Goal: Transaction & Acquisition: Purchase product/service

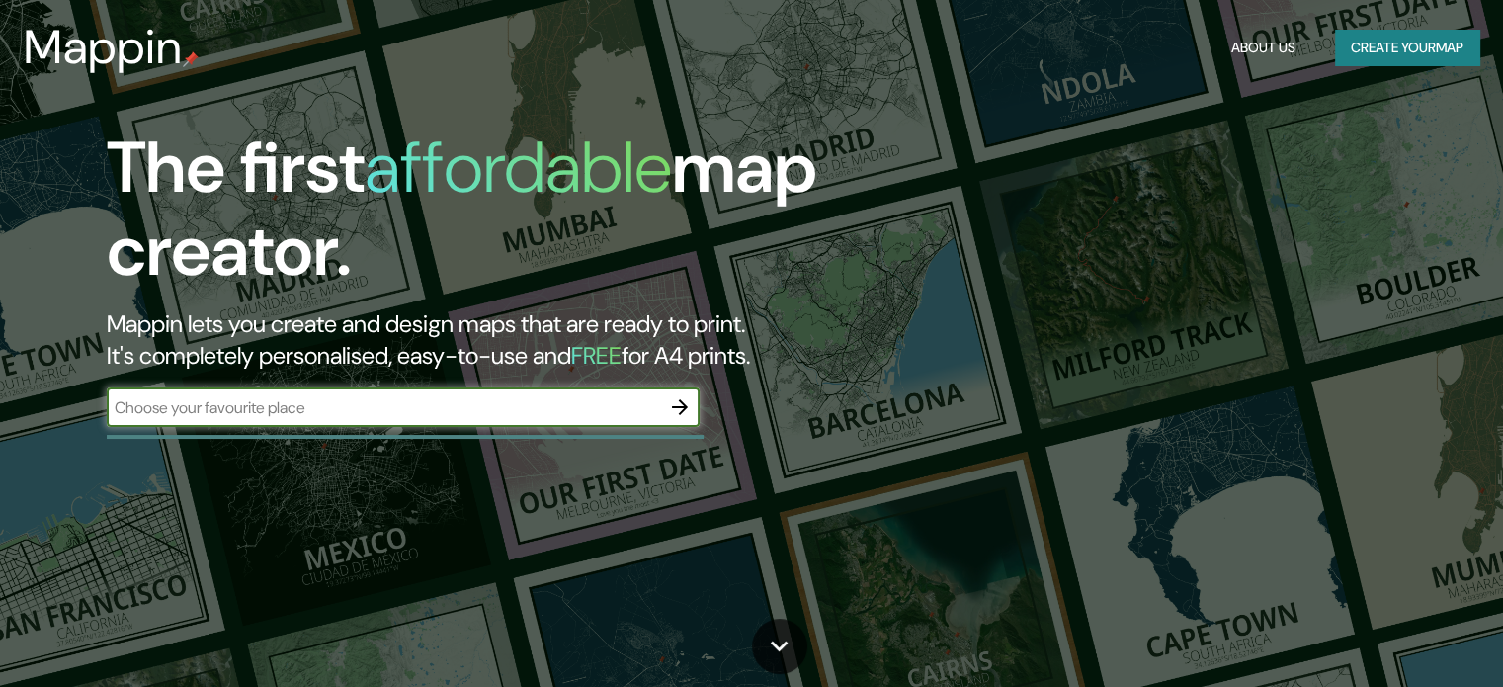
click at [375, 396] on input "text" at bounding box center [383, 407] width 553 height 23
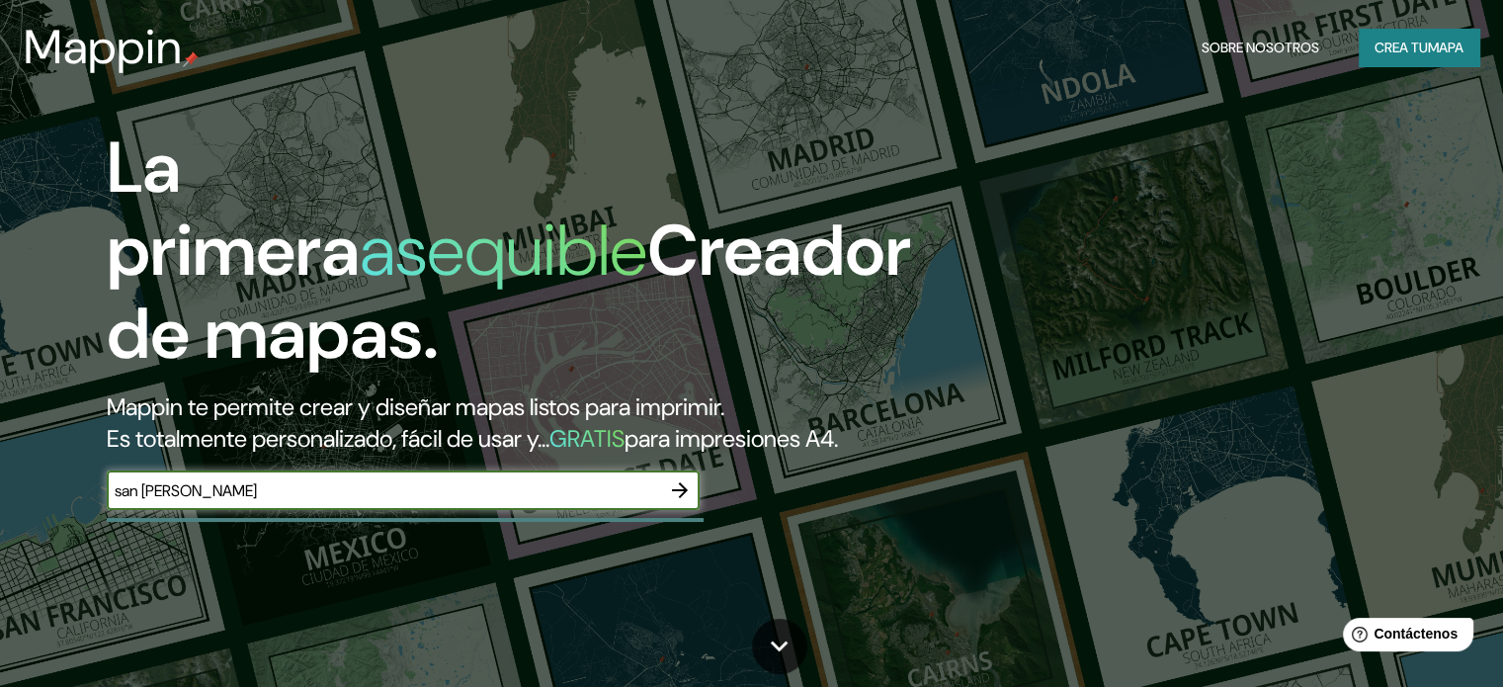
type input "san [PERSON_NAME]"
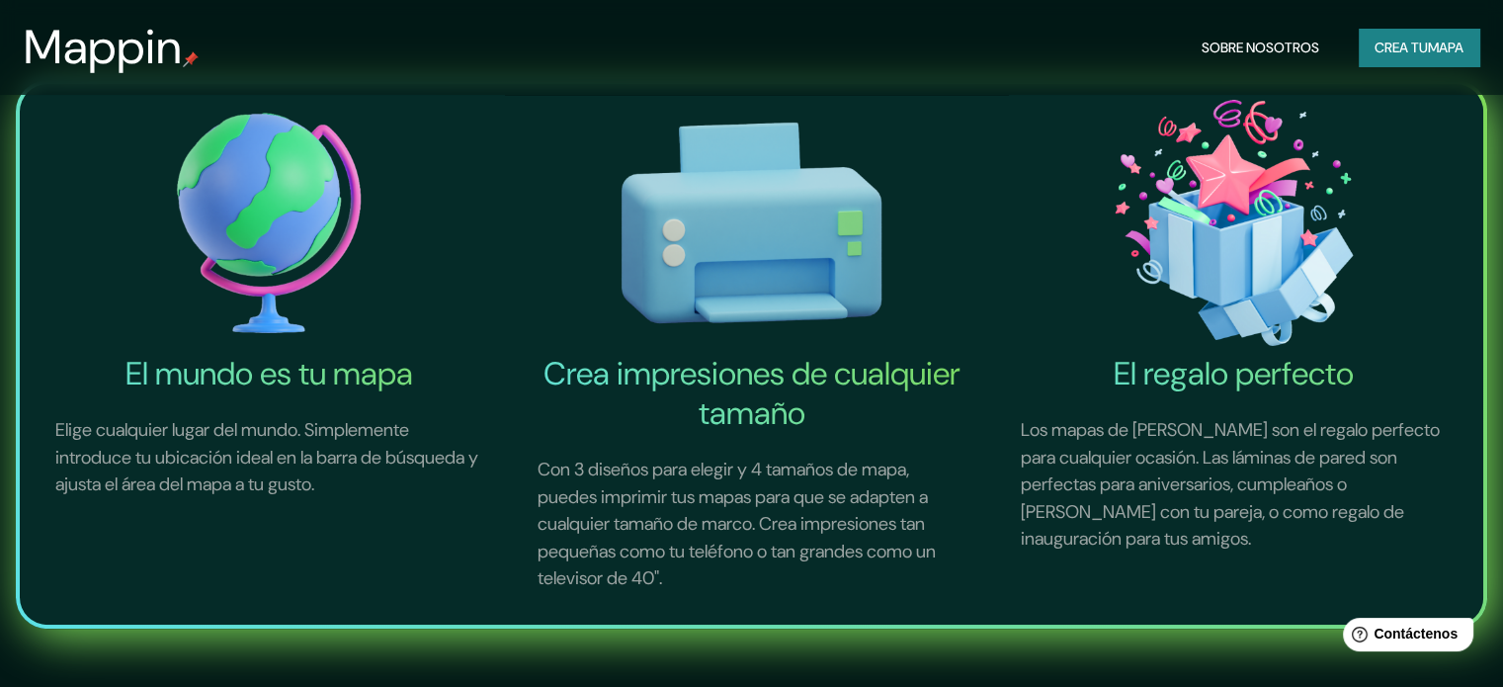
scroll to position [593, 0]
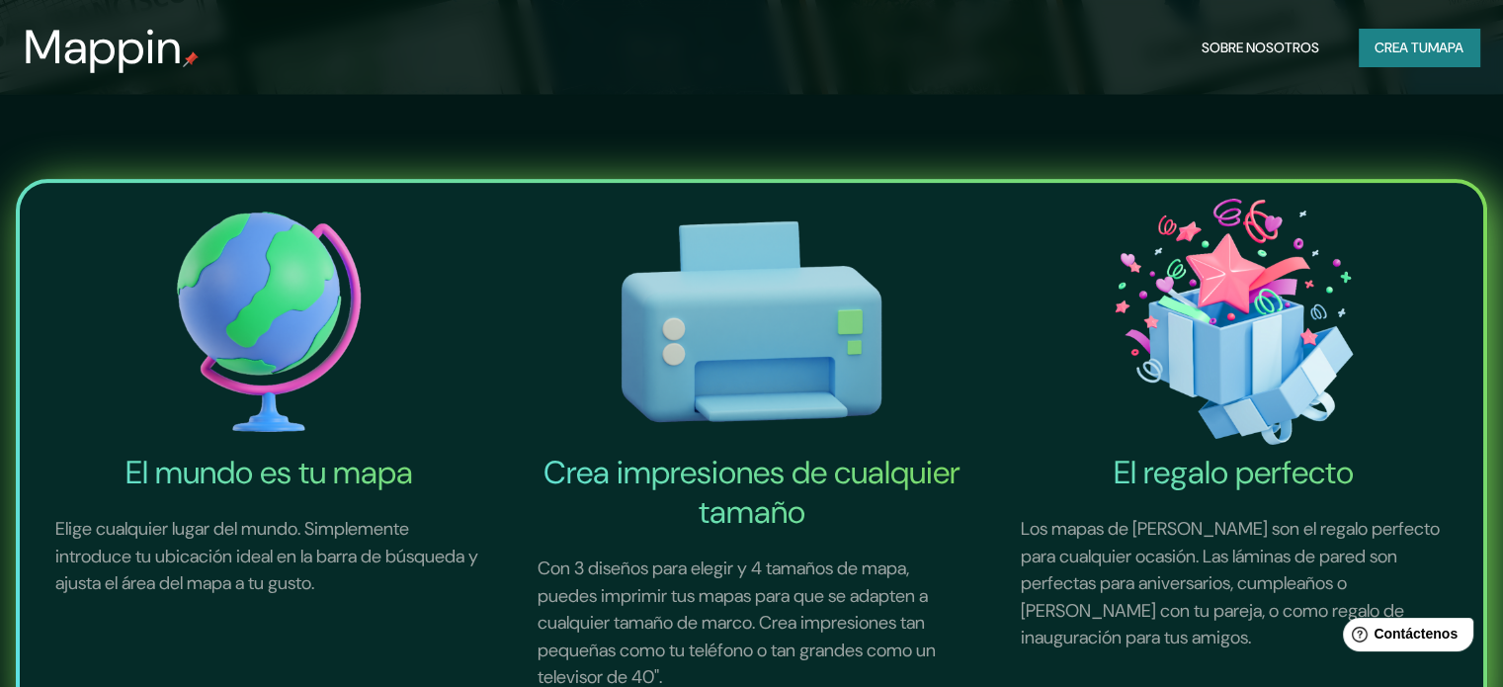
click at [799, 376] on img at bounding box center [751, 322] width 474 height 263
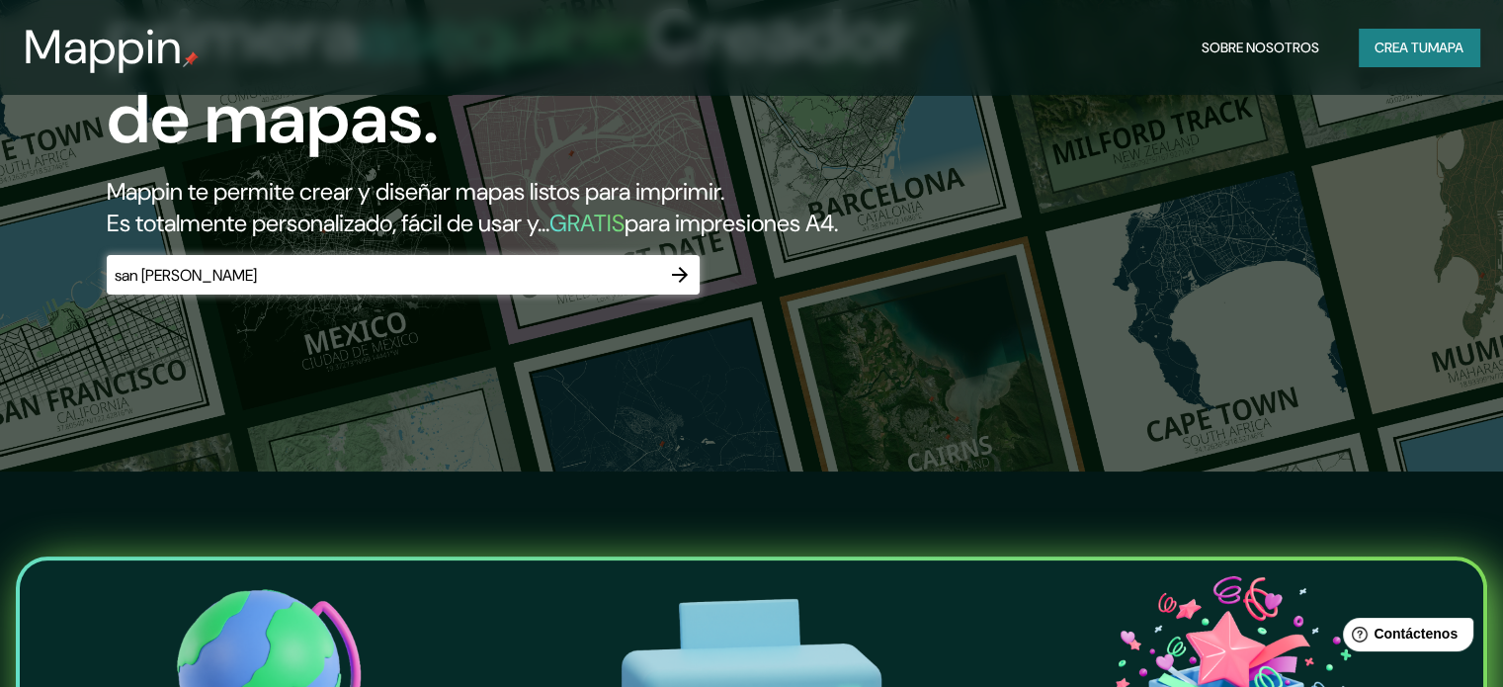
scroll to position [99, 0]
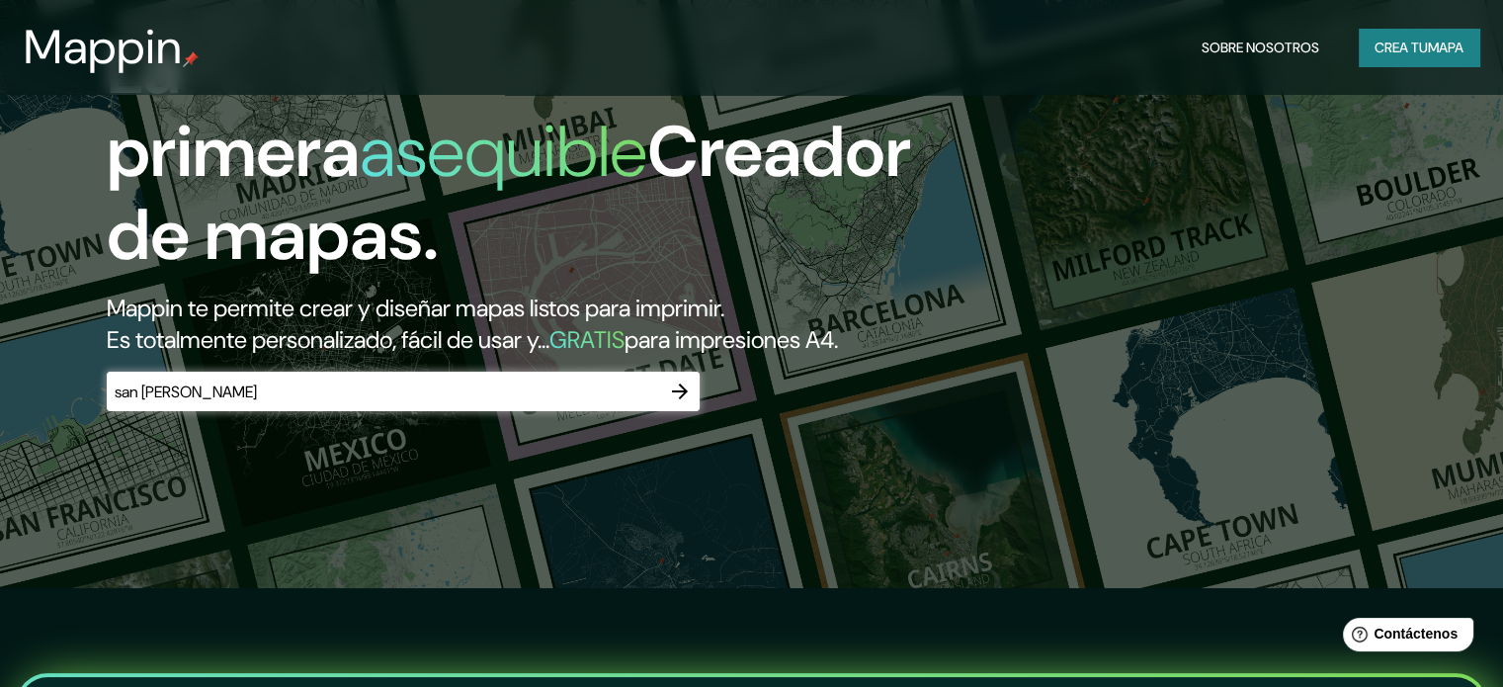
click at [687, 403] on icon "button" at bounding box center [680, 391] width 24 height 24
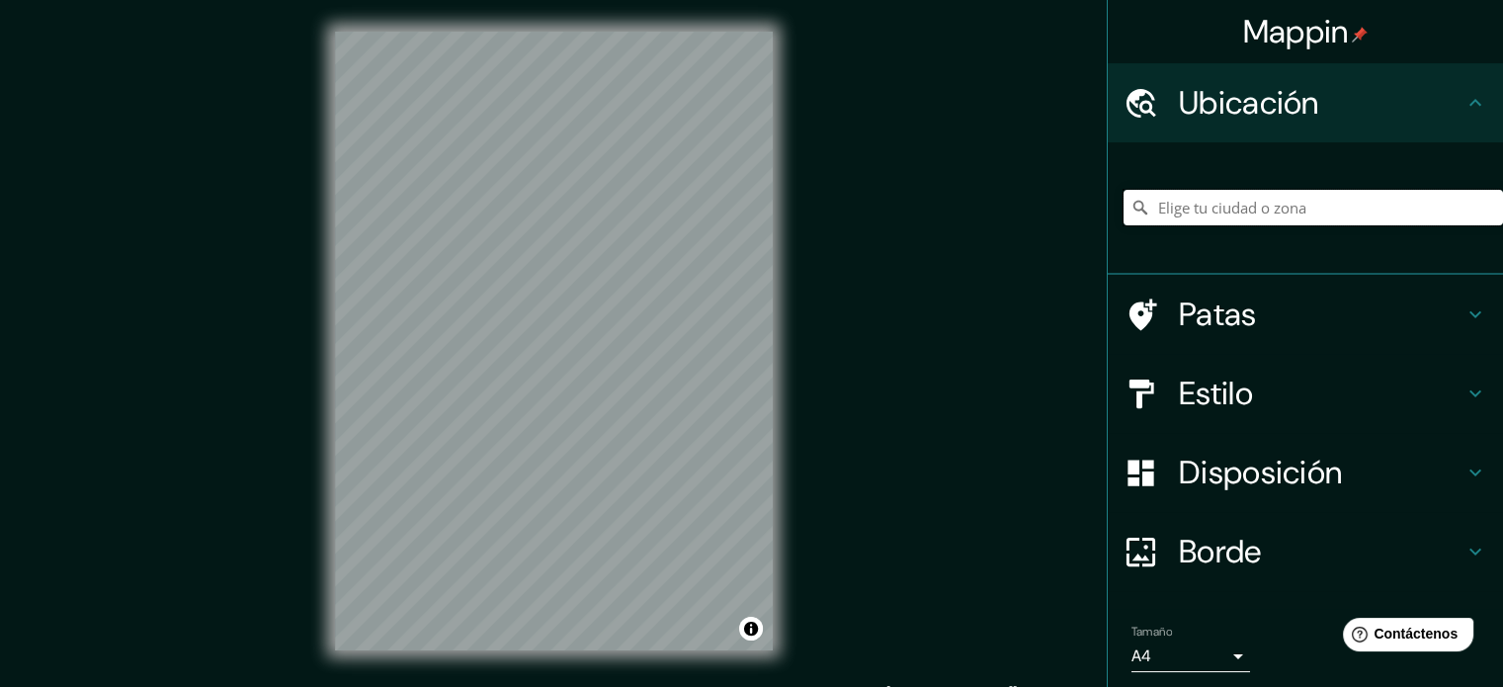
click at [1312, 216] on input "Elige tu ciudad o zona" at bounding box center [1312, 208] width 379 height 36
click at [1247, 202] on input "san luis" at bounding box center [1312, 208] width 379 height 36
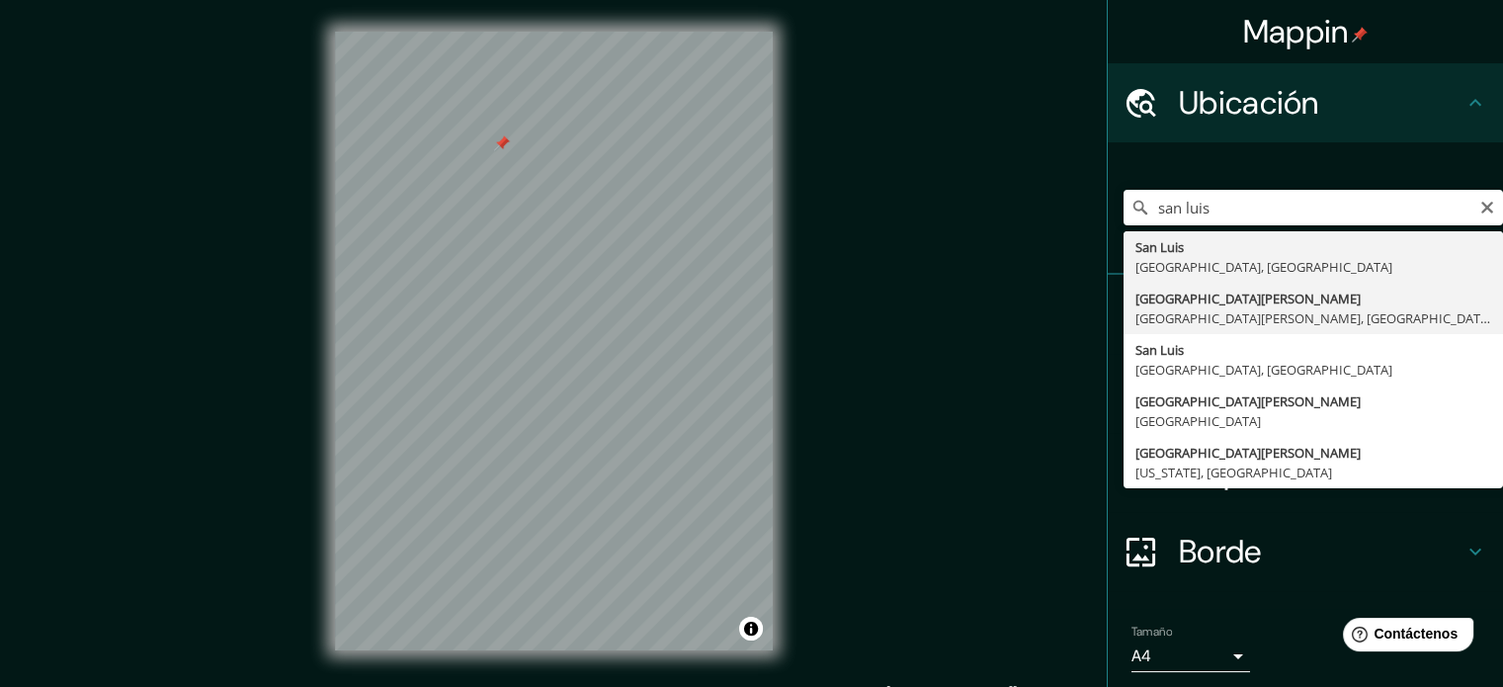
type input "[GEOGRAPHIC_DATA][PERSON_NAME], [GEOGRAPHIC_DATA][PERSON_NAME], [GEOGRAPHIC_DAT…"
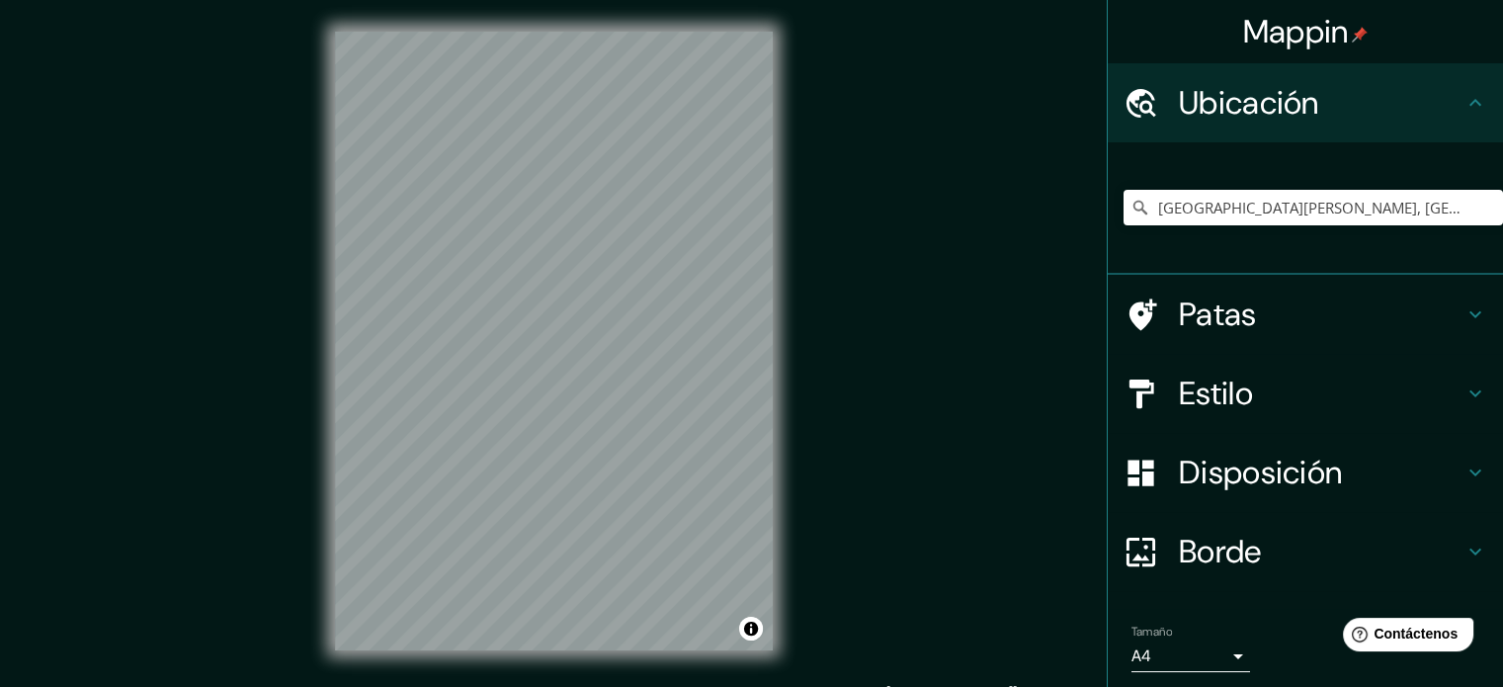
click at [1236, 315] on font "Patas" at bounding box center [1218, 314] width 78 height 42
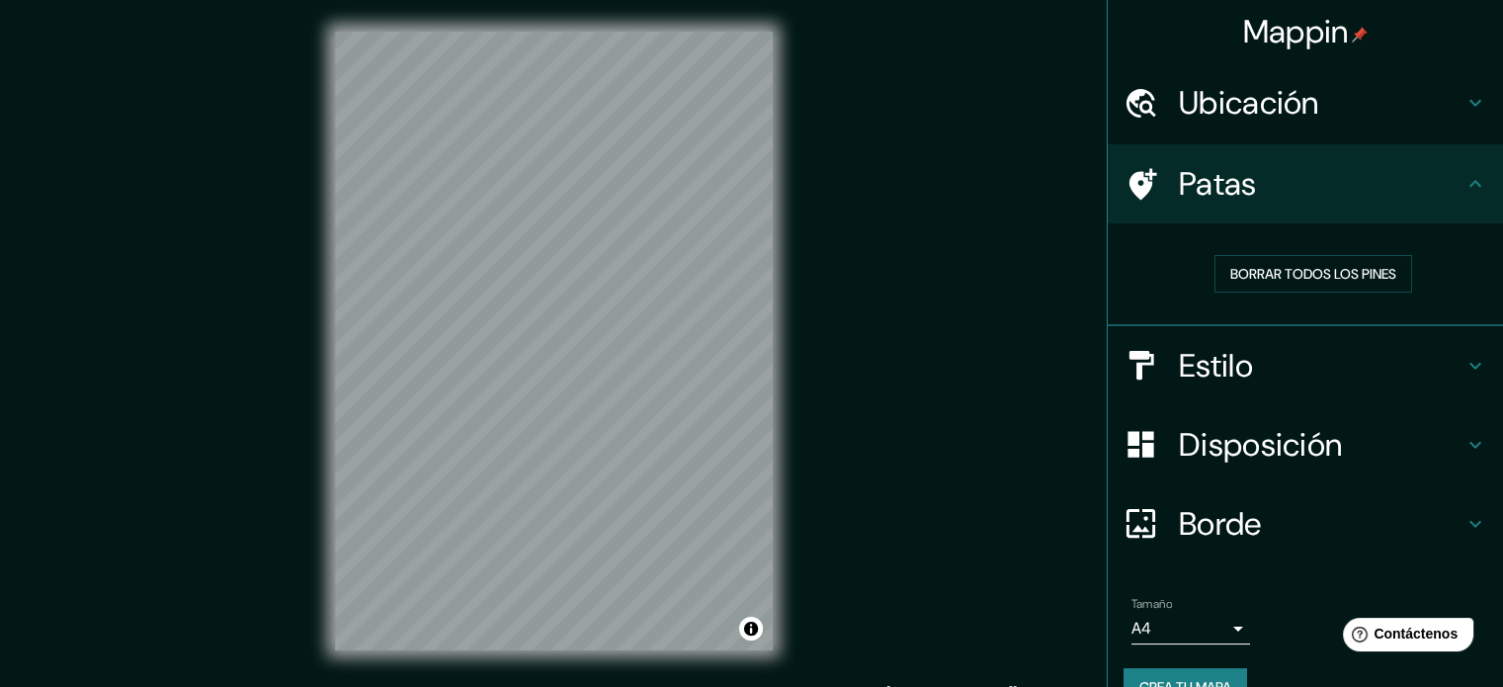
click at [1215, 199] on font "Patas" at bounding box center [1218, 184] width 78 height 42
click at [1217, 197] on font "Patas" at bounding box center [1218, 184] width 78 height 42
click at [1193, 365] on font "Estilo" at bounding box center [1216, 366] width 74 height 42
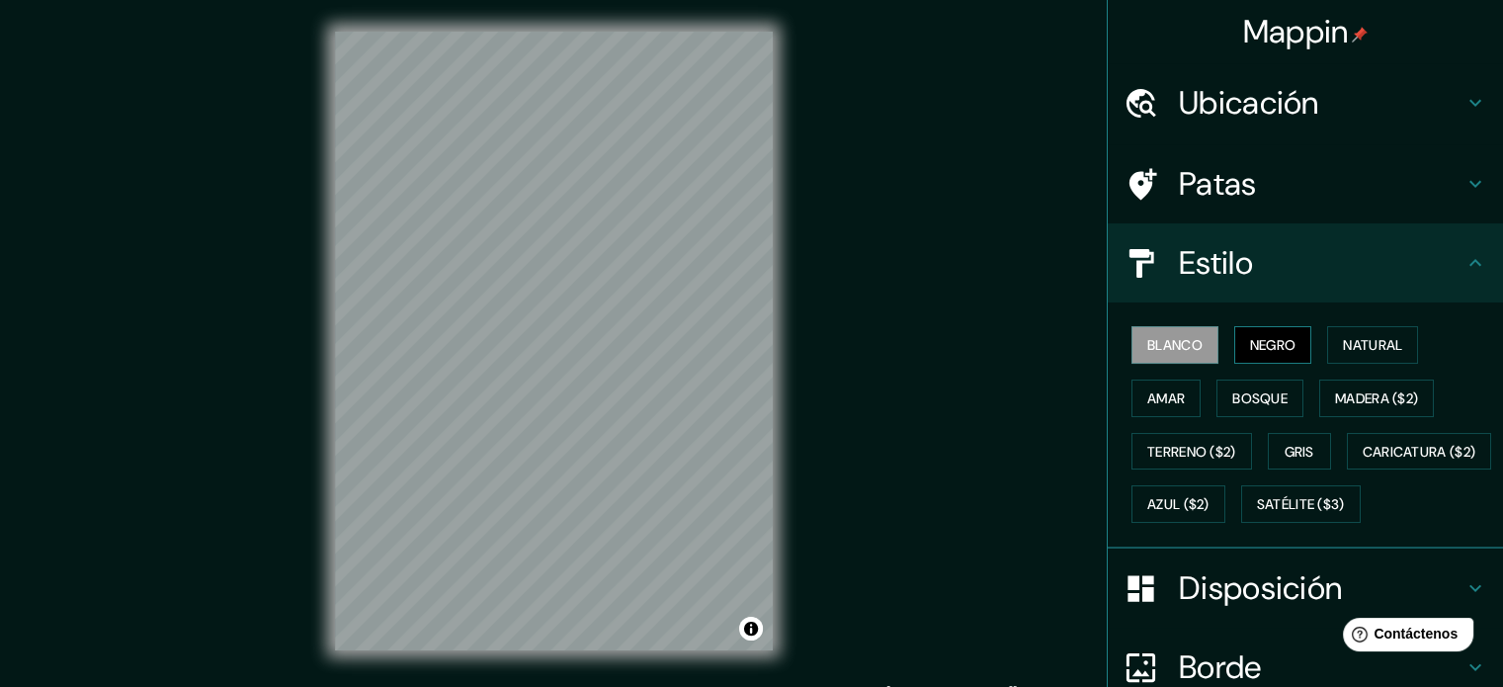
click at [1250, 343] on font "Negro" at bounding box center [1273, 345] width 46 height 18
click at [1375, 354] on font "Natural" at bounding box center [1372, 345] width 59 height 26
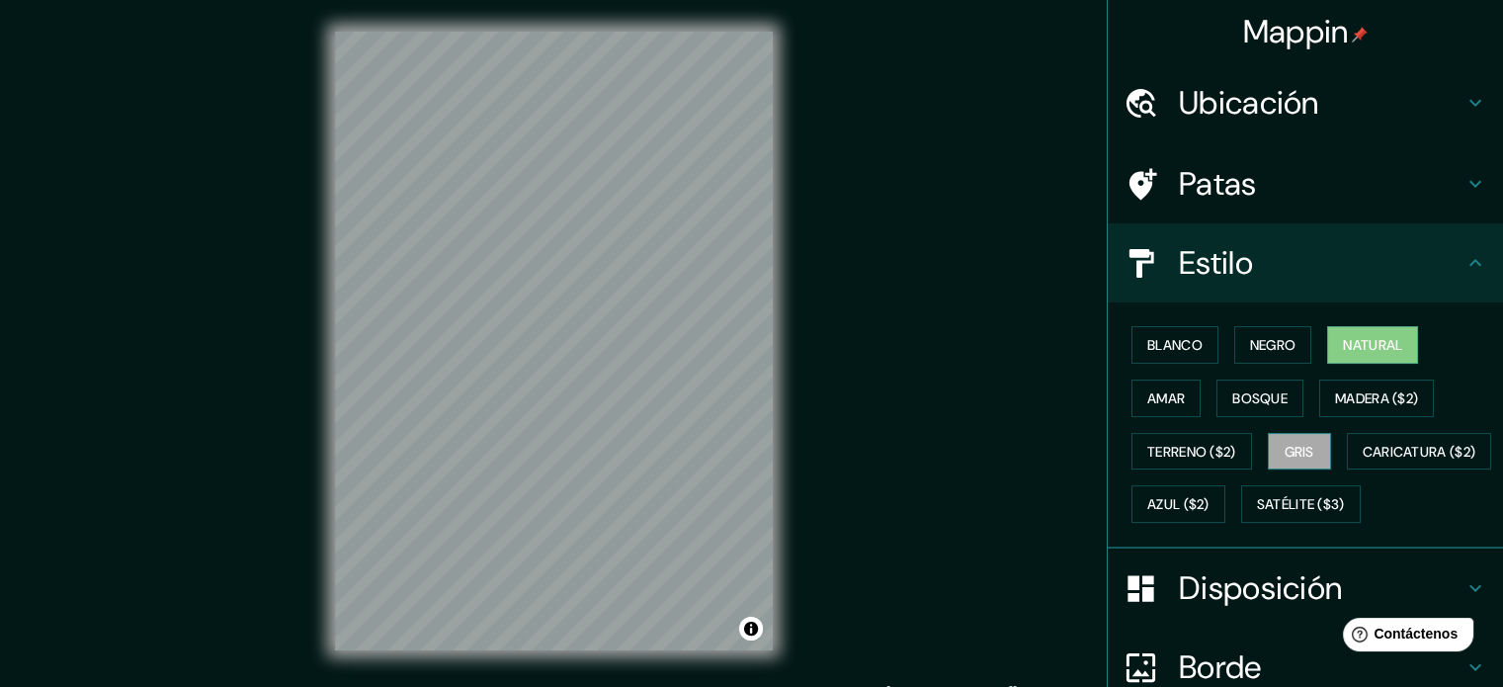
click at [1302, 452] on font "Gris" at bounding box center [1300, 452] width 30 height 18
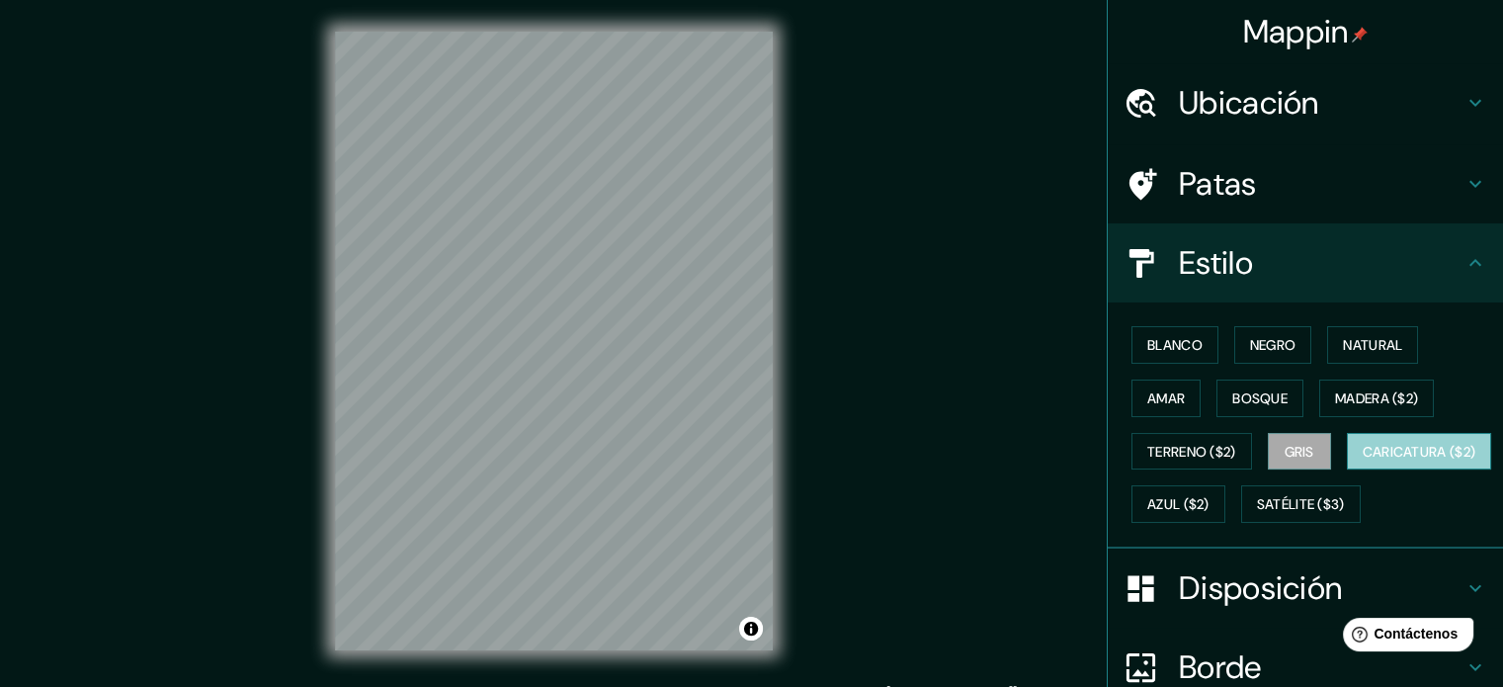
click at [1363, 460] on font "Caricatura ($2)" at bounding box center [1420, 452] width 114 height 18
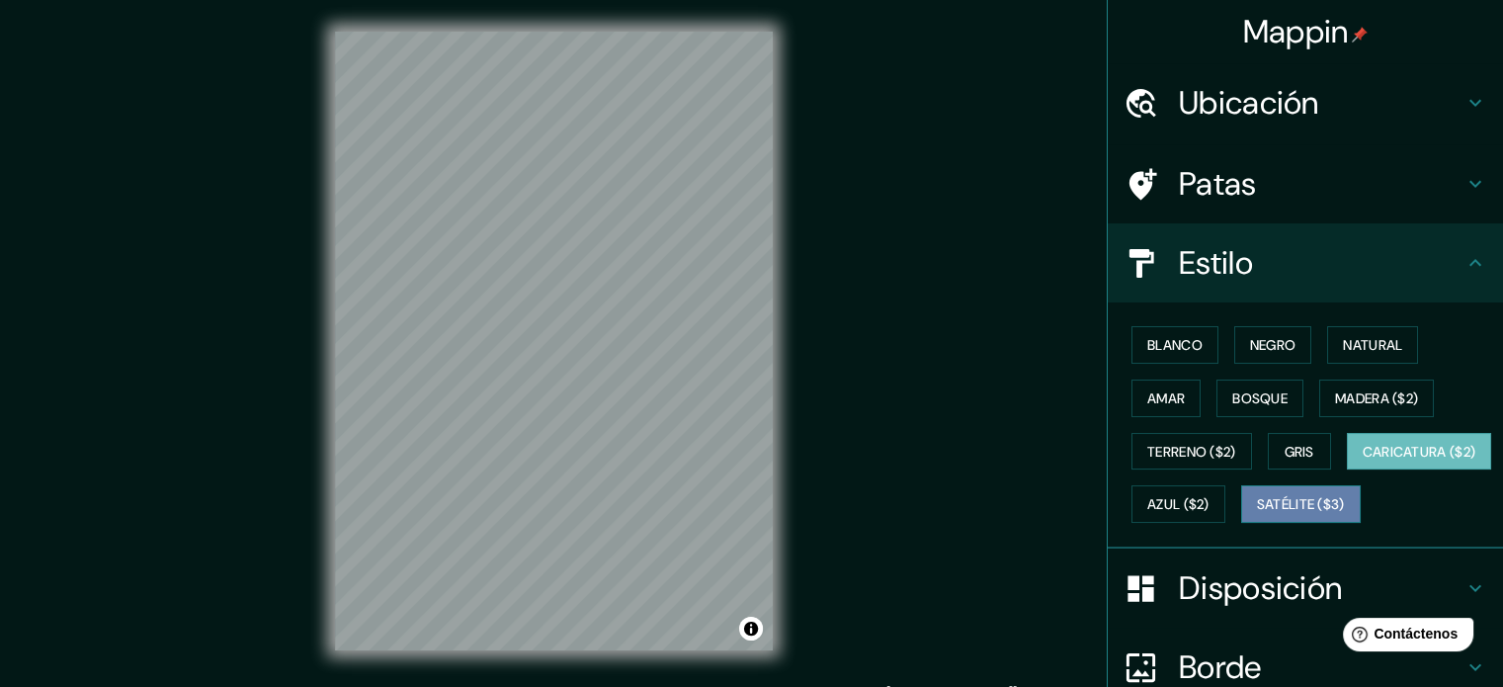
click at [1257, 514] on font "Satélite ($3)" at bounding box center [1301, 505] width 88 height 18
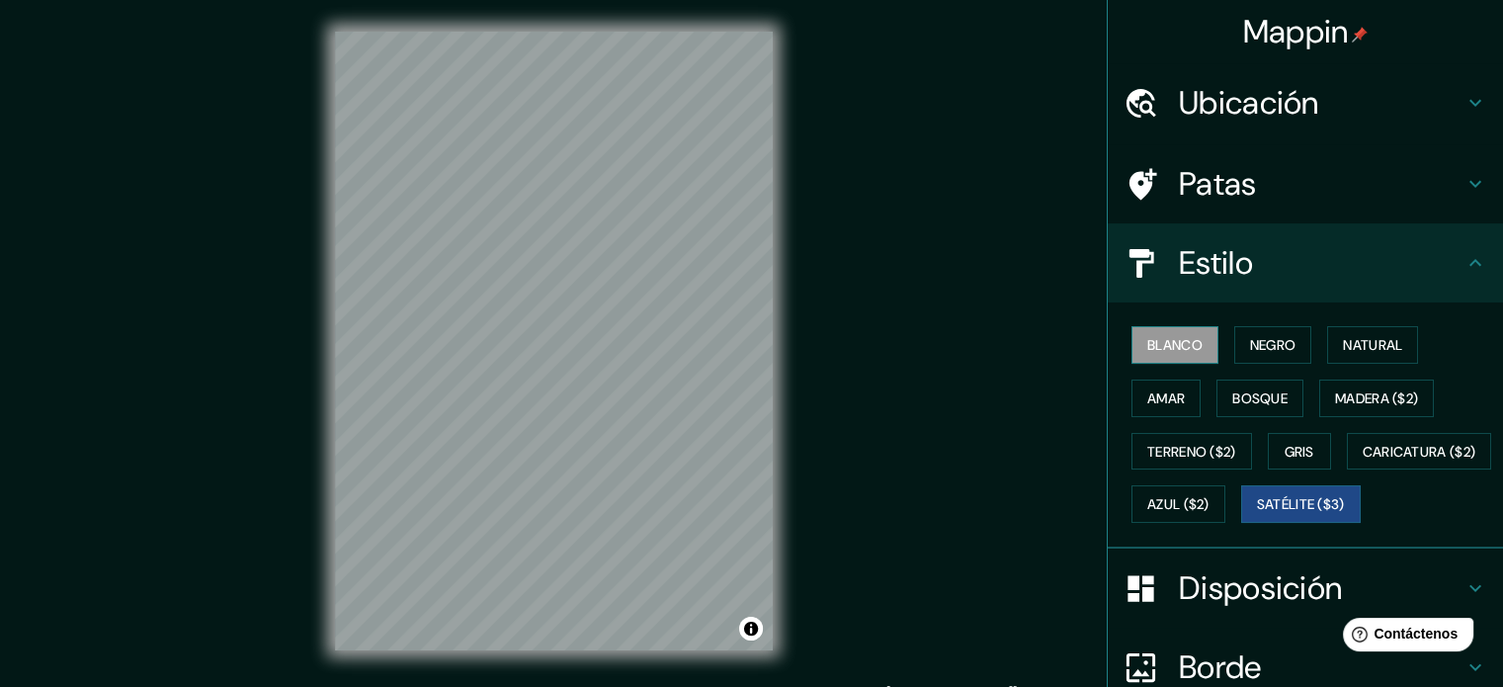
click at [1150, 356] on font "Blanco" at bounding box center [1174, 345] width 55 height 26
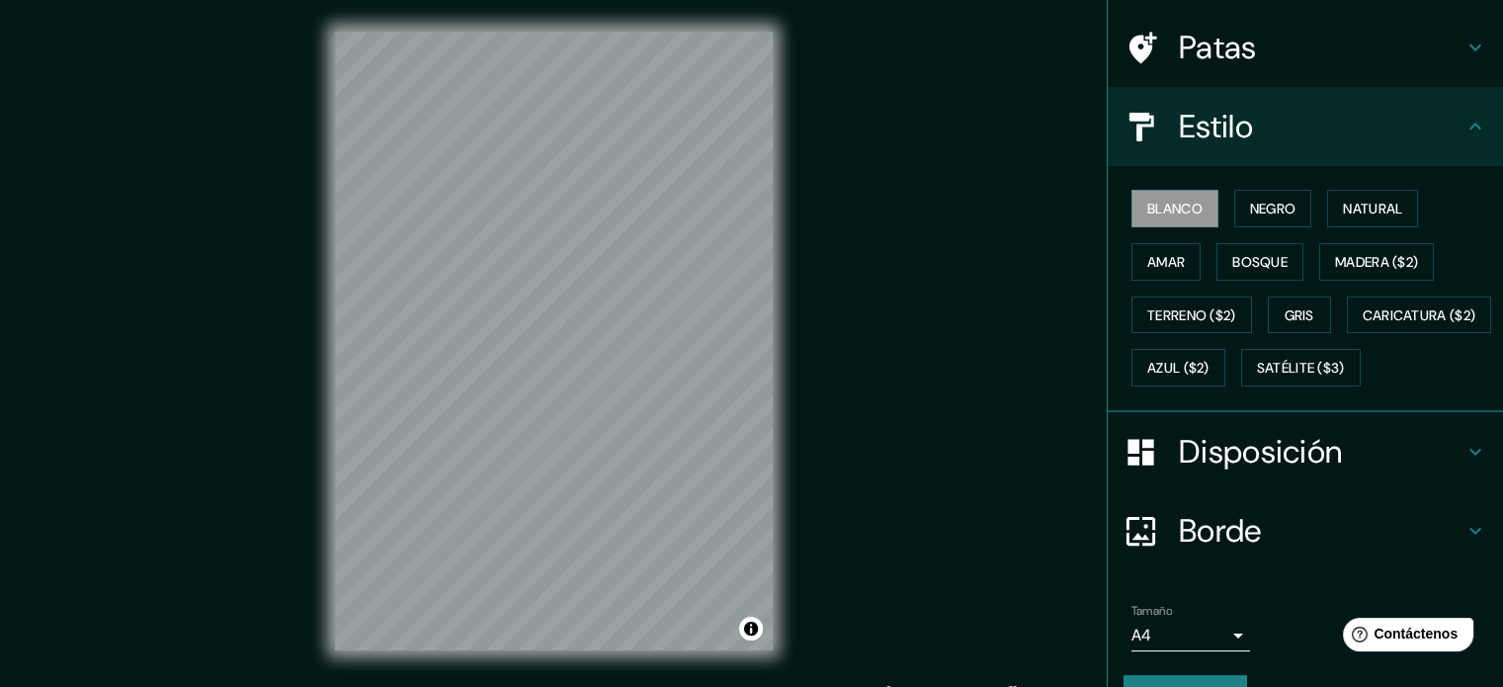
scroll to position [198, 0]
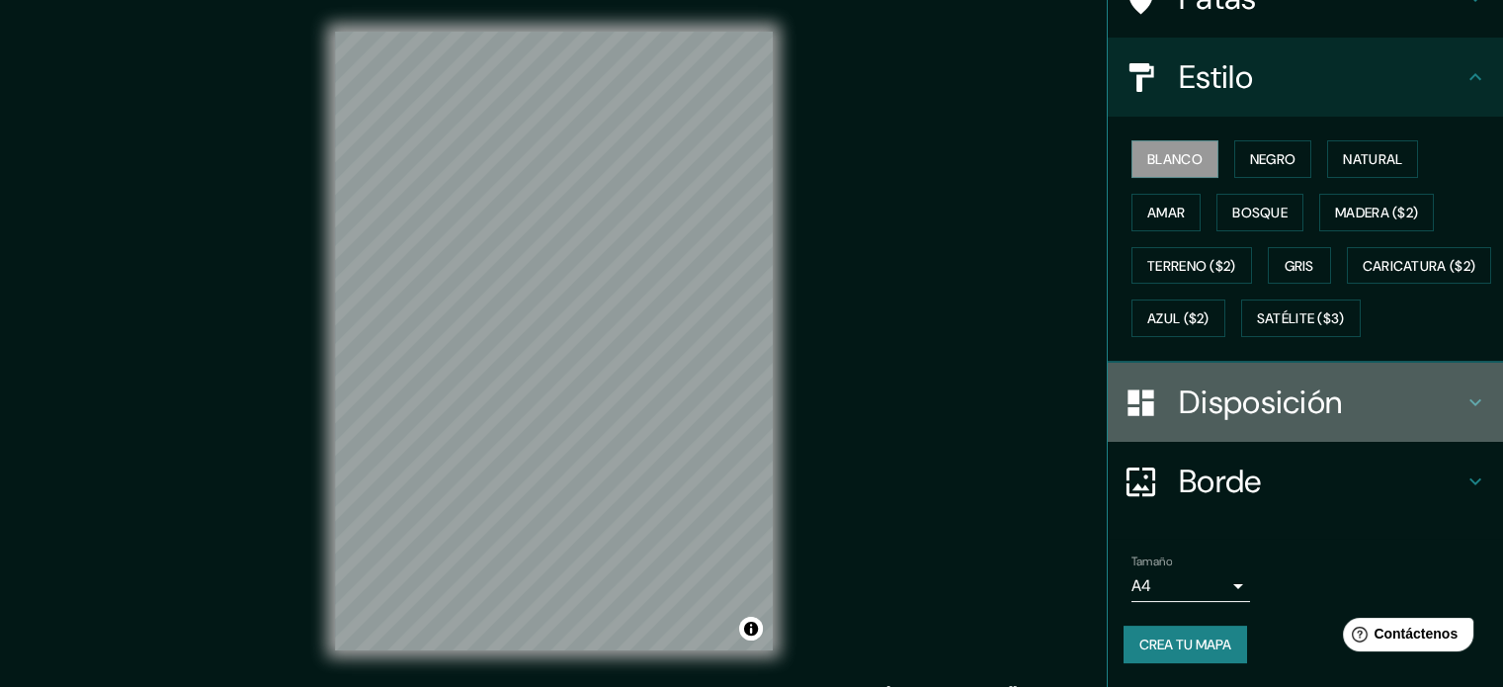
click at [1292, 423] on font "Disposición" at bounding box center [1260, 402] width 163 height 42
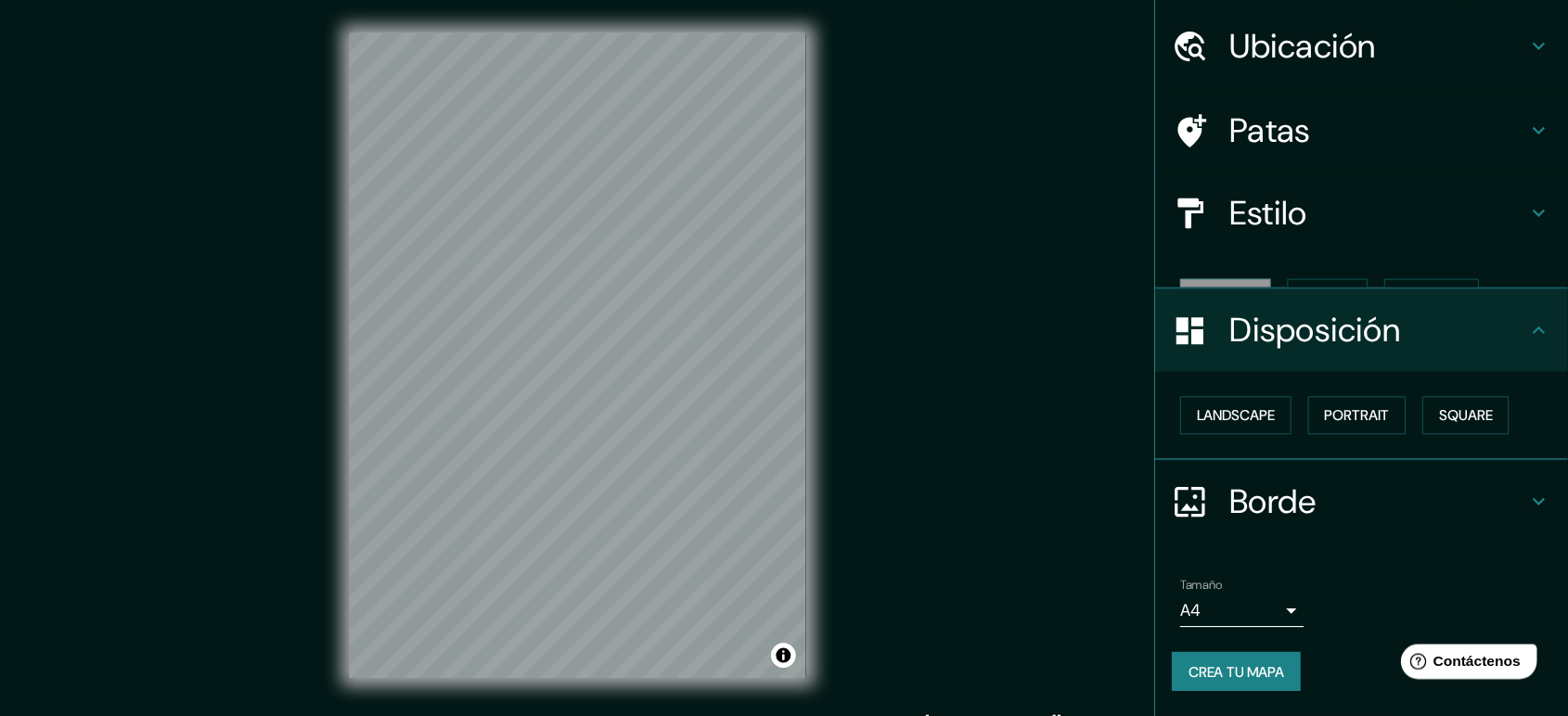
scroll to position [23, 0]
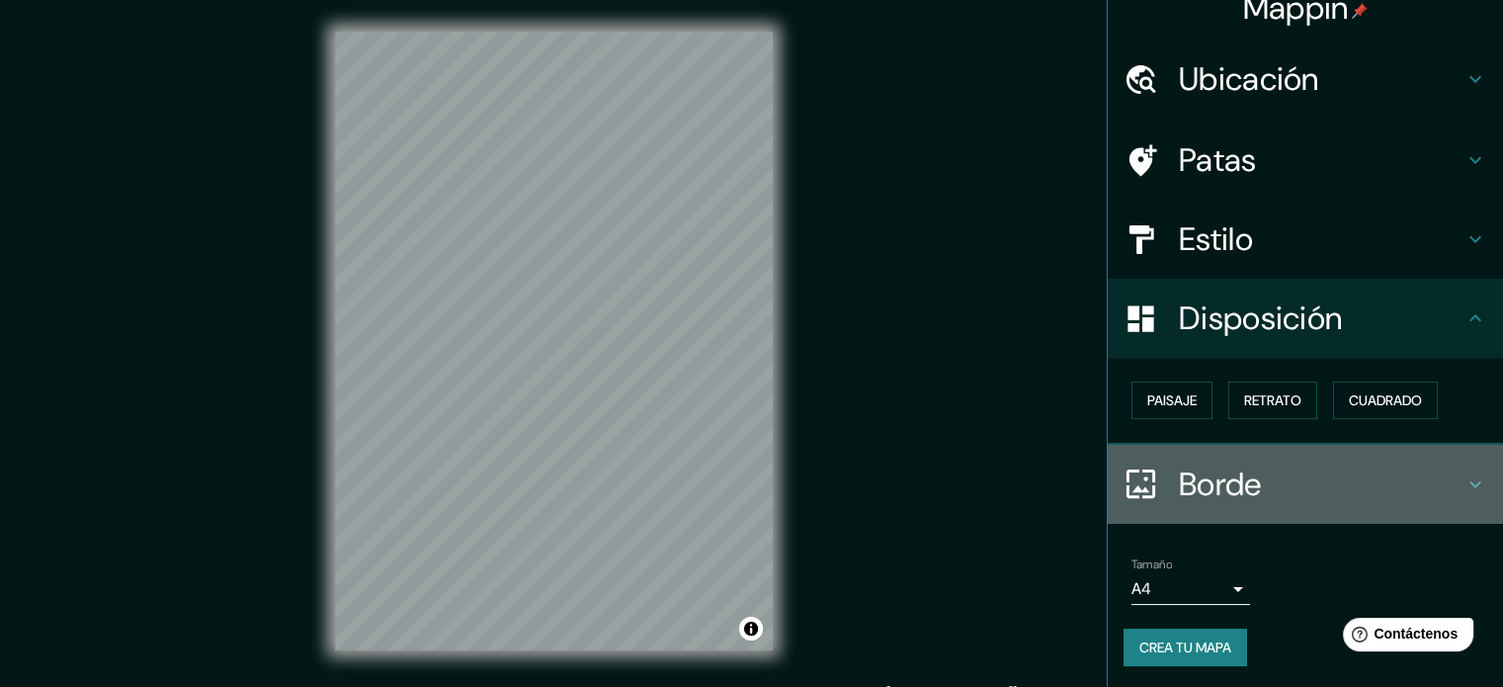
click at [1181, 474] on font "Borde" at bounding box center [1220, 484] width 83 height 42
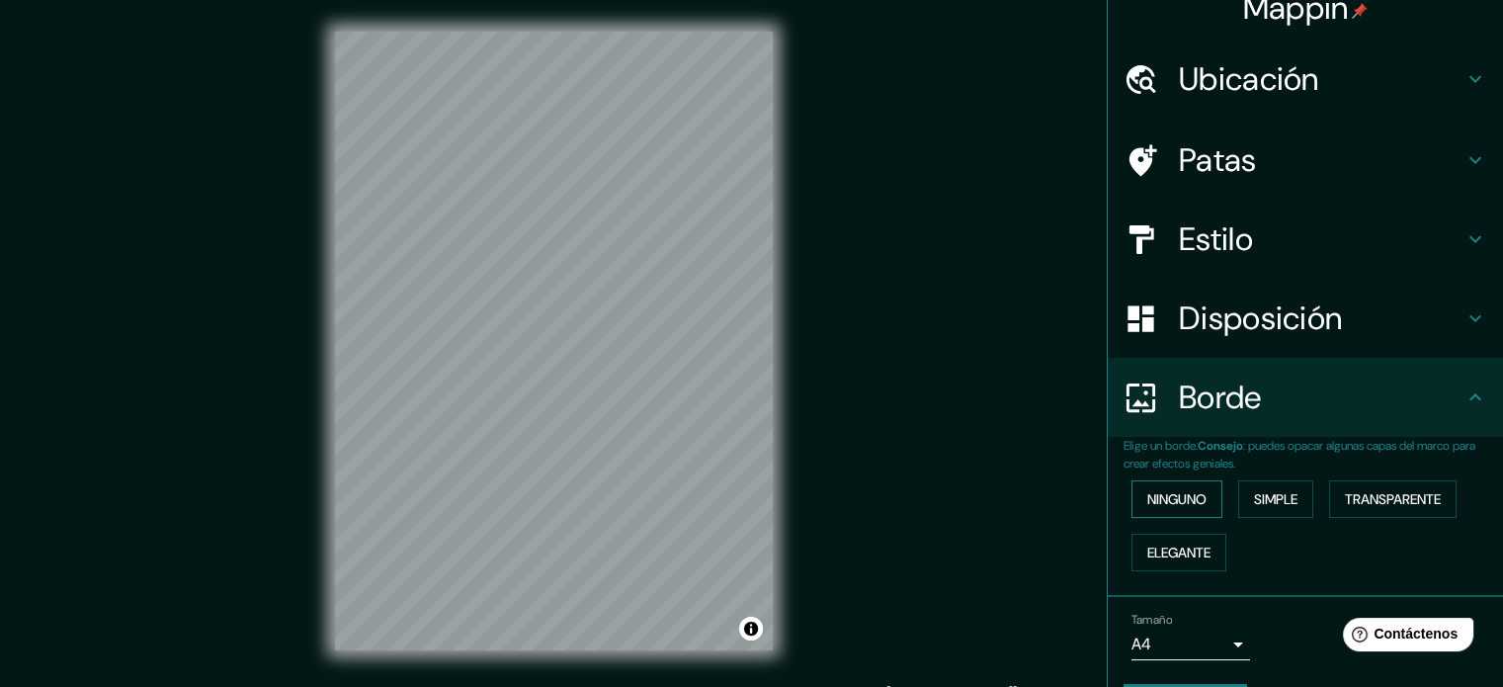
click at [1199, 501] on button "Ninguno" at bounding box center [1176, 499] width 91 height 38
click at [1360, 501] on font "Transparente" at bounding box center [1393, 499] width 96 height 18
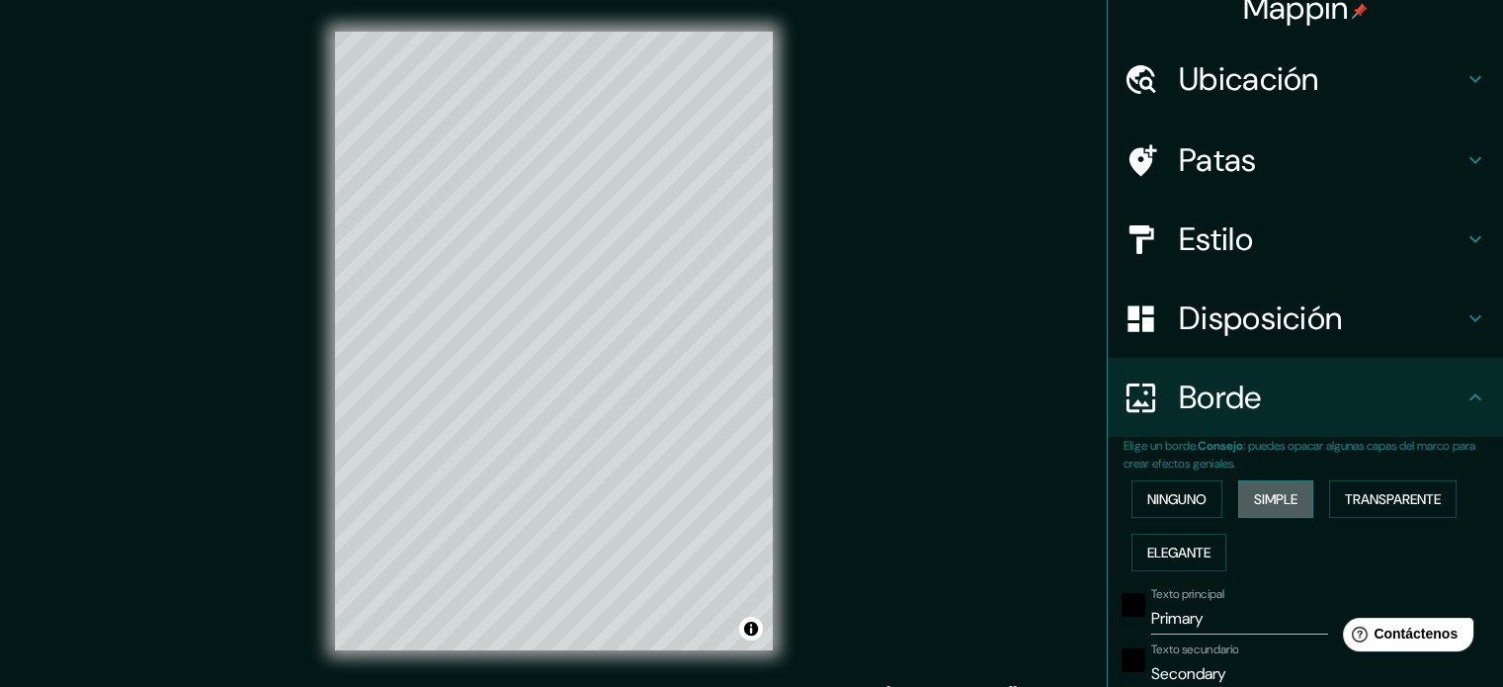
click at [1265, 491] on font "Simple" at bounding box center [1275, 499] width 43 height 18
click at [1225, 504] on div "Ninguno Simple Transparente Elegante" at bounding box center [1312, 525] width 379 height 107
click at [1254, 502] on font "Simple" at bounding box center [1275, 499] width 43 height 18
type input "177"
type input "35"
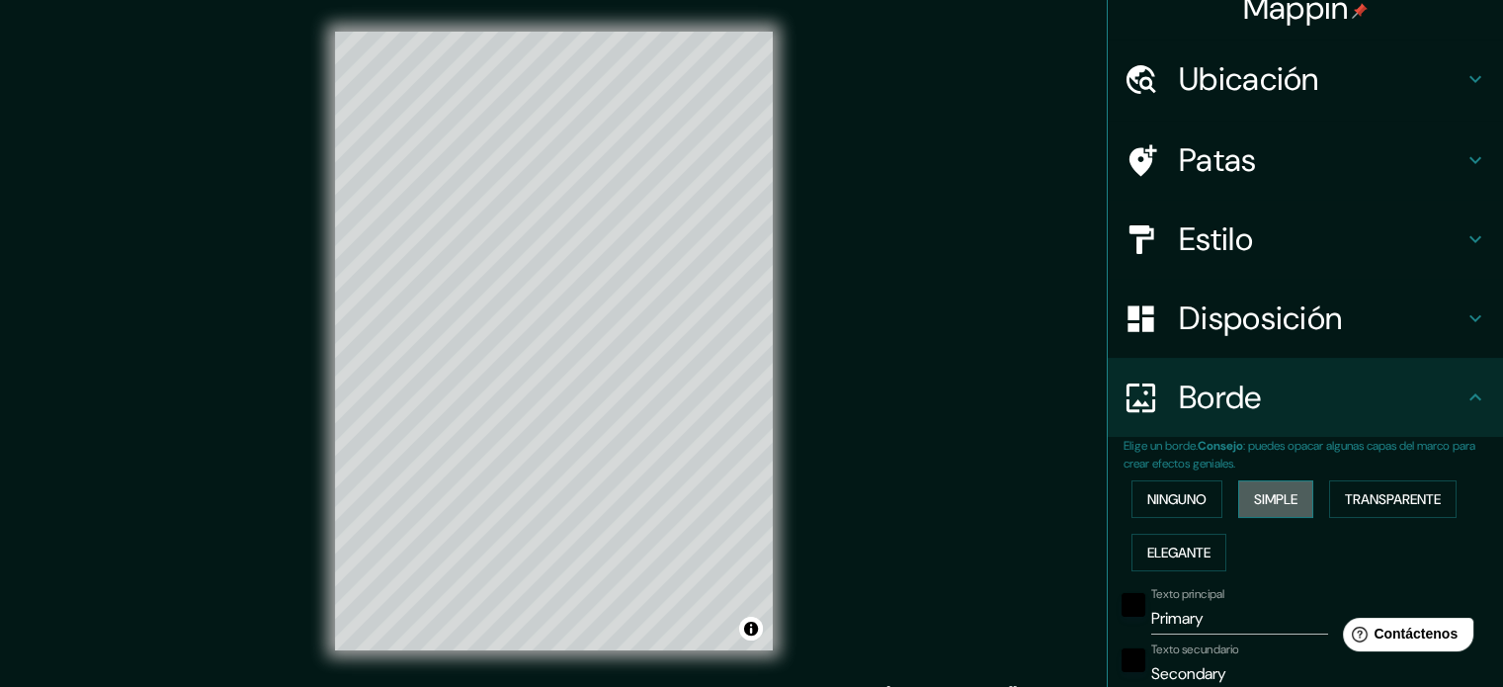
click at [1254, 502] on font "Simple" at bounding box center [1275, 499] width 43 height 18
type input "177"
type input "35"
click at [1186, 497] on font "Ninguno" at bounding box center [1176, 499] width 59 height 18
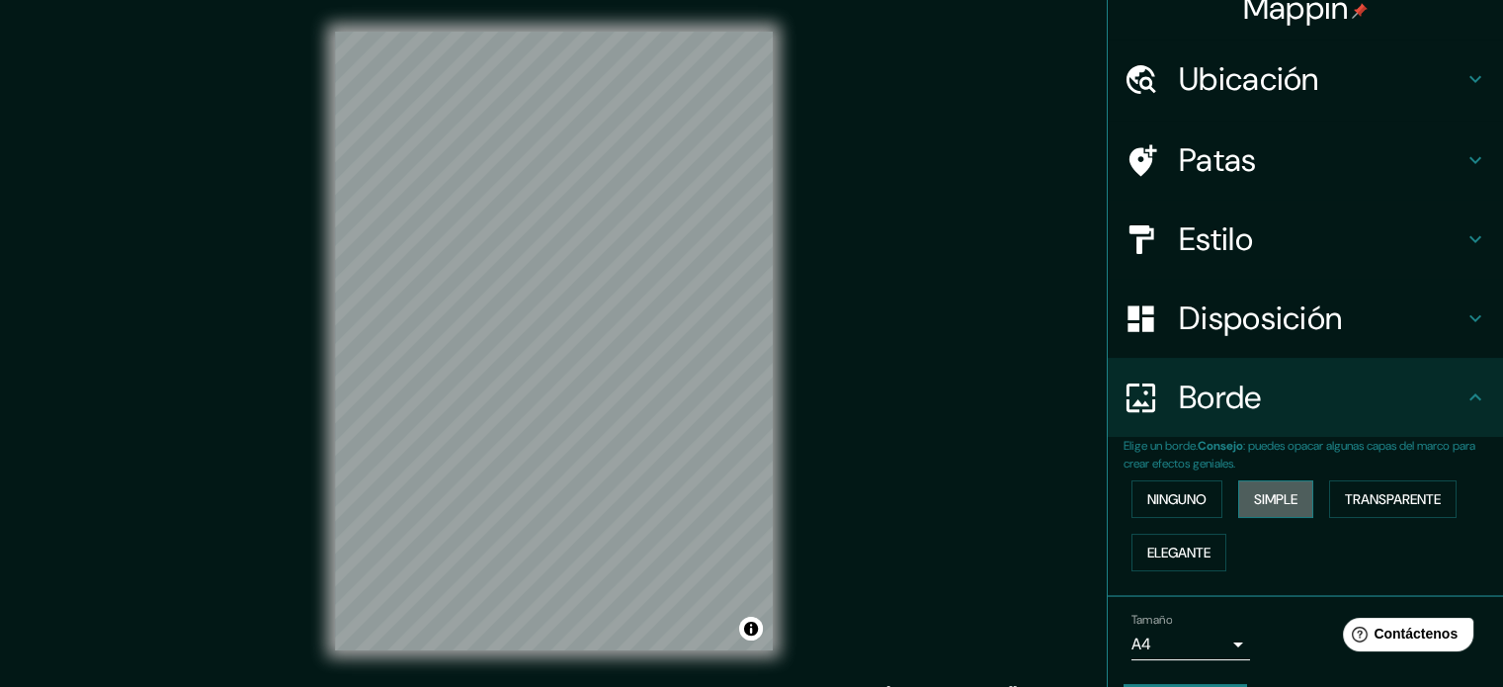
click at [1254, 508] on font "Simple" at bounding box center [1275, 499] width 43 height 26
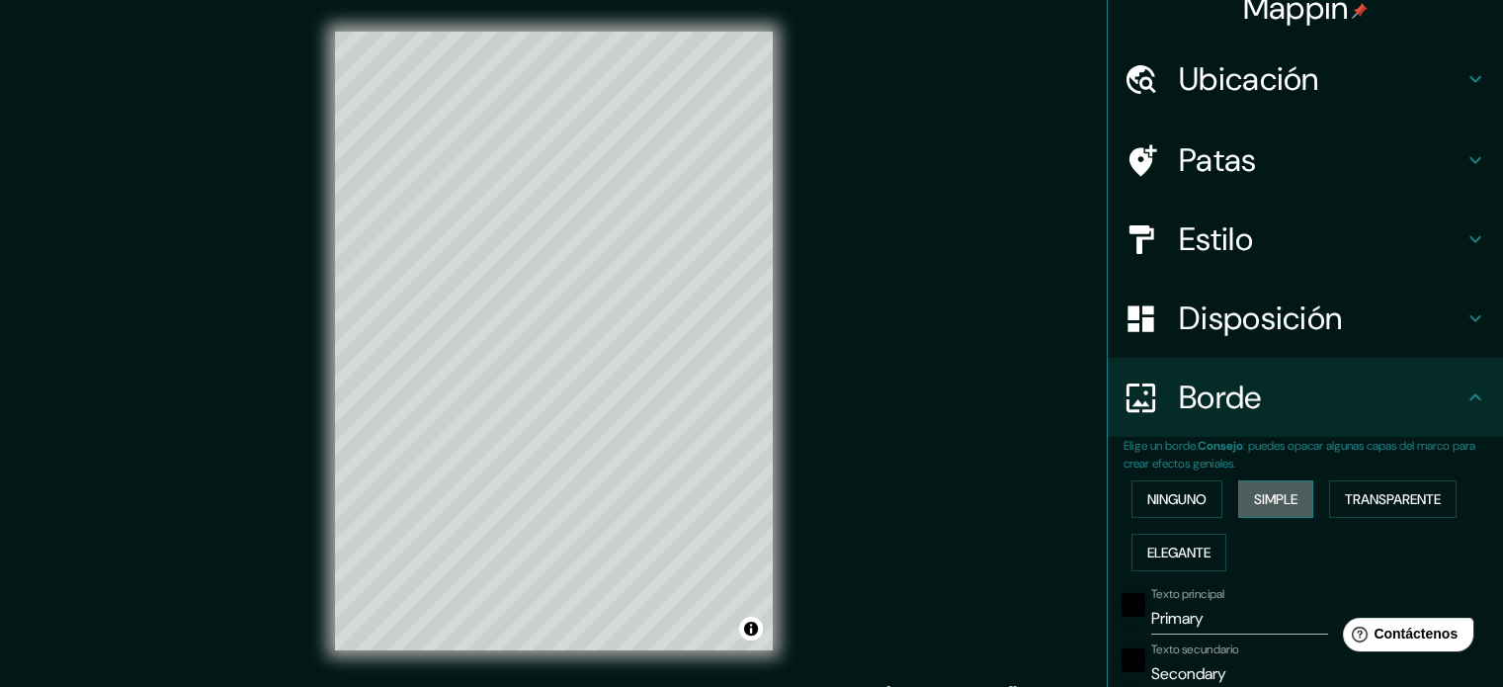
click at [1254, 508] on font "Simple" at bounding box center [1275, 499] width 43 height 26
type input "177"
type input "35"
click at [1254, 508] on font "Simple" at bounding box center [1275, 499] width 43 height 26
type input "177"
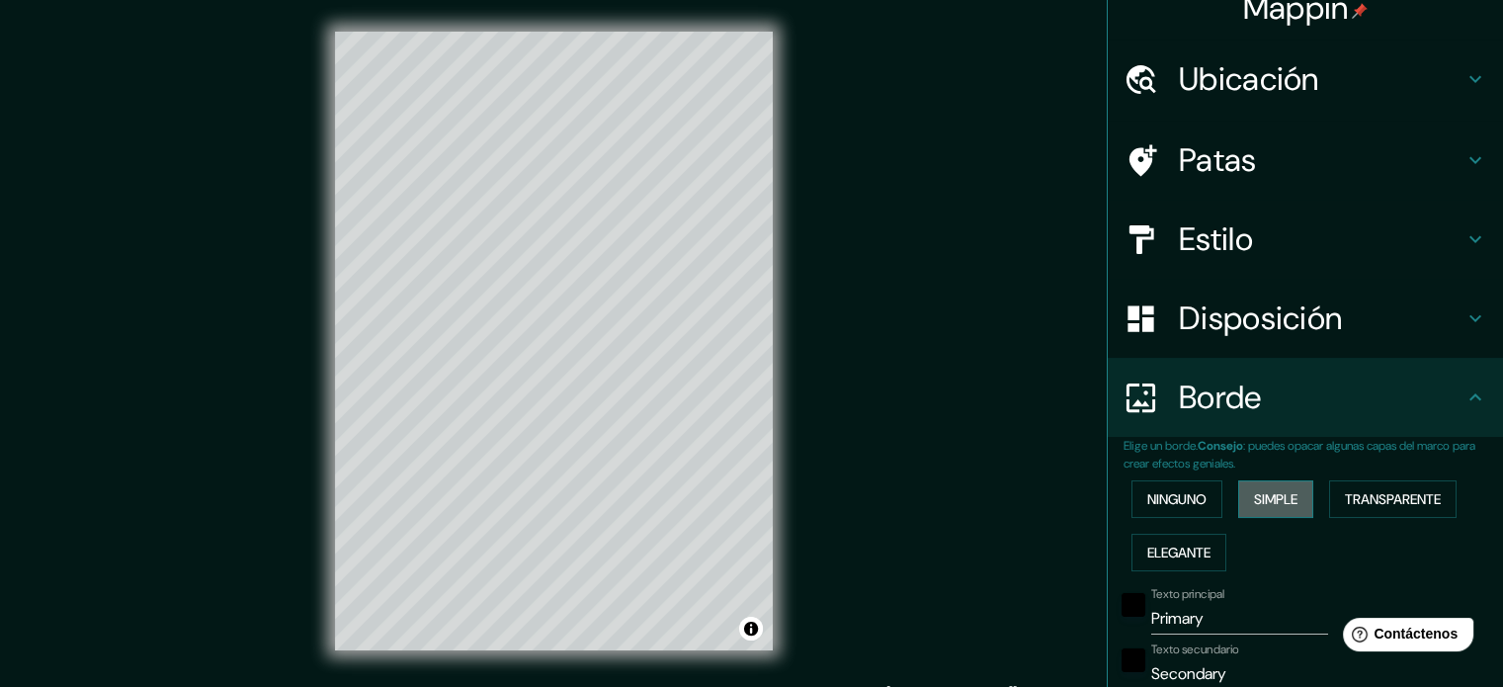
type input "35"
click at [1254, 508] on font "Simple" at bounding box center [1275, 499] width 43 height 26
type input "177"
type input "35"
click at [1416, 494] on font "Transparente" at bounding box center [1393, 499] width 96 height 18
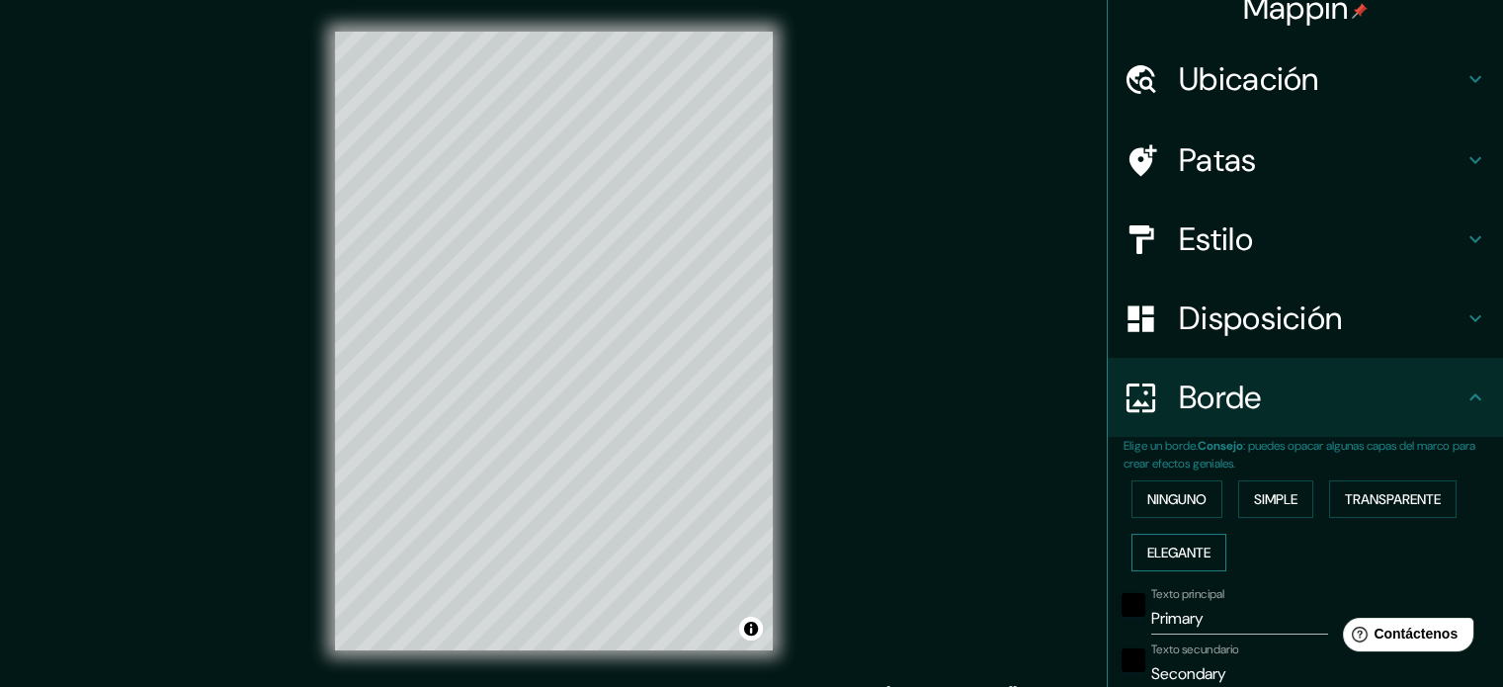
click at [1158, 548] on font "Elegante" at bounding box center [1178, 552] width 63 height 18
drag, startPoint x: 1210, startPoint y: 618, endPoint x: 1118, endPoint y: 612, distance: 93.1
click at [1118, 612] on div "Texto principal Primary" at bounding box center [1278, 610] width 324 height 47
type input "sa"
type input "177"
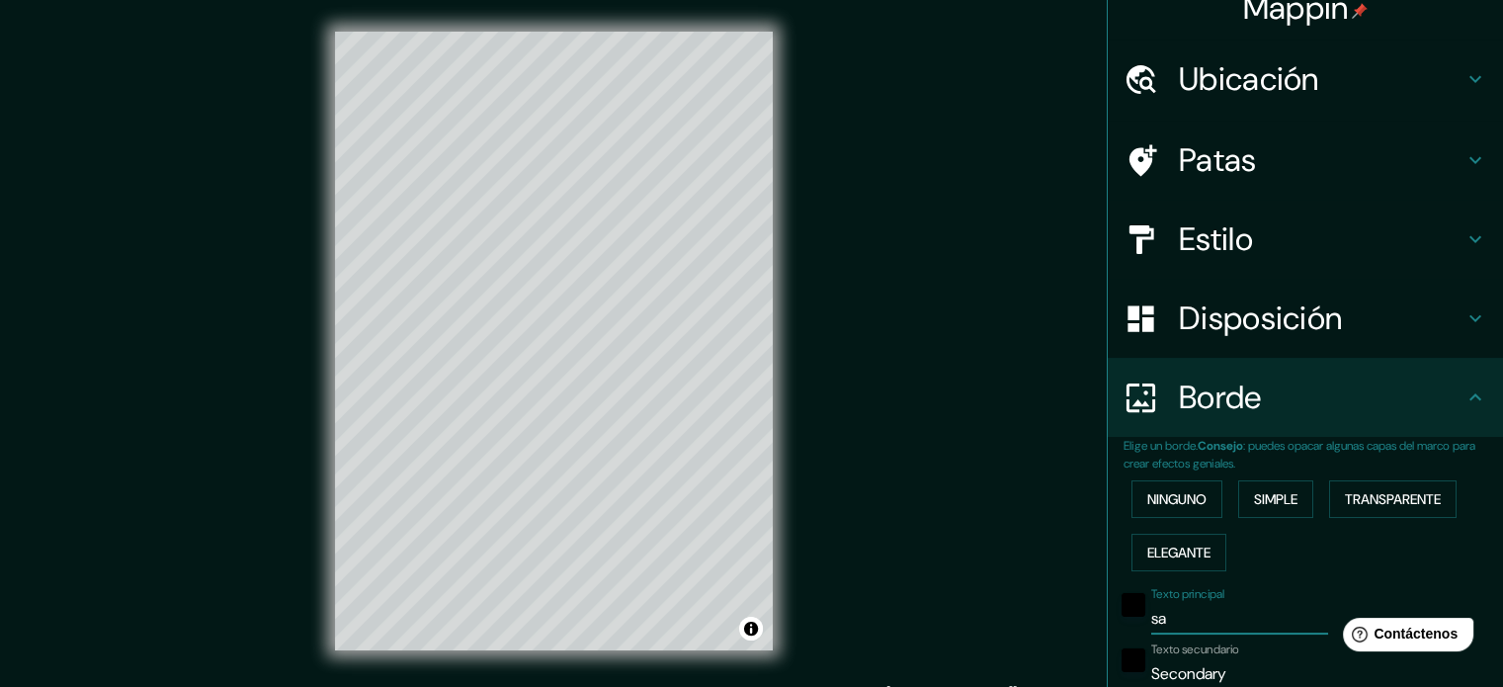
type input "35"
type input "18"
type input "s"
type input "177"
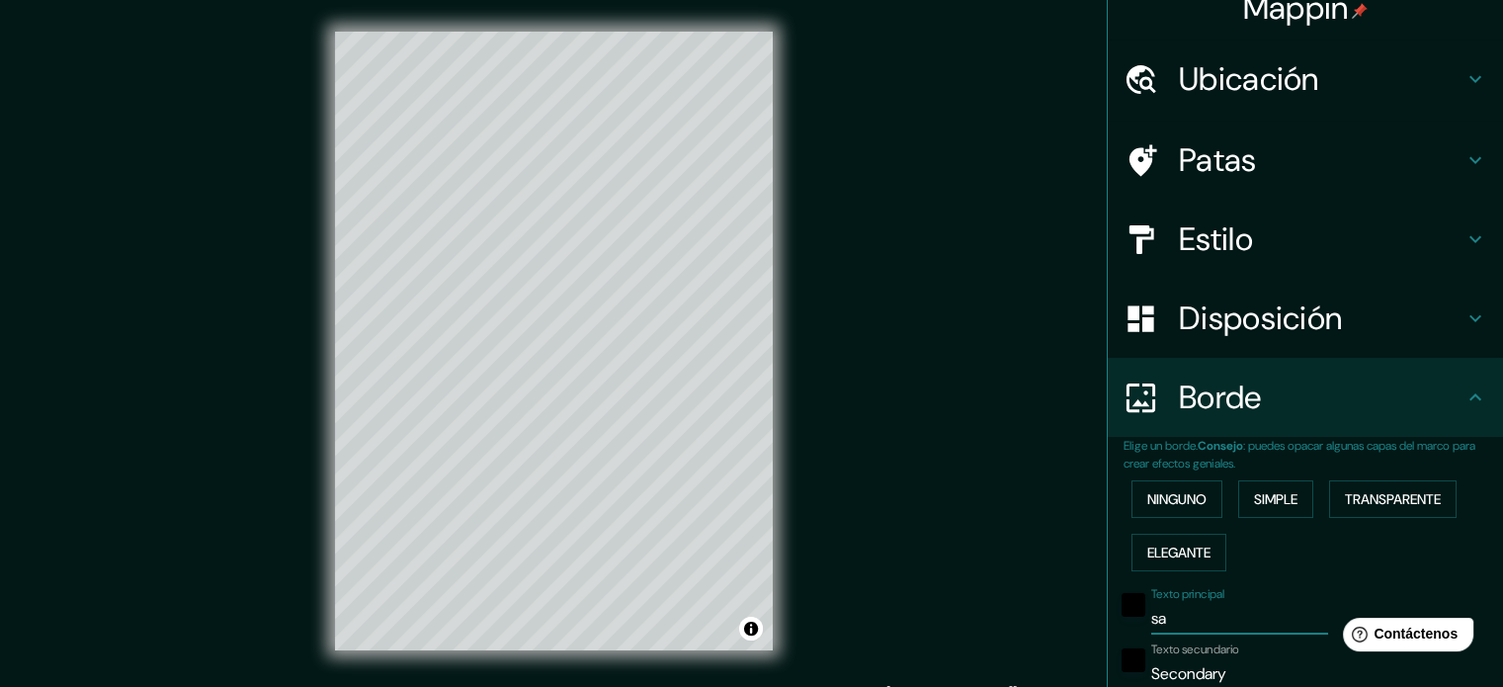
type input "35"
type input "18"
type input "177"
type input "35"
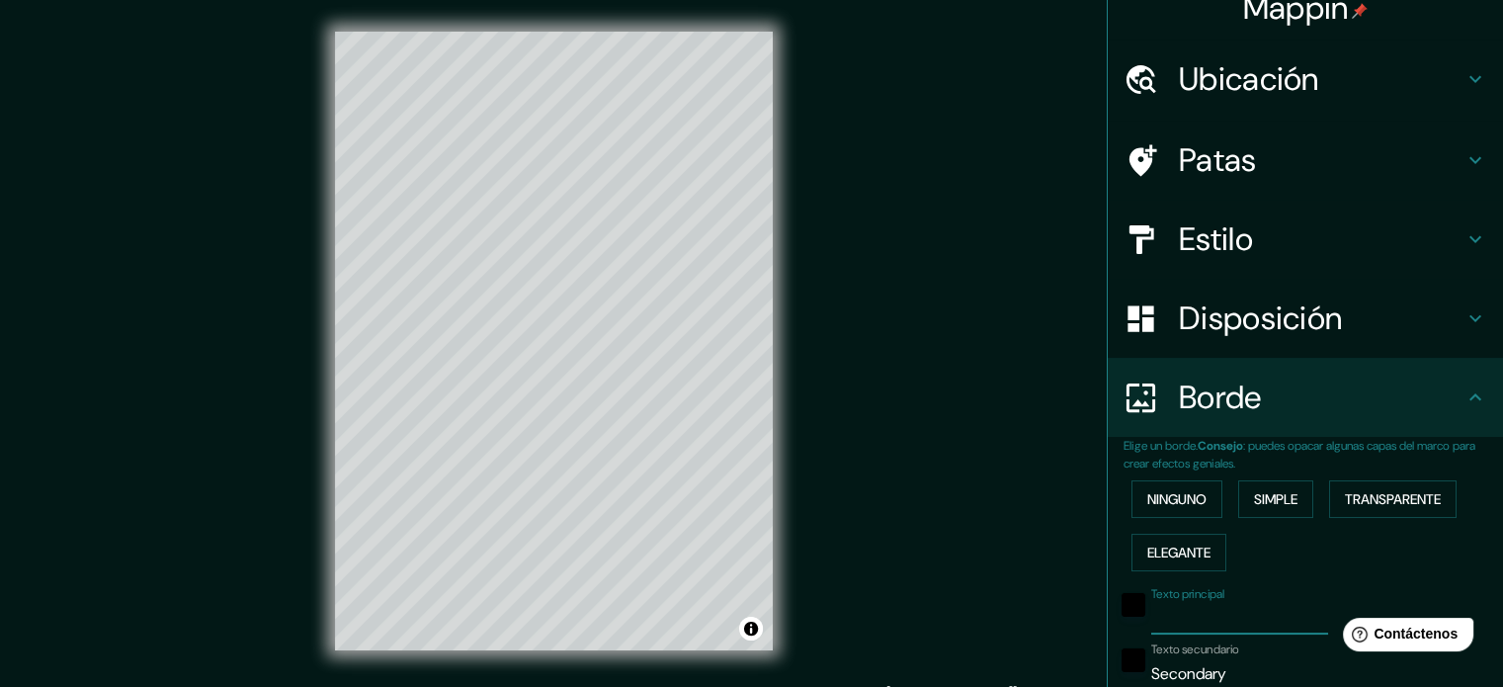
type input "35"
type input "18"
type input "sa"
type input "177"
type input "35"
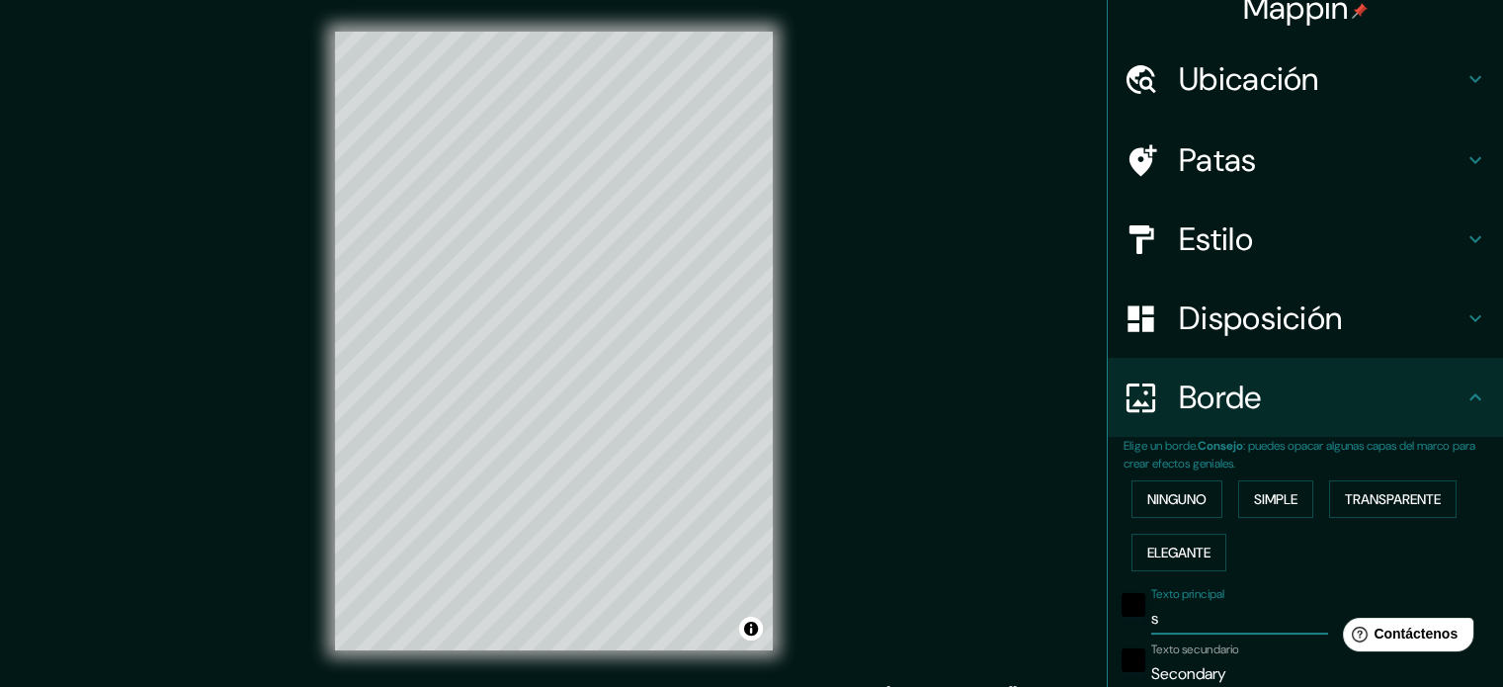
type input "35"
type input "18"
type input "san"
type input "177"
type input "35"
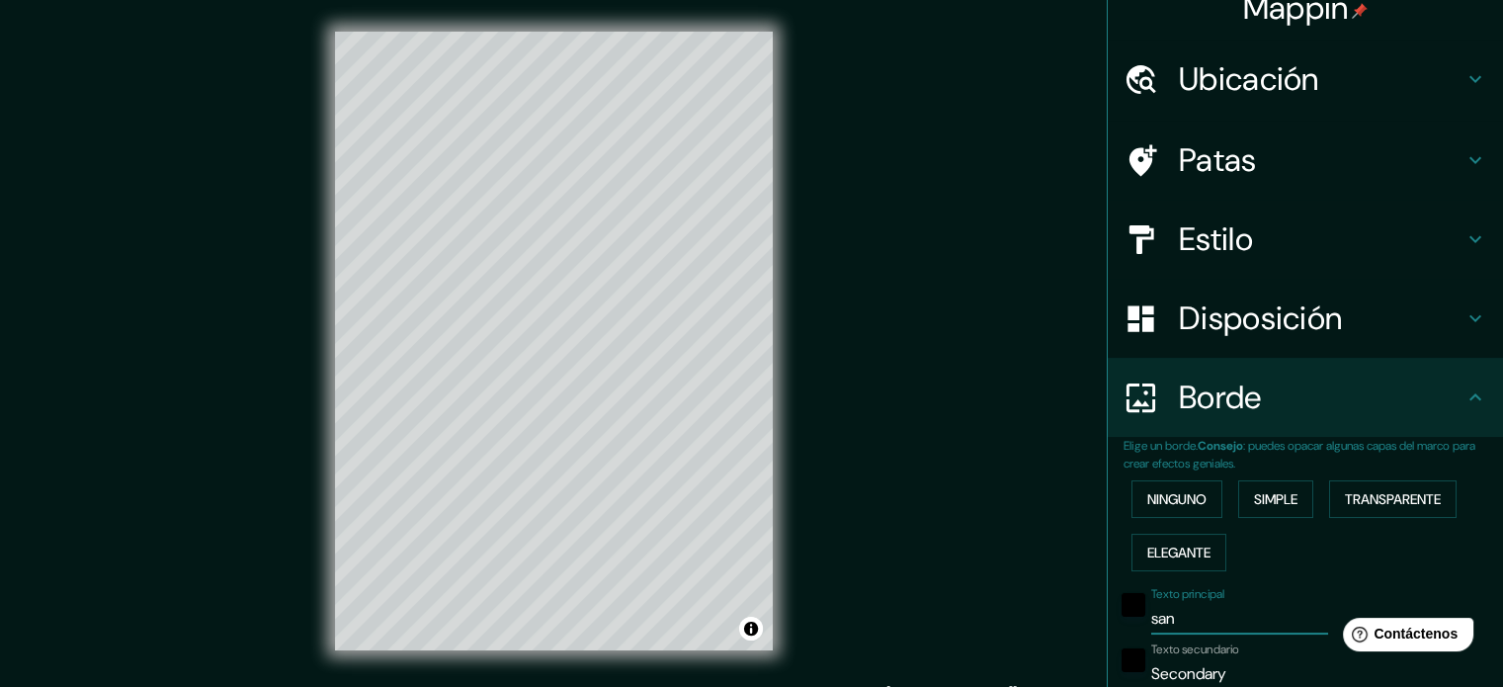
type input "35"
type input "18"
type input "san l"
type input "177"
type input "35"
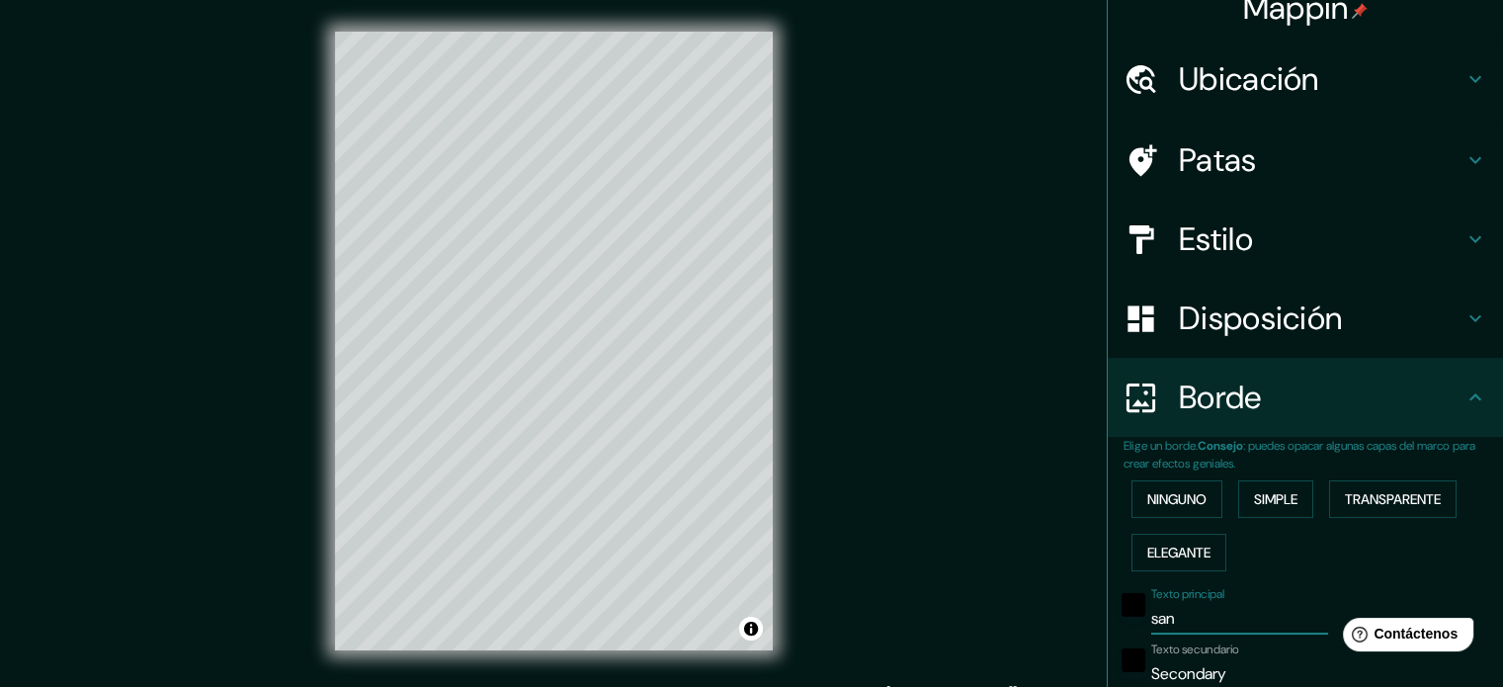
type input "35"
type input "18"
type input "san lu"
type input "177"
type input "35"
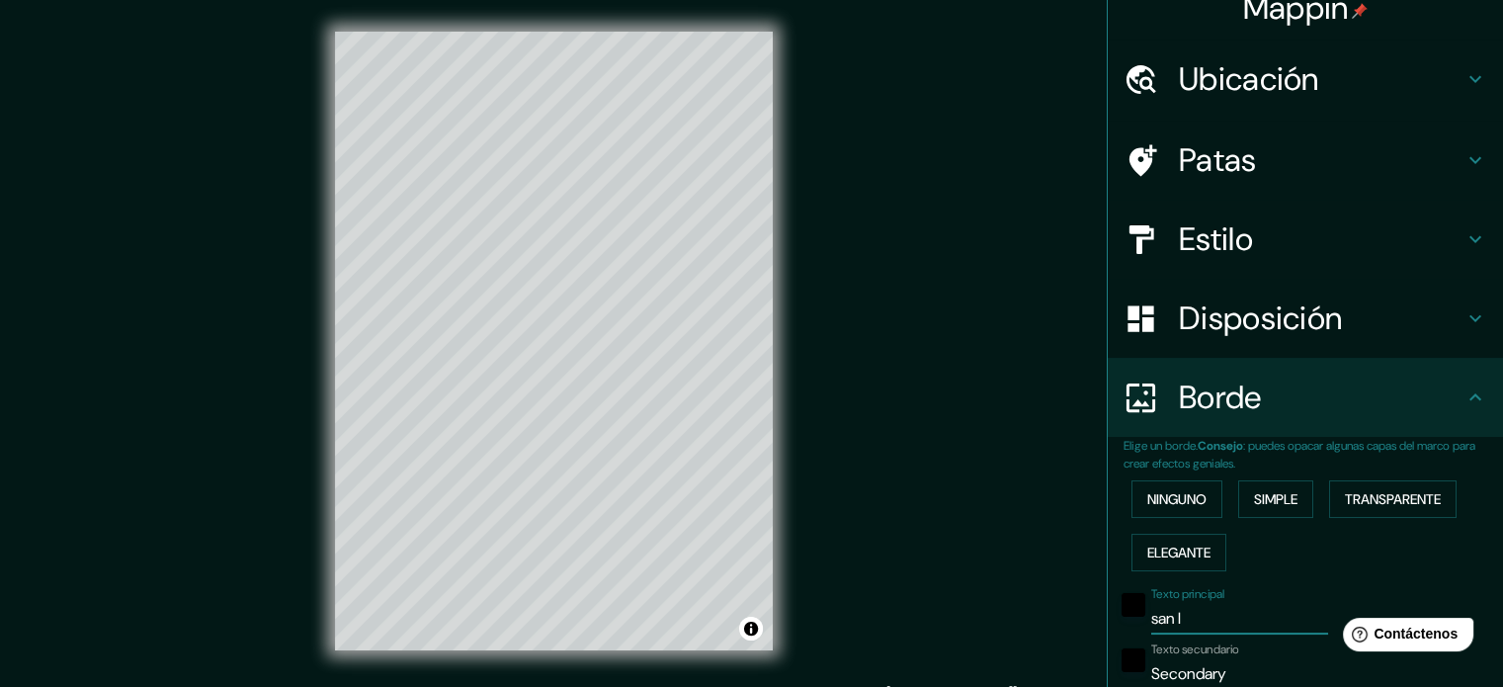
type input "35"
type input "18"
type input "san luis"
type input "177"
type input "35"
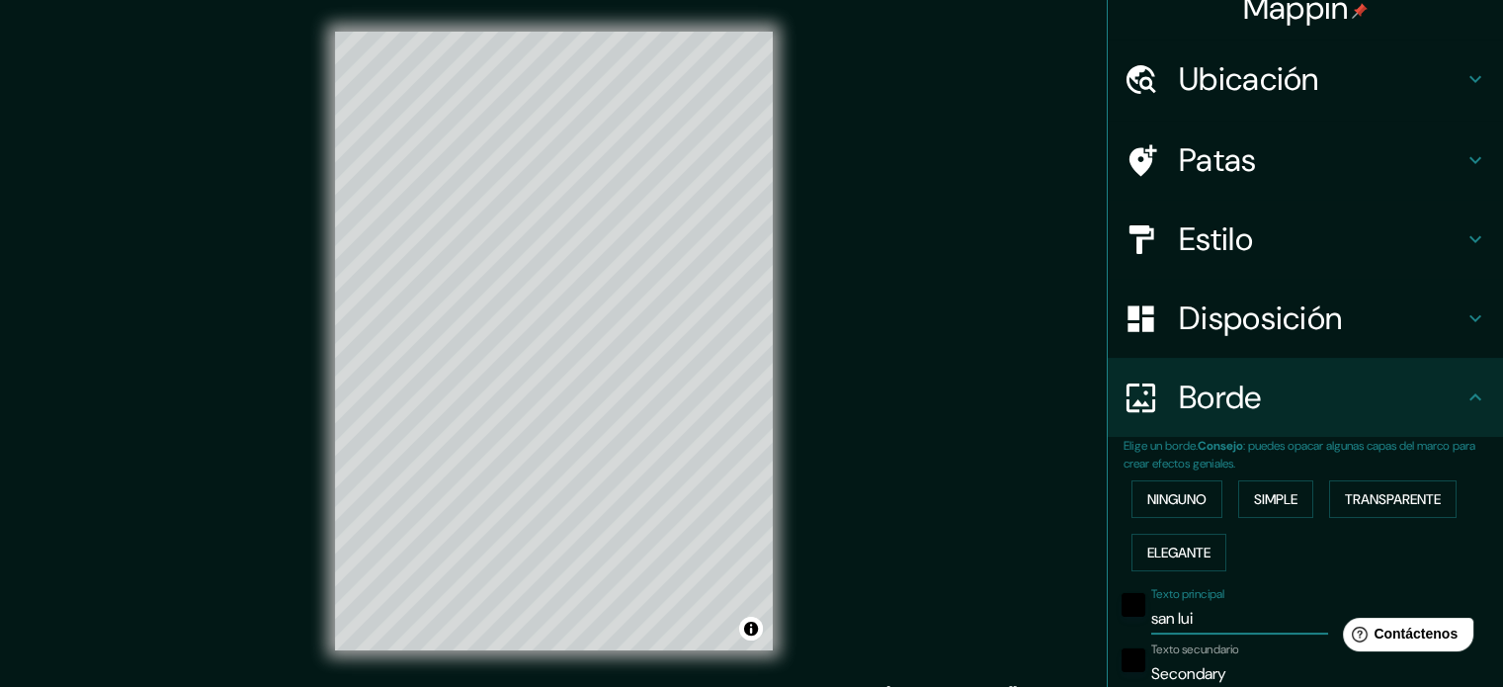
type input "35"
type input "18"
type input "san luis"
type input "177"
type input "35"
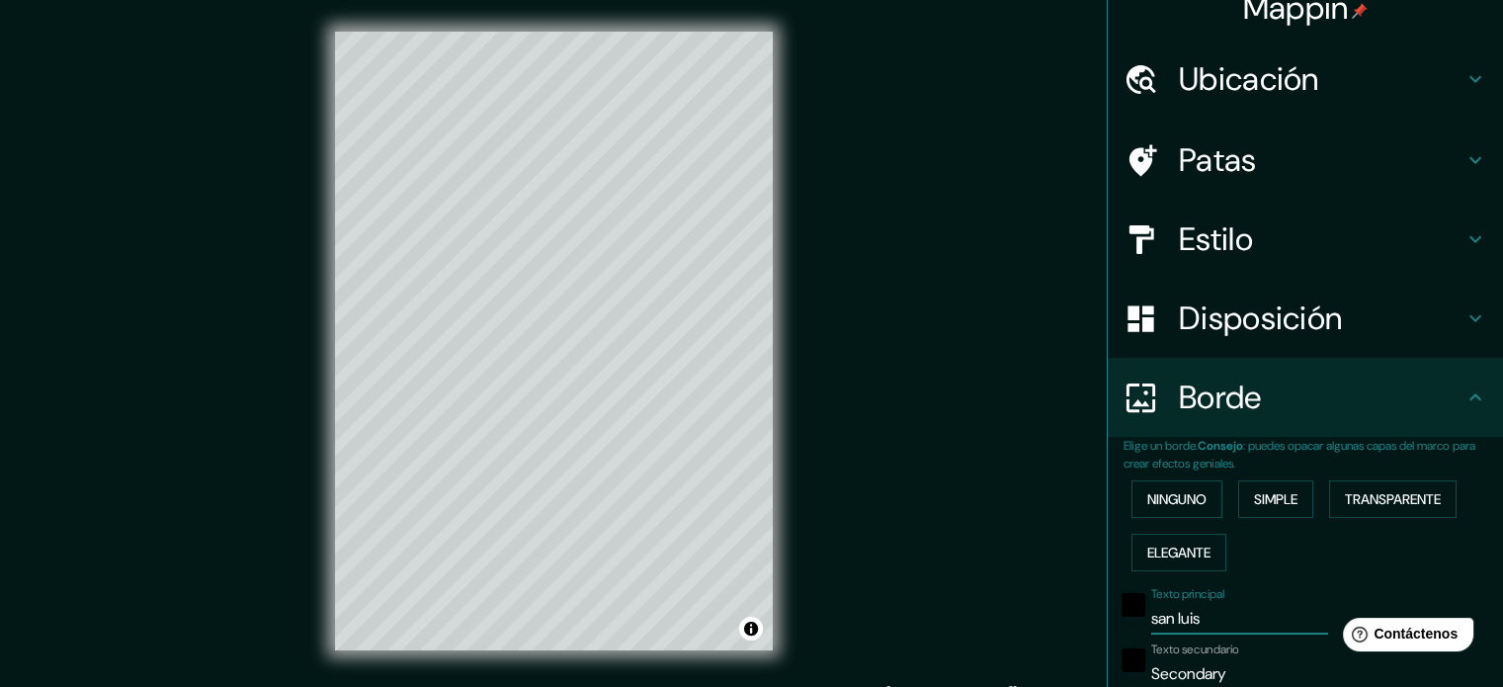
type input "35"
type input "18"
type input "san luis p"
type input "177"
type input "35"
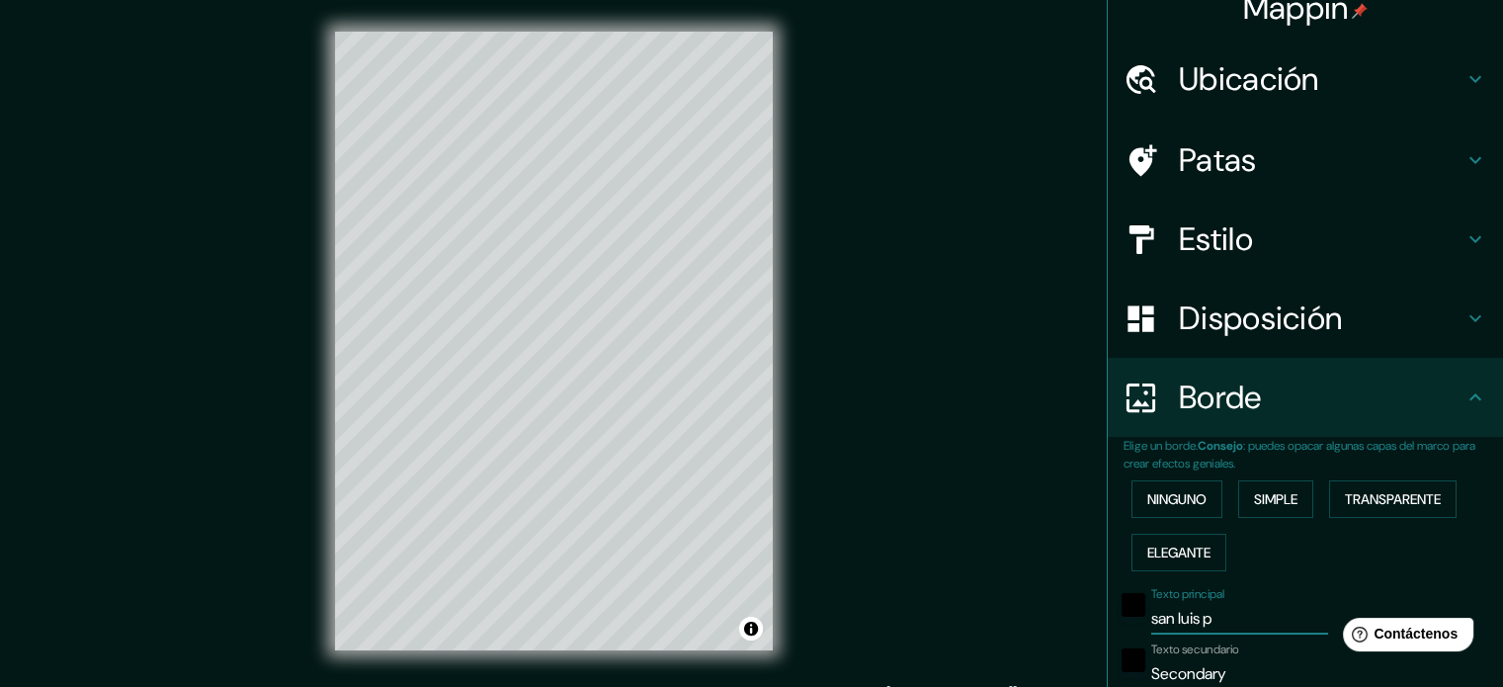
type input "35"
type input "18"
type input "san luis po"
type input "177"
type input "35"
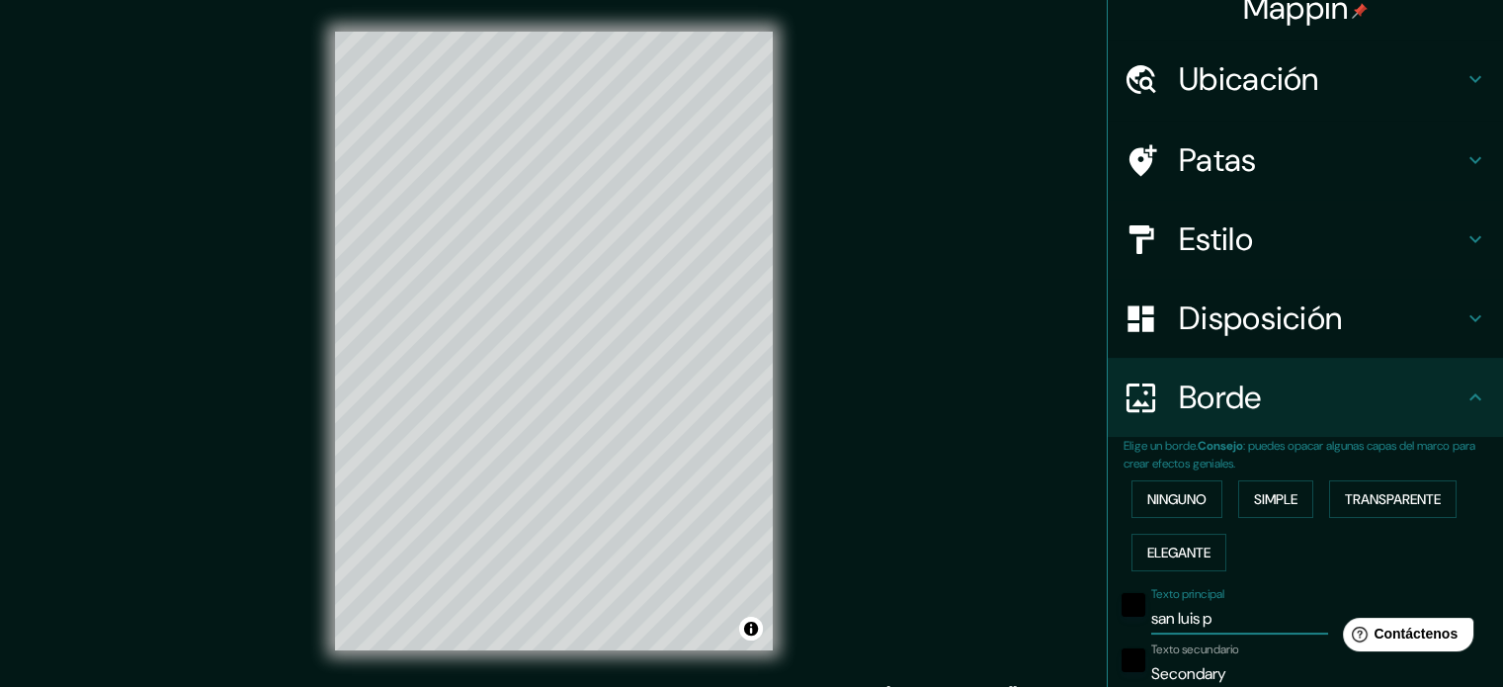
type input "35"
type input "18"
type input "san luis pot"
type input "177"
type input "35"
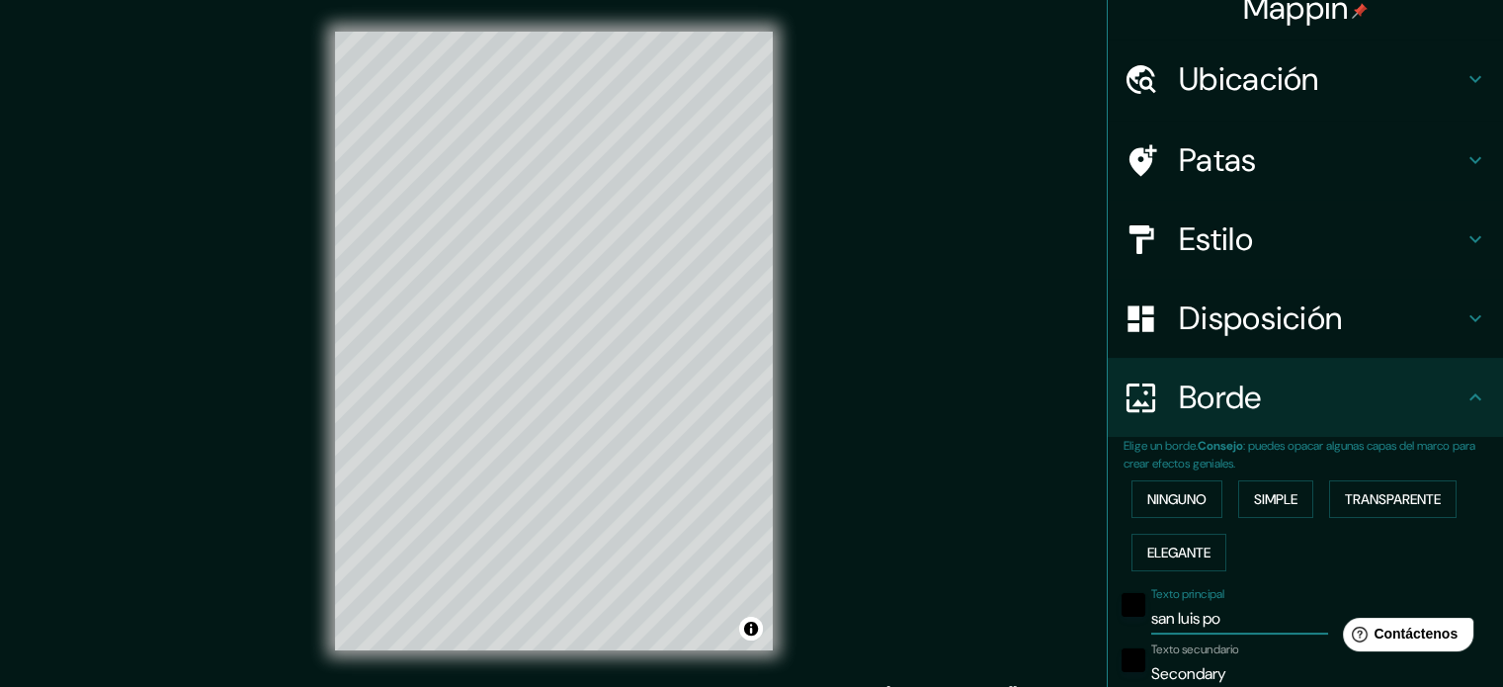
type input "35"
type input "18"
type input "san [PERSON_NAME]"
type input "177"
type input "35"
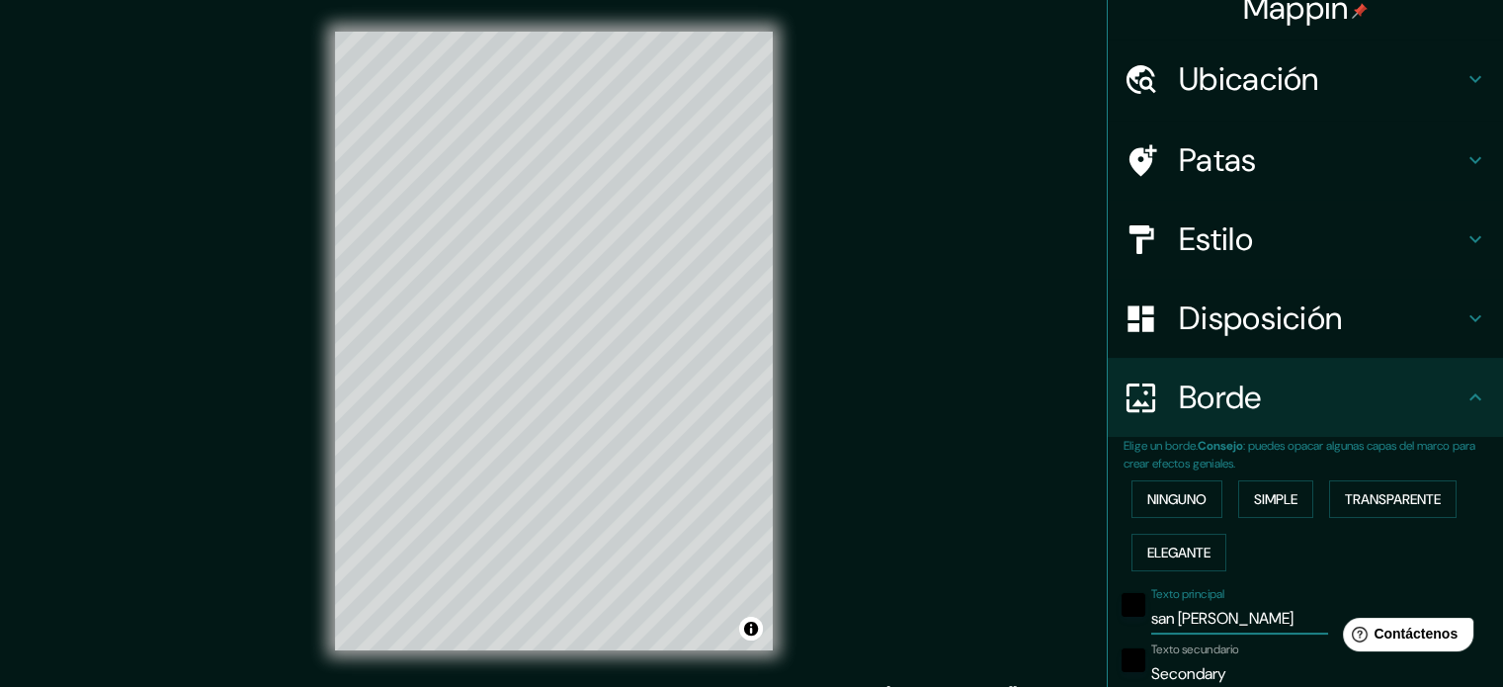
type input "35"
type input "18"
type input "san luis pot"
type input "177"
type input "35"
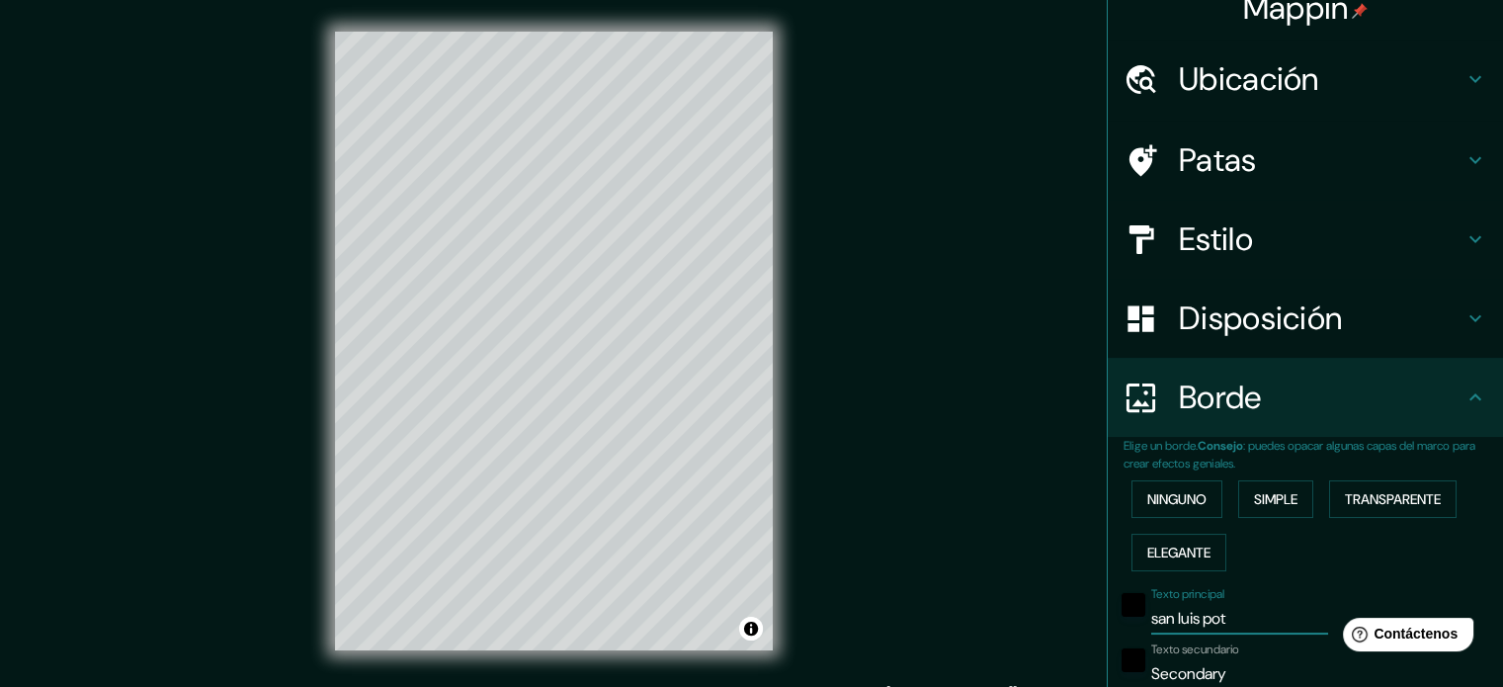
type input "35"
type input "18"
type input "san luis po"
type input "177"
type input "35"
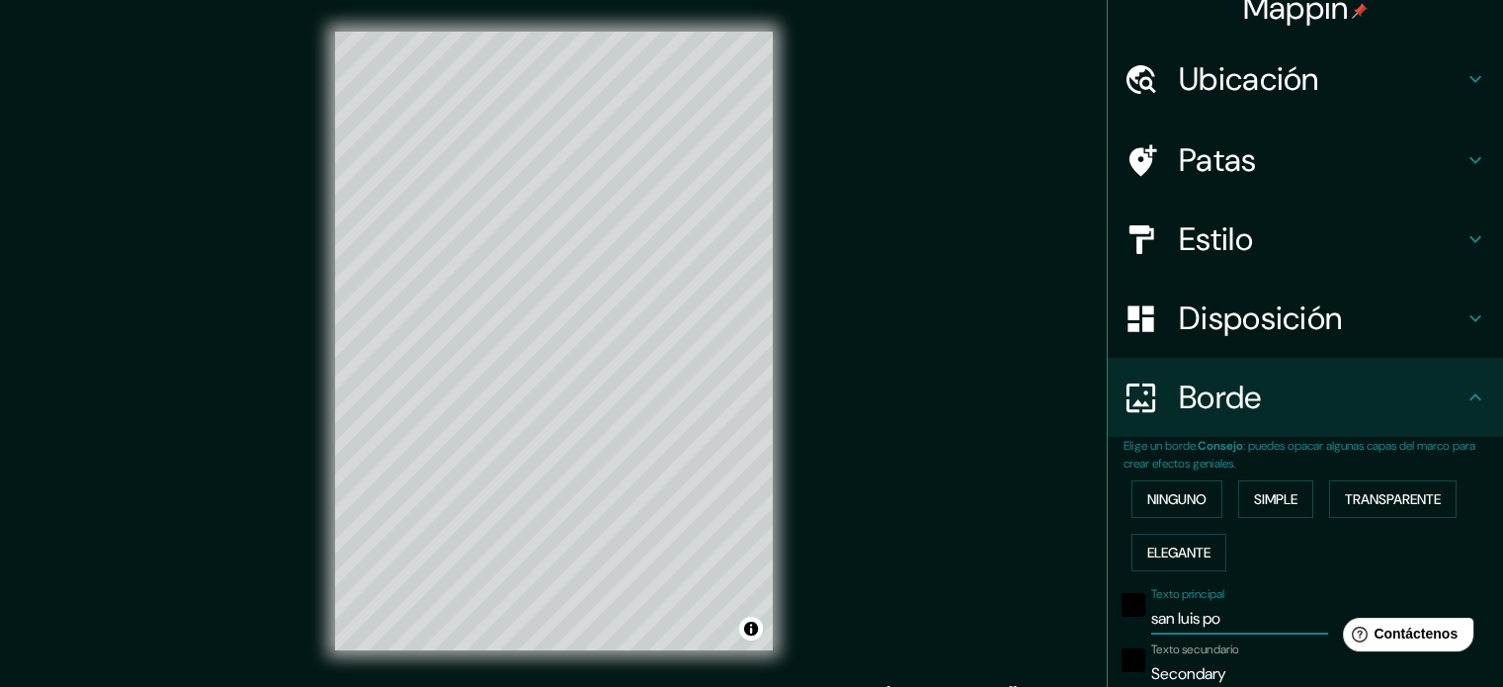
type input "35"
type input "18"
type input "san luis"
type input "177"
type input "35"
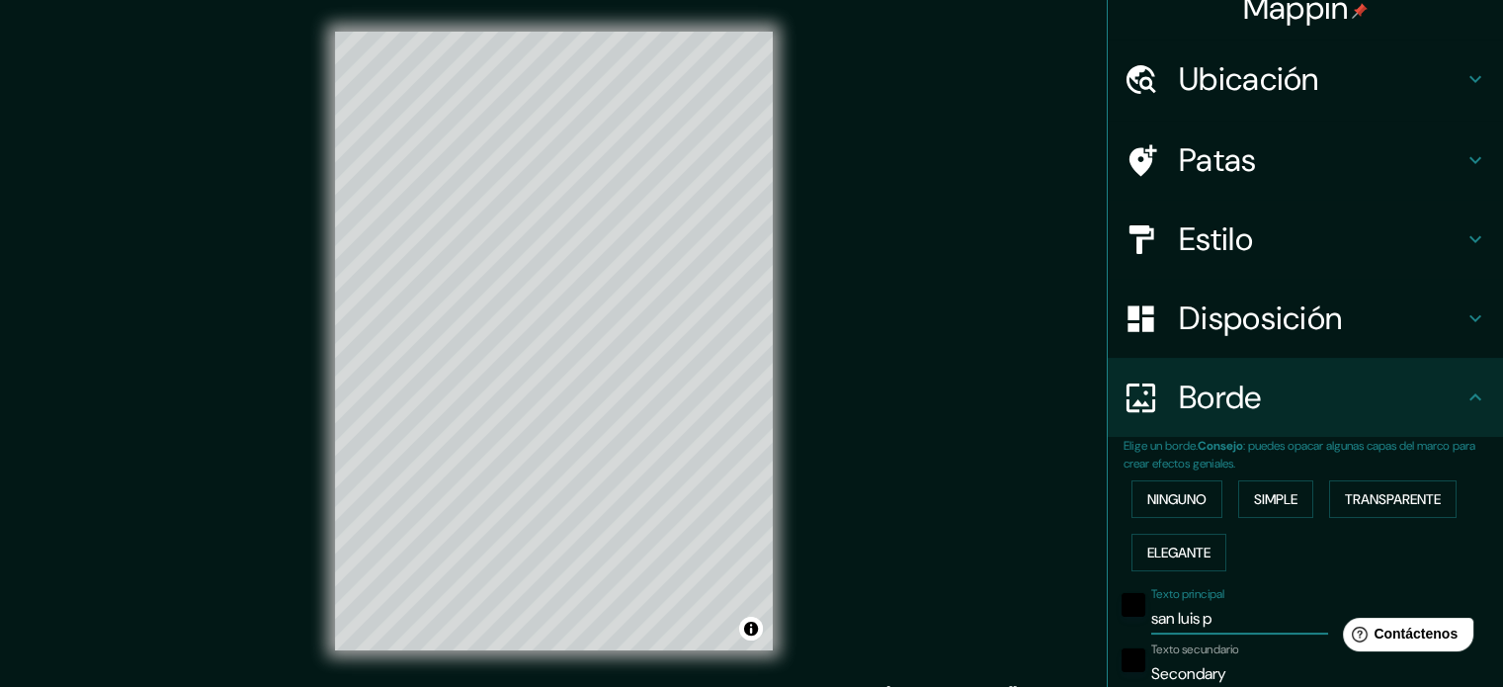
type input "35"
type input "18"
type input "san luis"
type input "177"
type input "35"
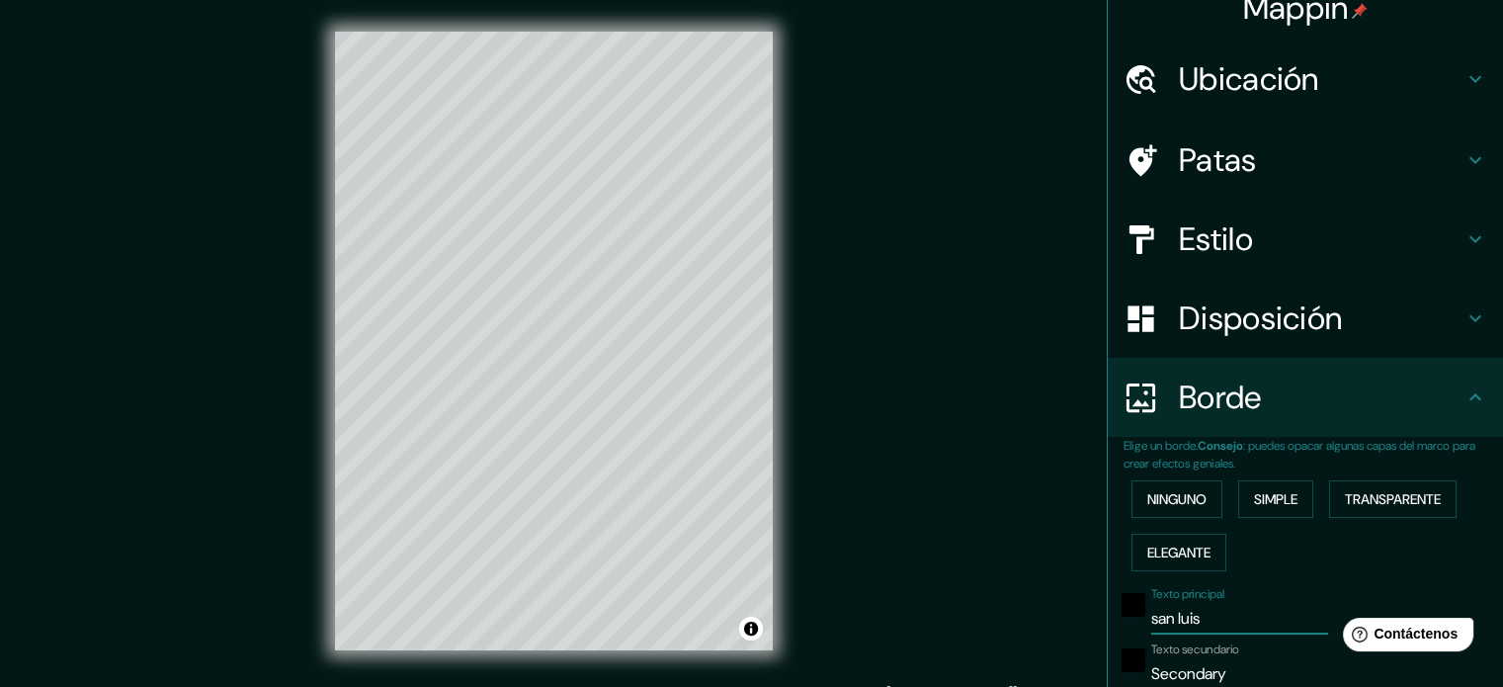
type input "35"
type input "18"
type input "san l"
type input "177"
type input "35"
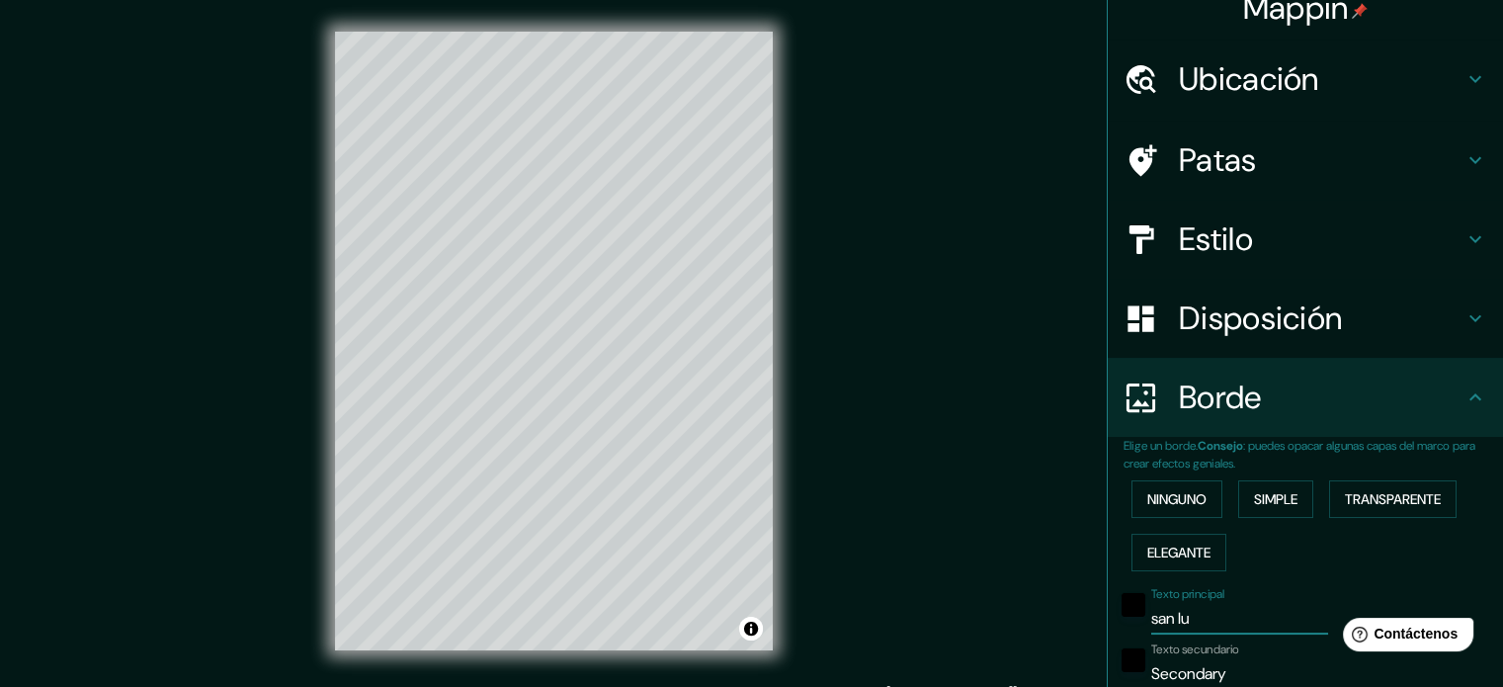
type input "35"
type input "18"
type input "san"
type input "177"
type input "35"
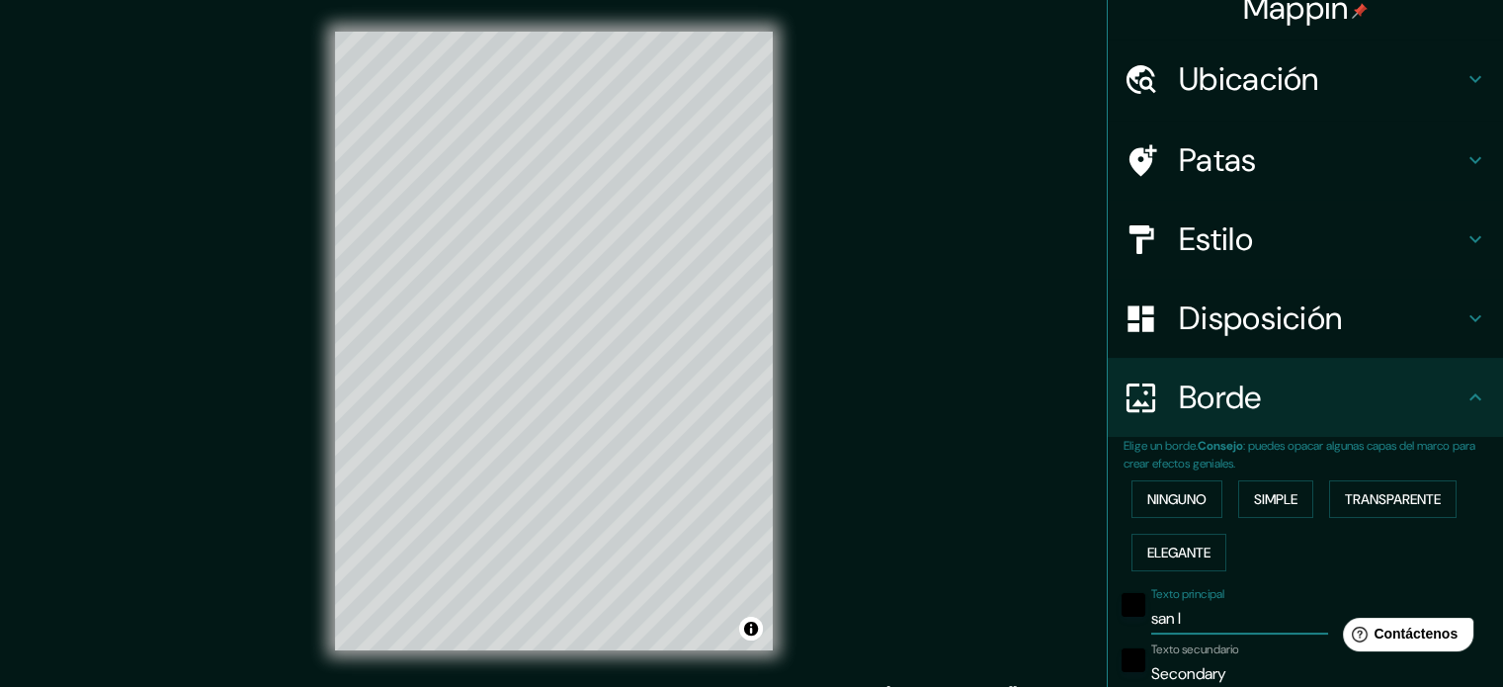
type input "35"
type input "18"
type input "san"
type input "177"
type input "35"
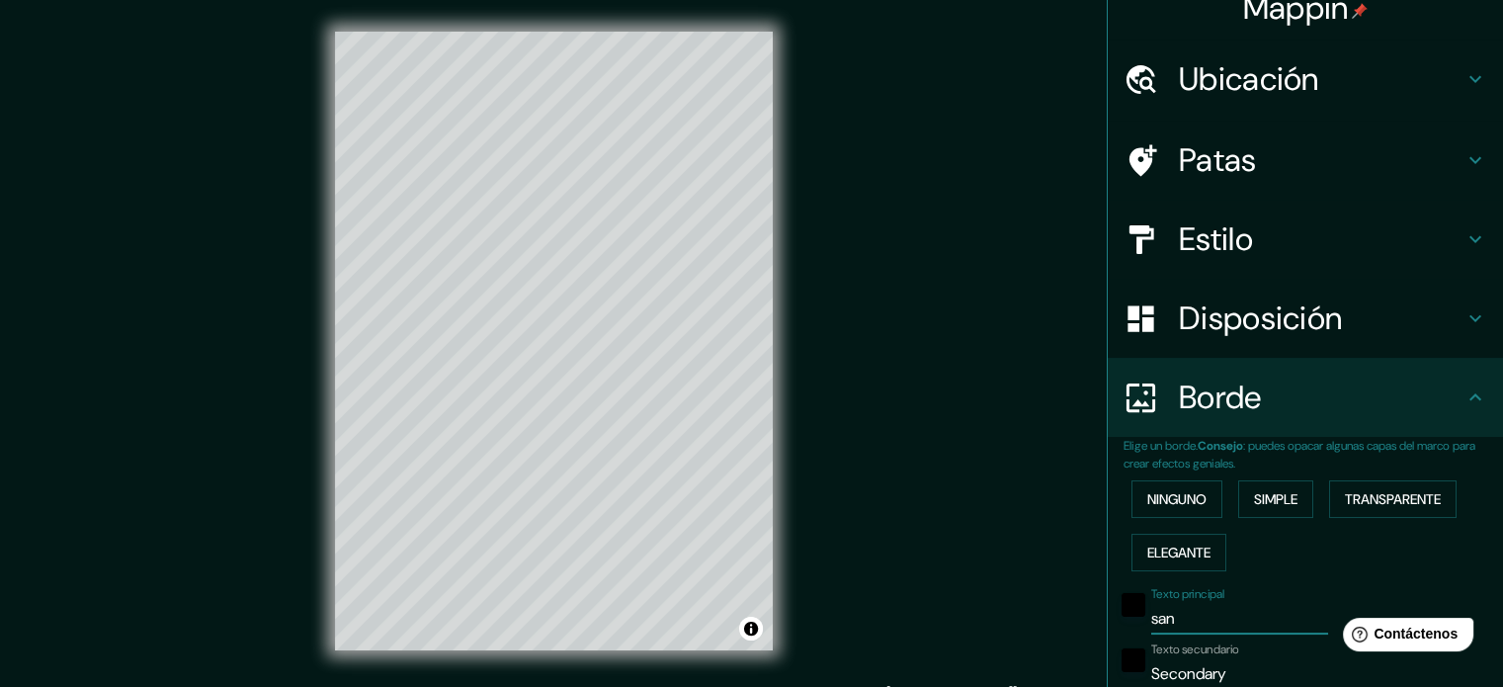
type input "35"
type input "18"
type input "sa"
type input "177"
type input "35"
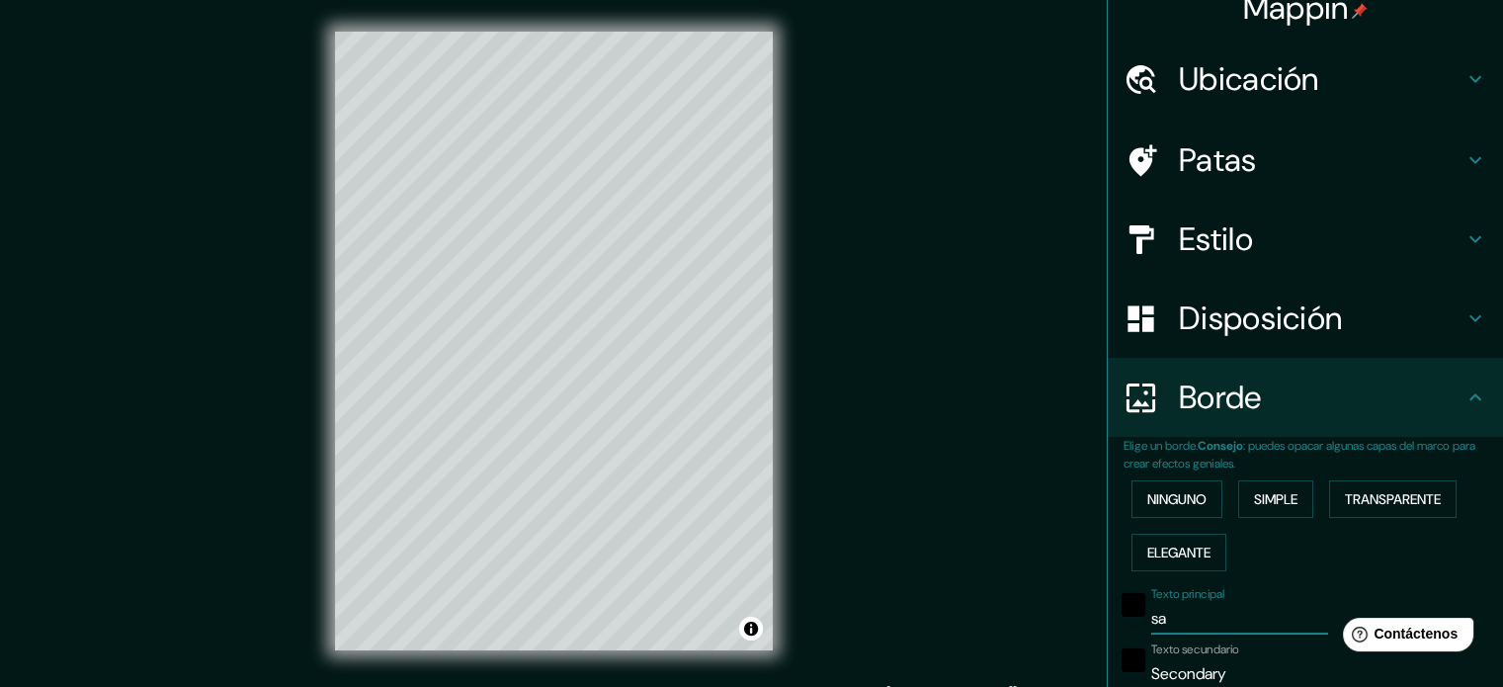
type input "35"
type input "18"
type input "s"
type input "177"
type input "35"
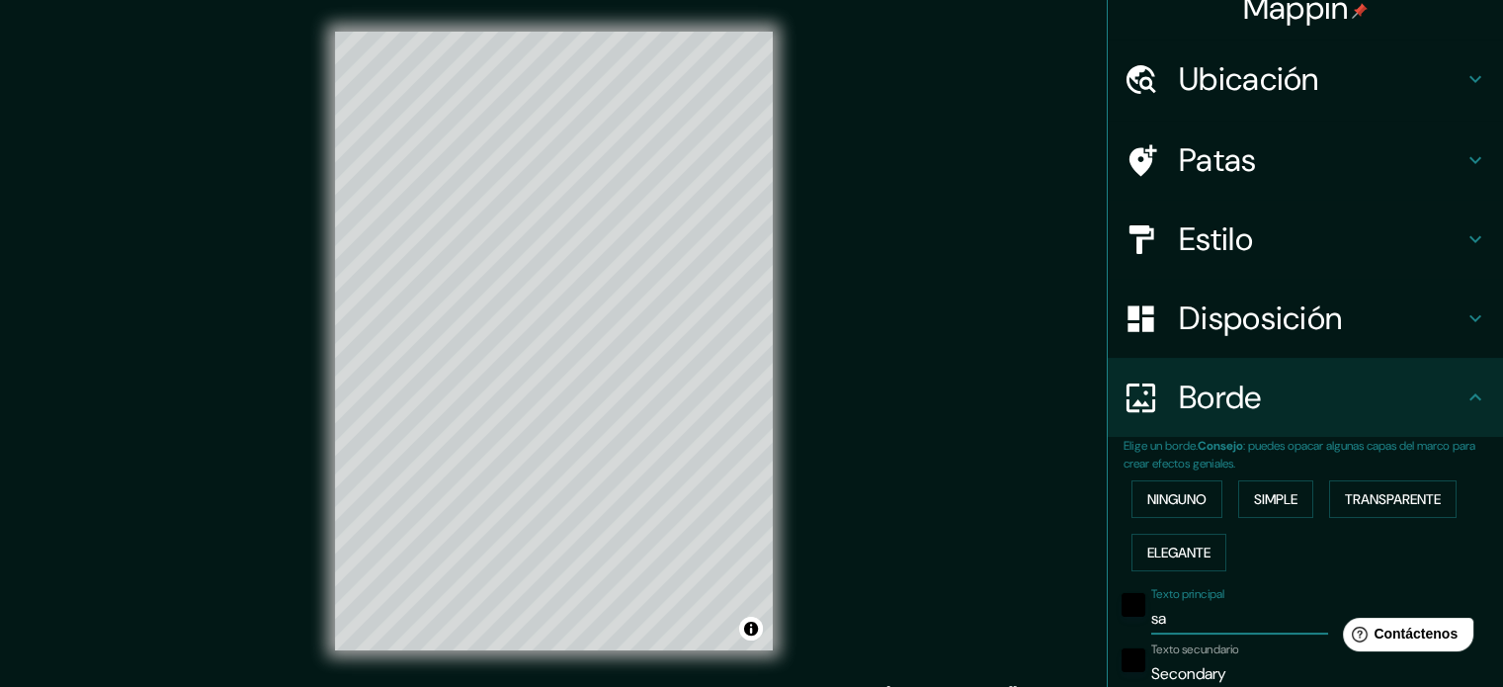
type input "35"
type input "18"
type input "177"
type input "35"
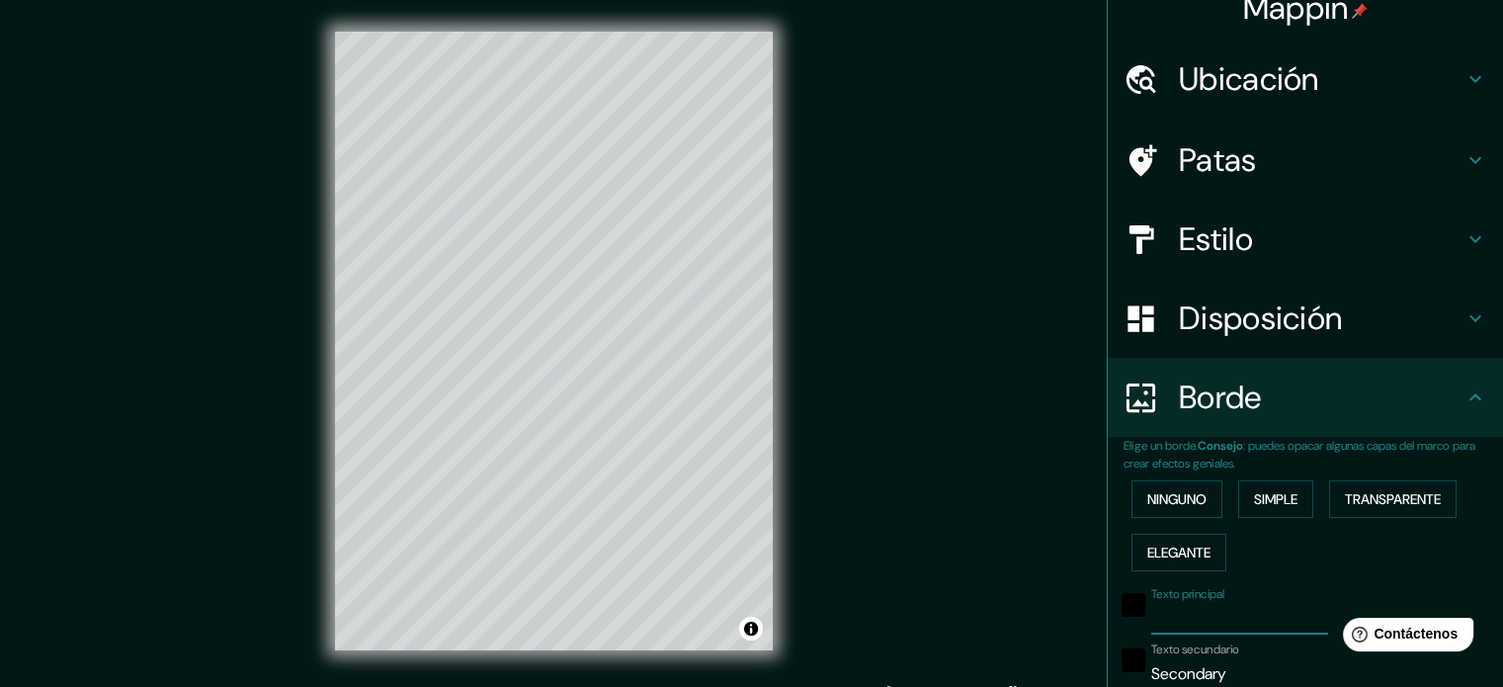
type input "18"
type input "SA"
type input "177"
type input "35"
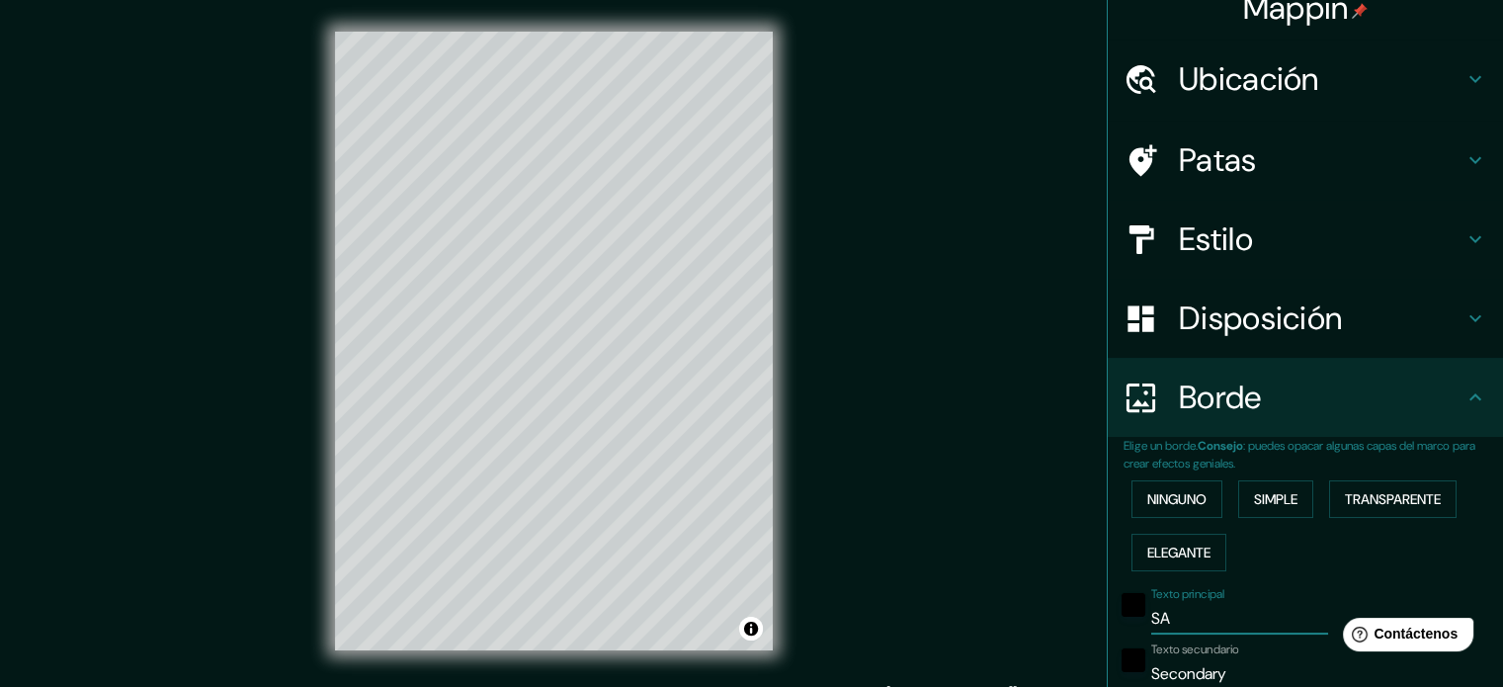
type input "18"
type input "SAn"
type input "177"
type input "35"
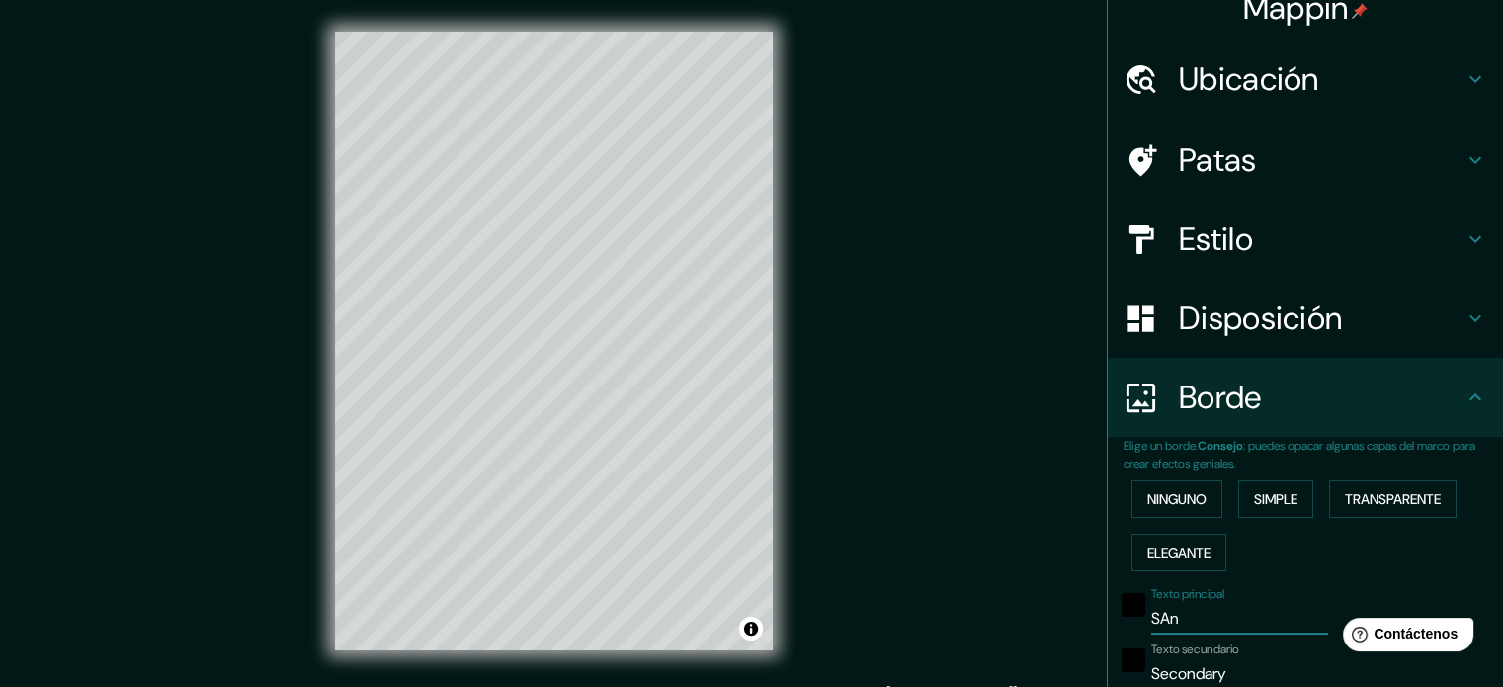
type input "18"
type input "SA"
type input "177"
type input "35"
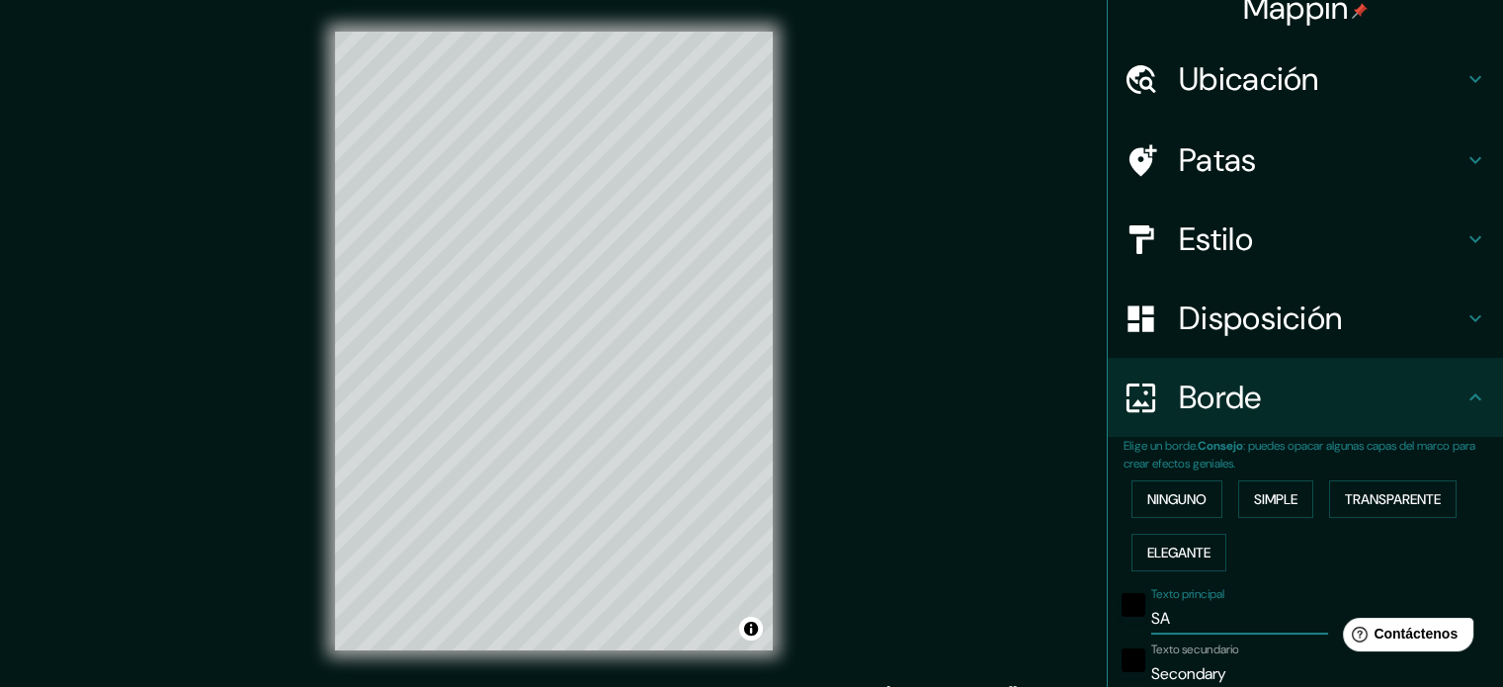
type input "18"
type input "S"
type input "177"
type input "35"
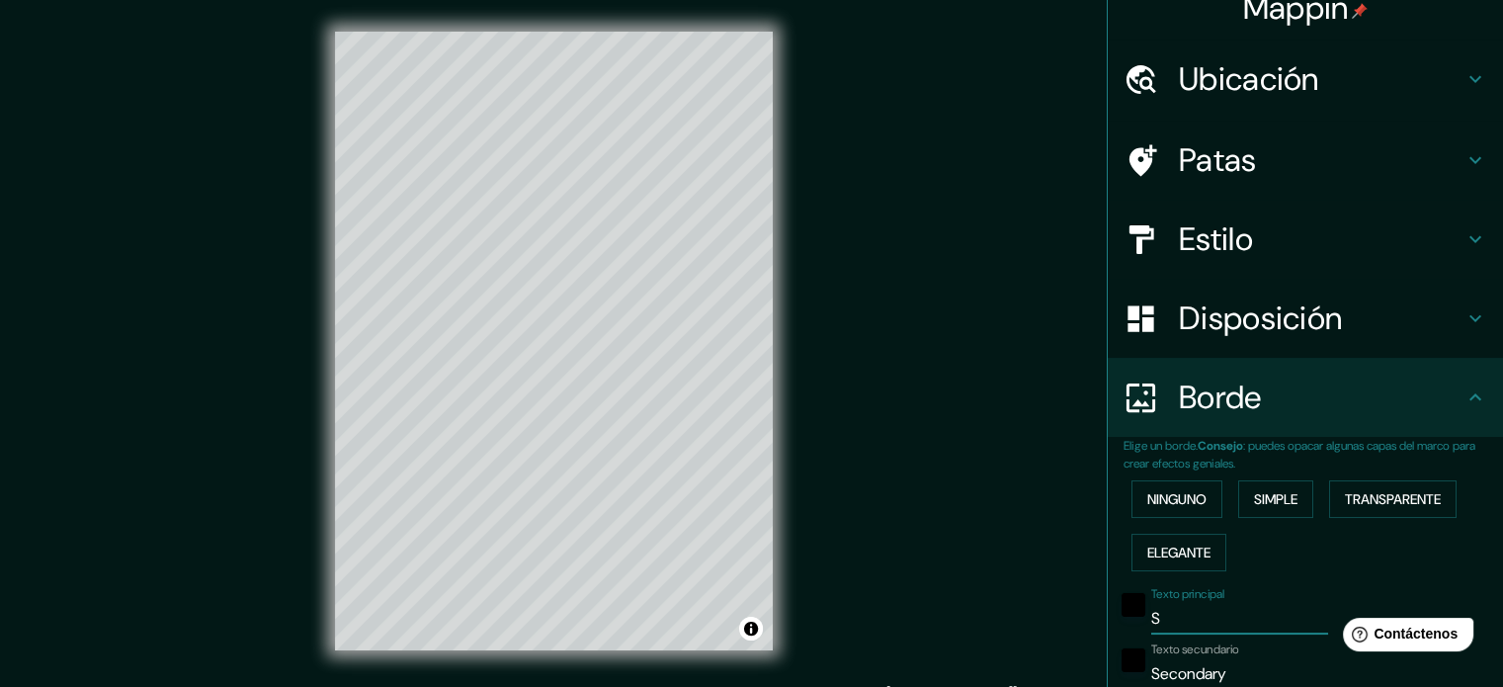
type input "18"
type input "Sa"
type input "177"
type input "35"
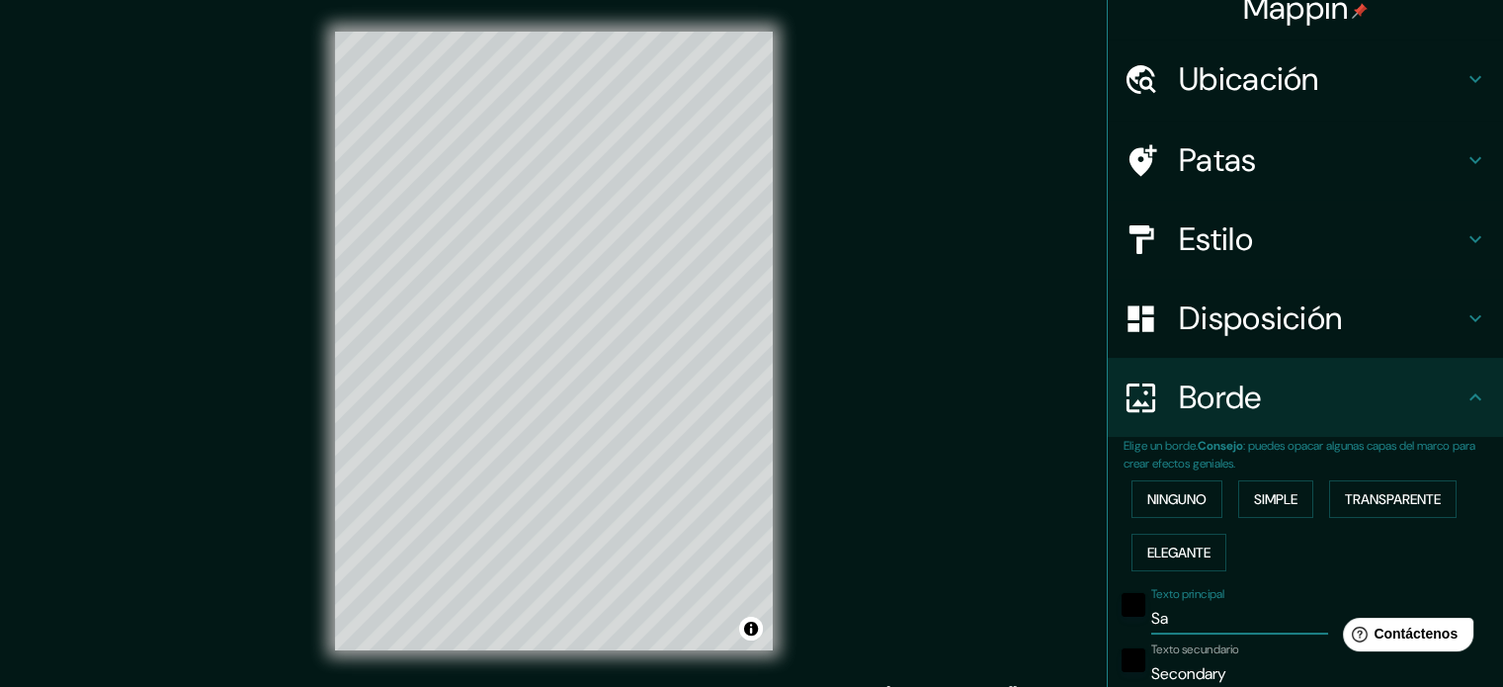
type input "18"
type input "San"
type input "177"
type input "35"
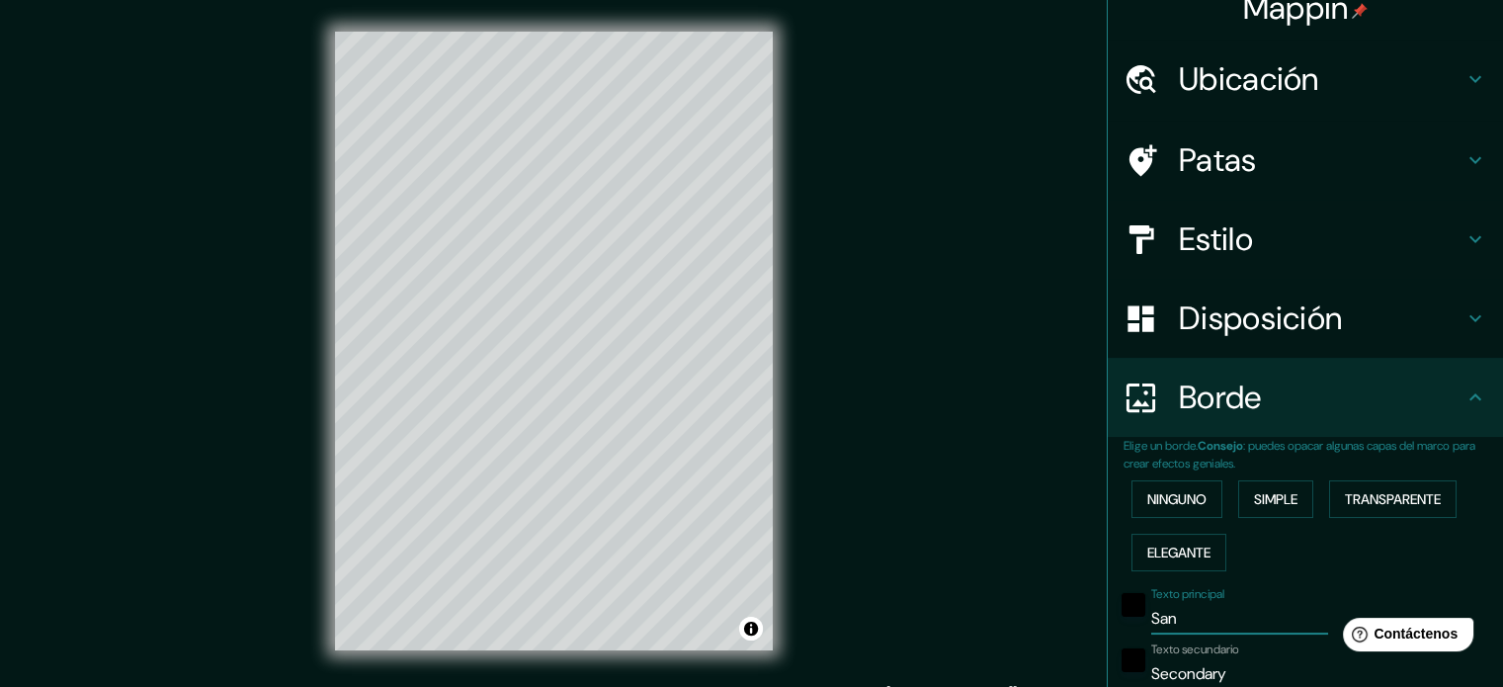
type input "18"
type input "San"
type input "177"
type input "35"
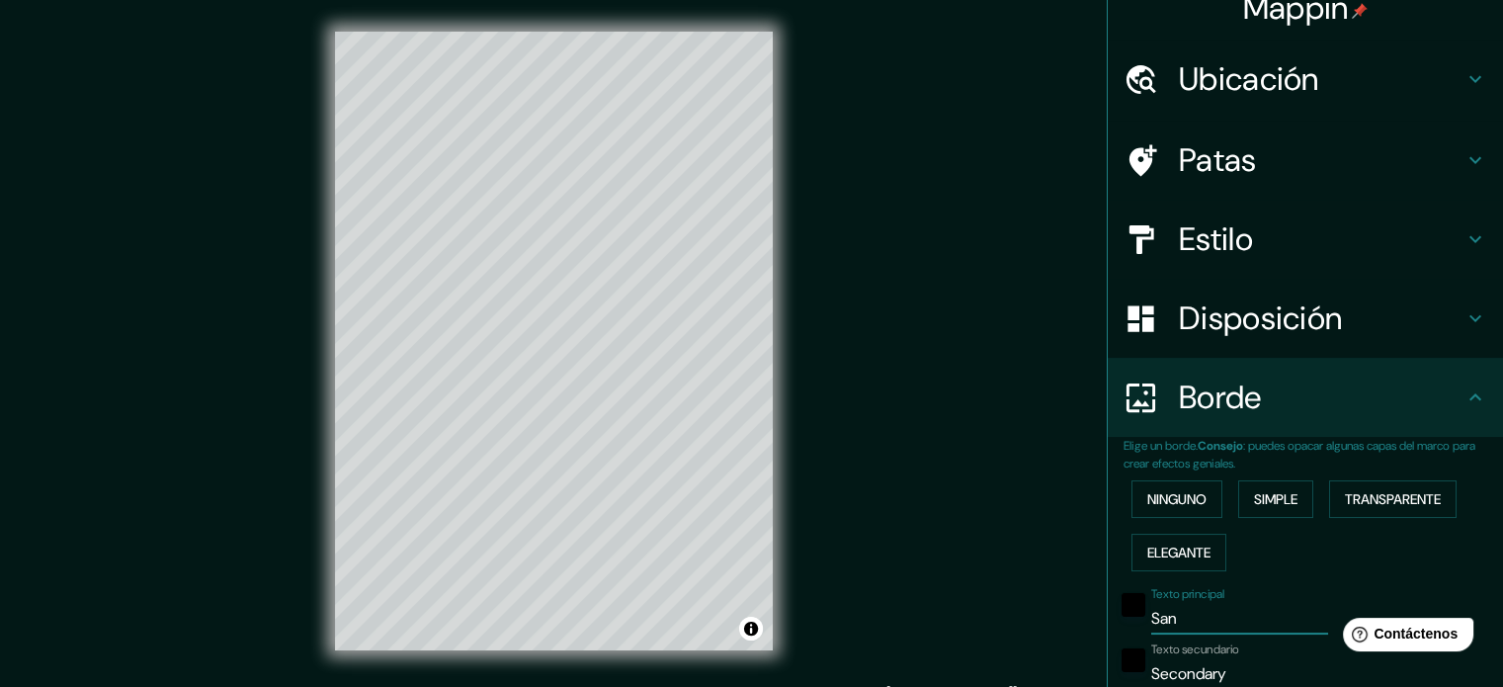
type input "18"
type input "San L"
type input "177"
type input "35"
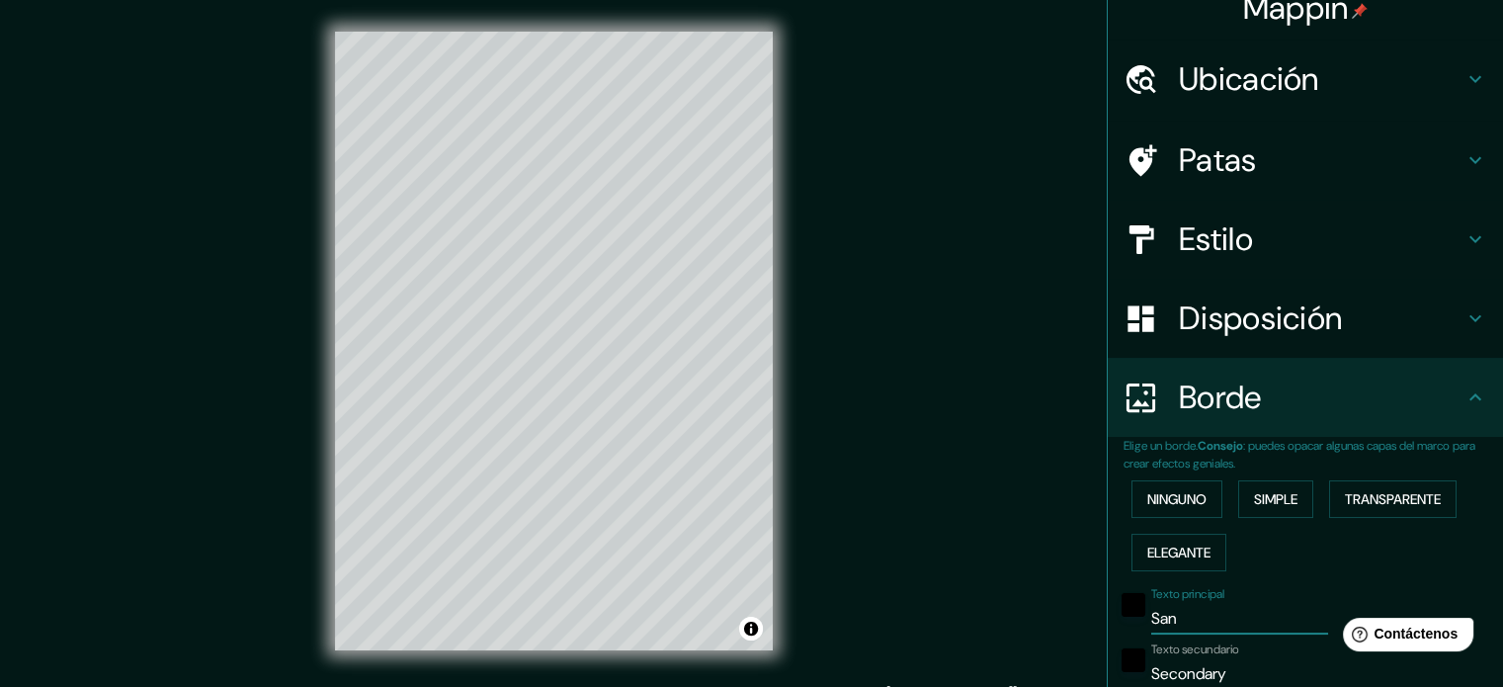
type input "18"
type input "San Lu"
type input "177"
type input "35"
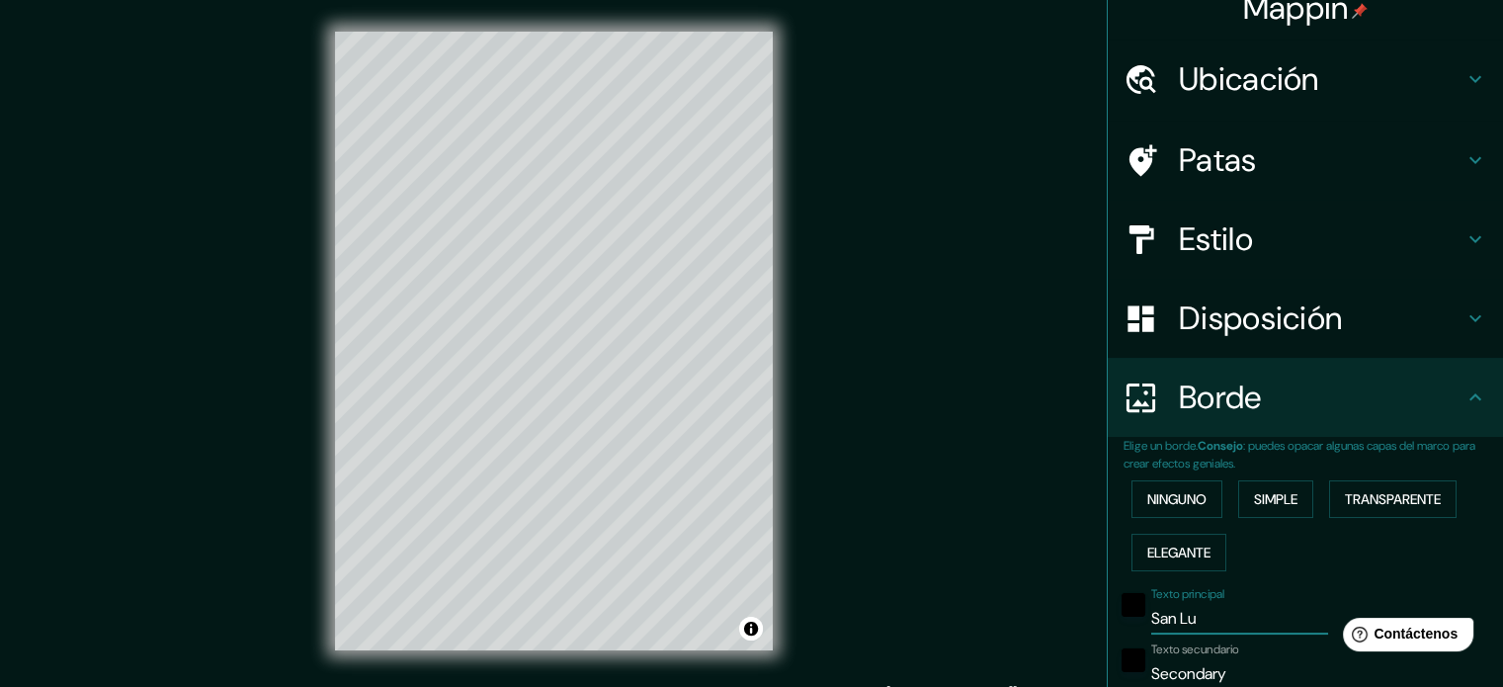
type input "18"
type input "San Luis"
type input "177"
type input "35"
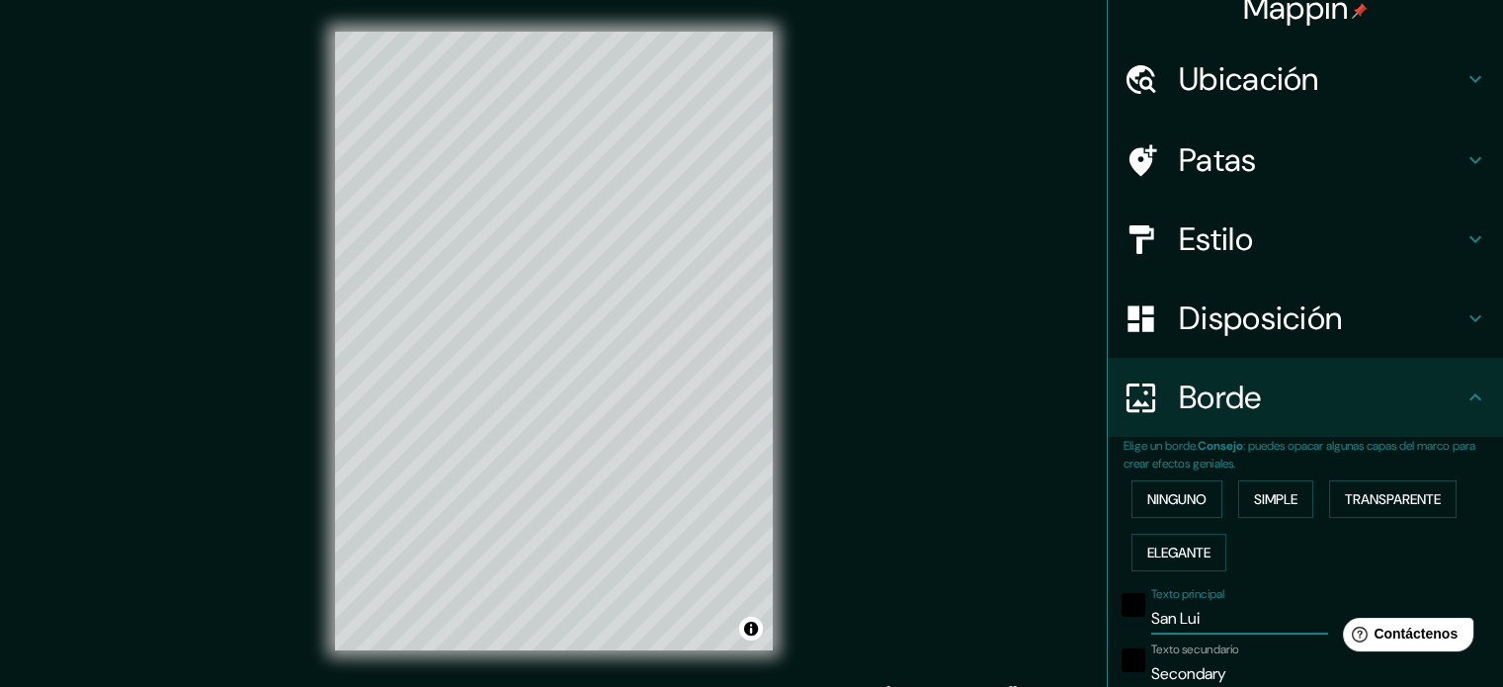
type input "18"
type input "San Luis"
type input "177"
type input "35"
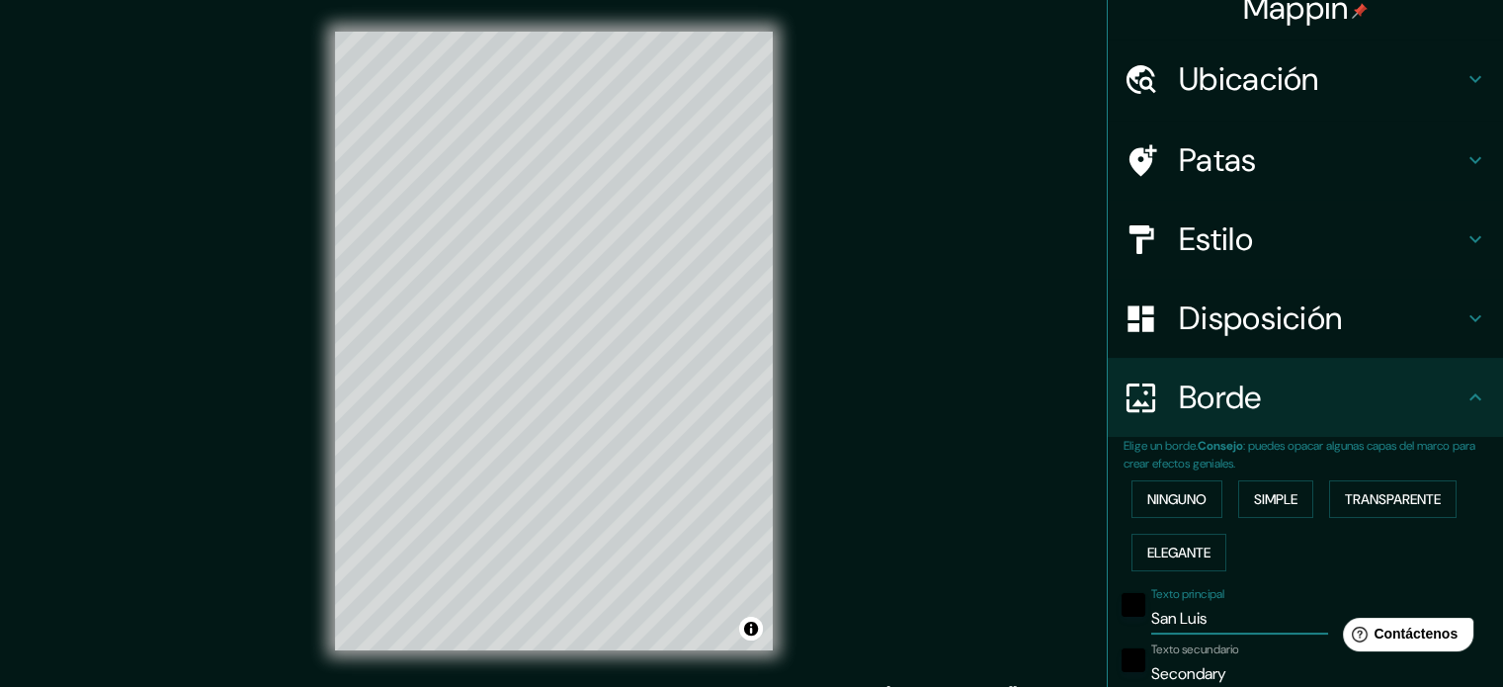
type input "18"
type input "San Luis Po"
type input "177"
type input "35"
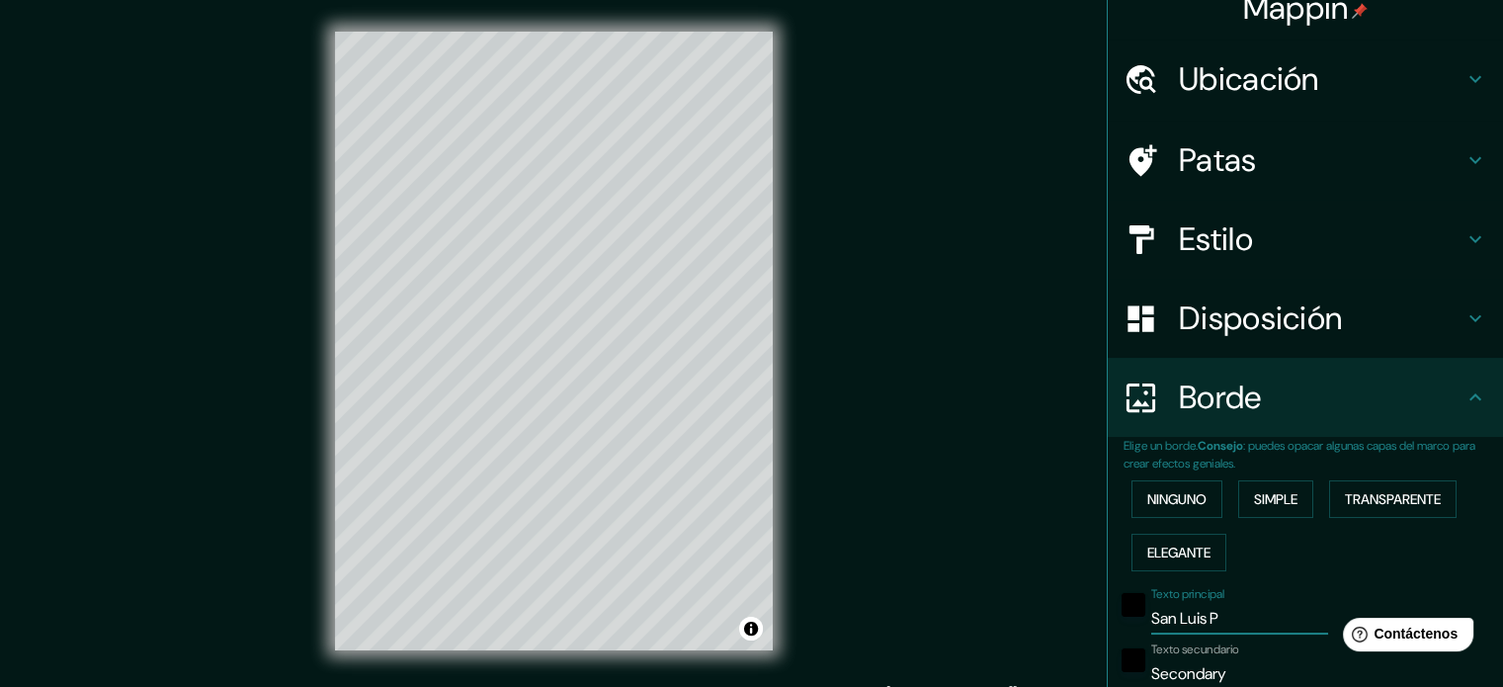
type input "18"
type input "San Luis Pos"
type input "177"
type input "35"
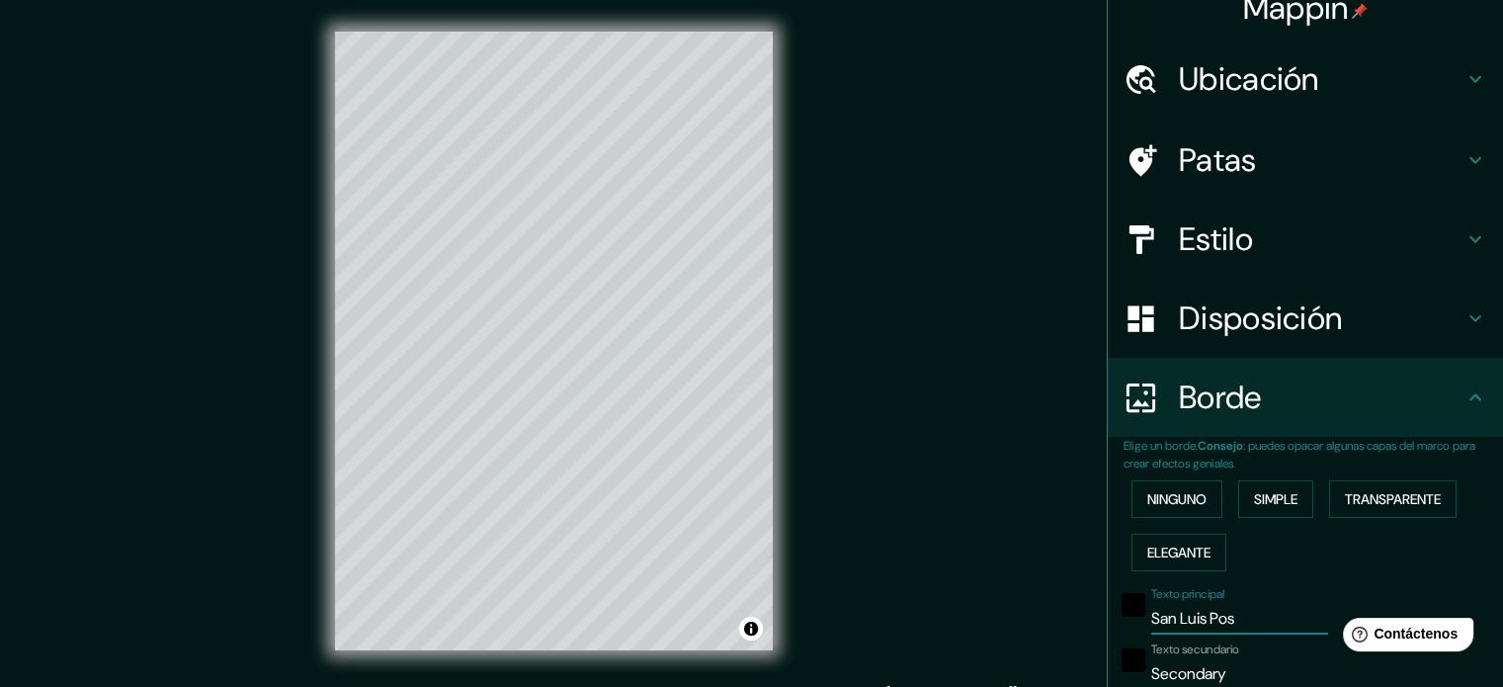
type input "18"
type input "San Luis Poso"
type input "177"
type input "35"
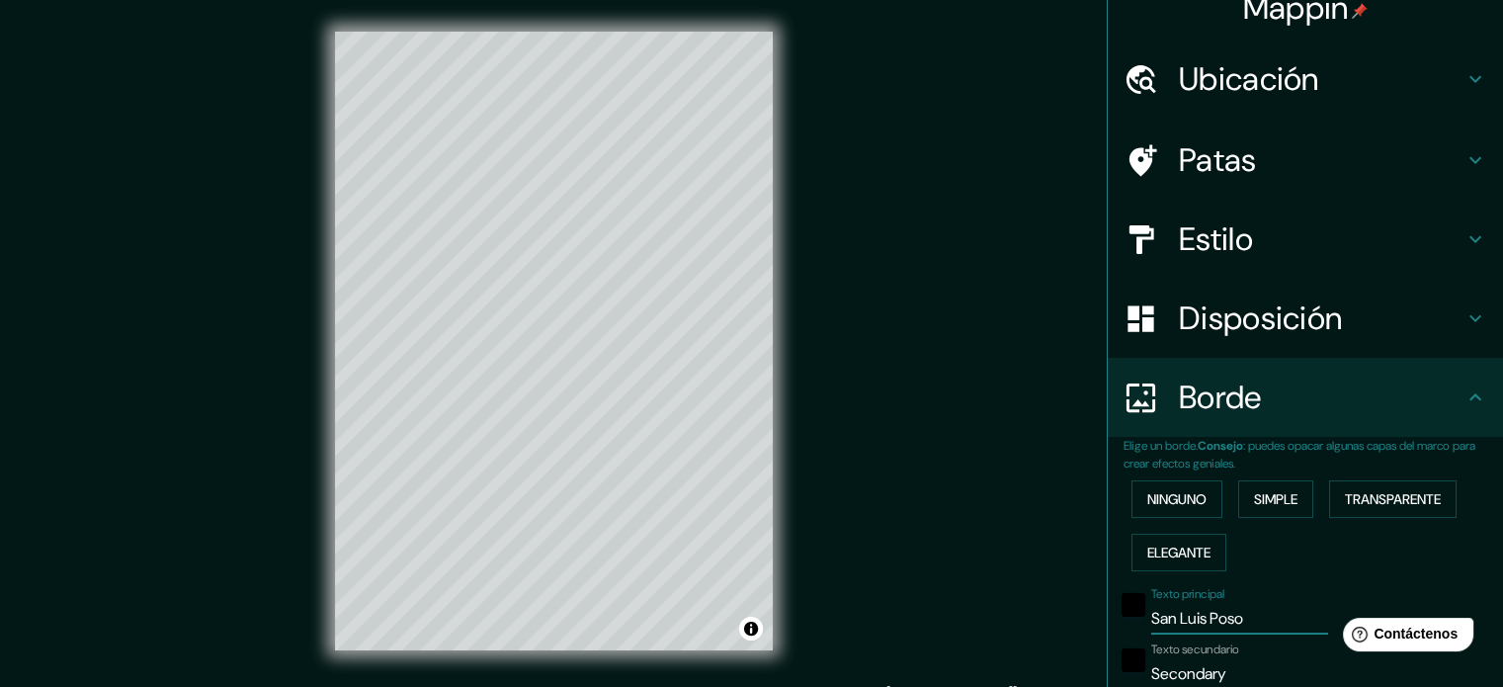
type input "18"
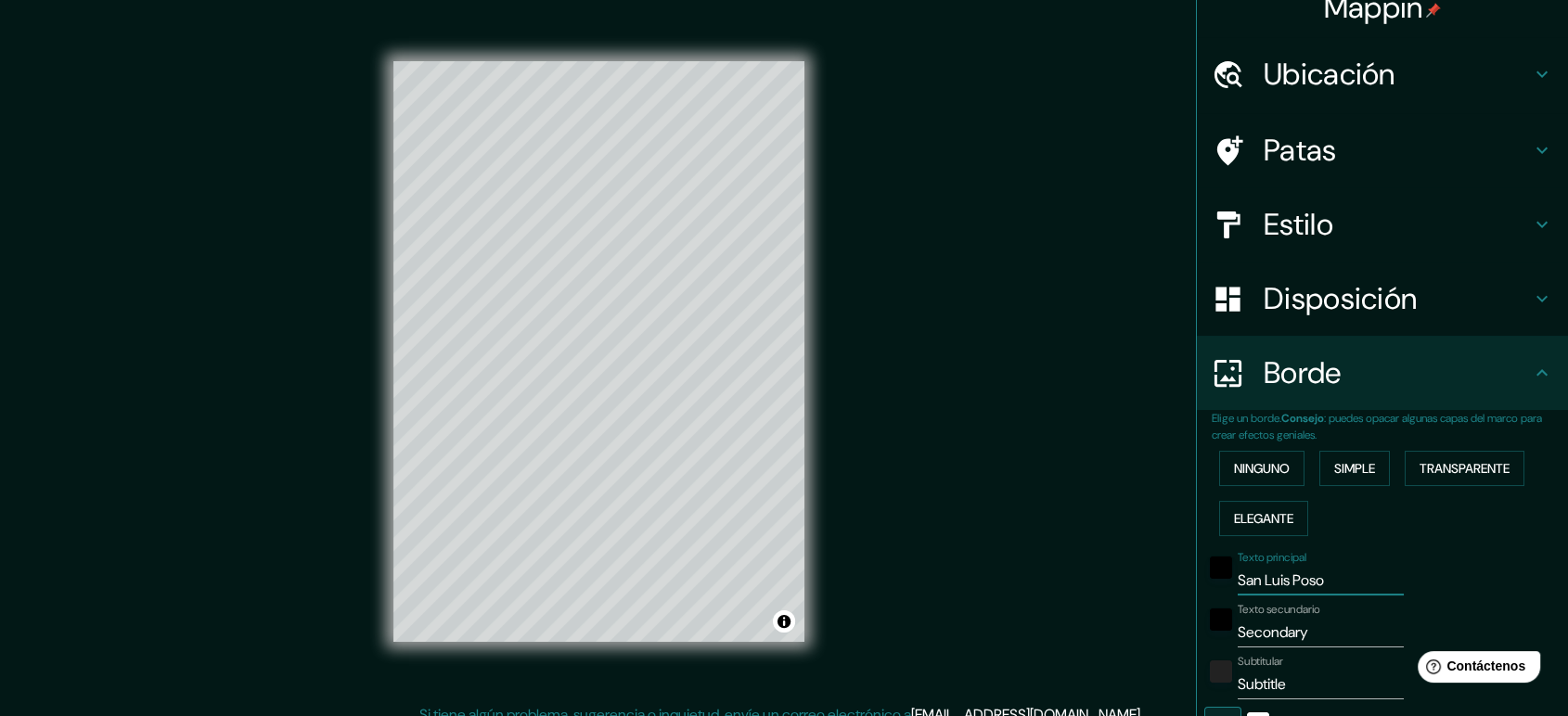
type input "177"
type input "35"
drag, startPoint x: 1314, startPoint y: 632, endPoint x: 1122, endPoint y: 598, distance: 195.0
click at [1122, 598] on div "Mappin Ubicación [GEOGRAPHIC_DATA][PERSON_NAME], [GEOGRAPHIC_DATA][PERSON_NAME]…" at bounding box center [784, 367] width 1568 height 734
drag, startPoint x: 1276, startPoint y: 679, endPoint x: 1115, endPoint y: 640, distance: 165.7
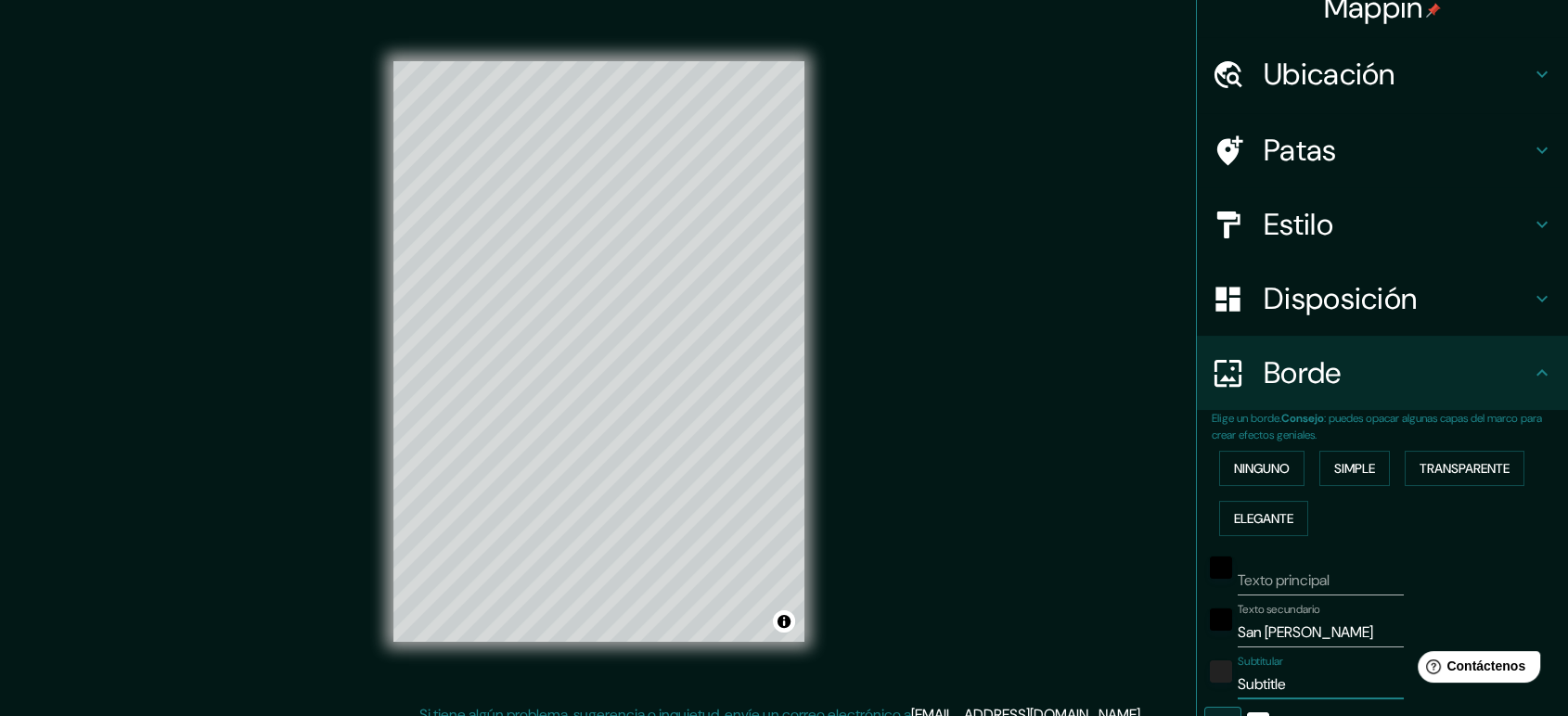
click at [1115, 640] on div "Mappin Ubicación [GEOGRAPHIC_DATA][PERSON_NAME], [GEOGRAPHIC_DATA][PERSON_NAME]…" at bounding box center [784, 367] width 1568 height 734
drag, startPoint x: 1337, startPoint y: 632, endPoint x: 1194, endPoint y: 636, distance: 143.1
click at [1205, 637] on div "Texto secundario San [PERSON_NAME]" at bounding box center [1357, 624] width 304 height 44
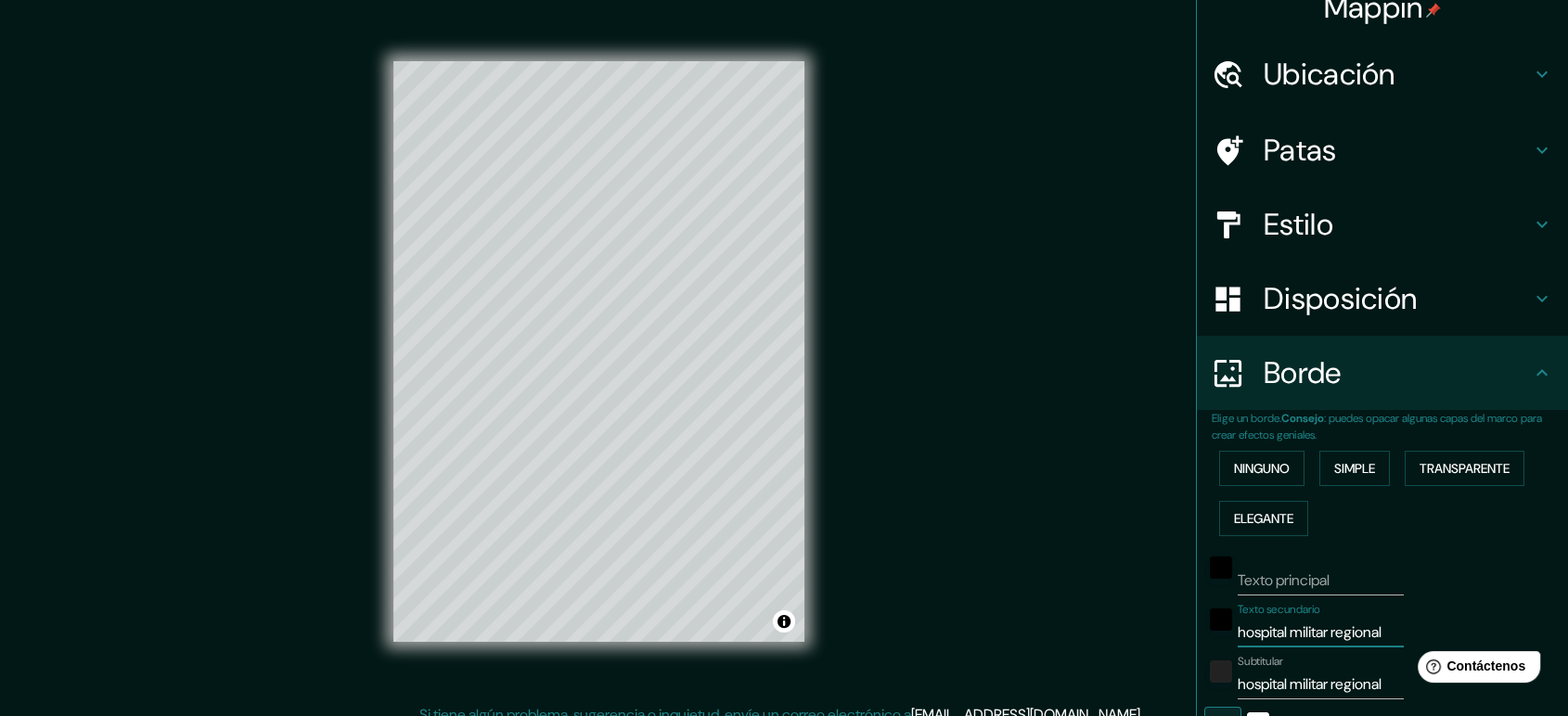
click at [1254, 644] on input "hospital militar regional" at bounding box center [1320, 684] width 166 height 30
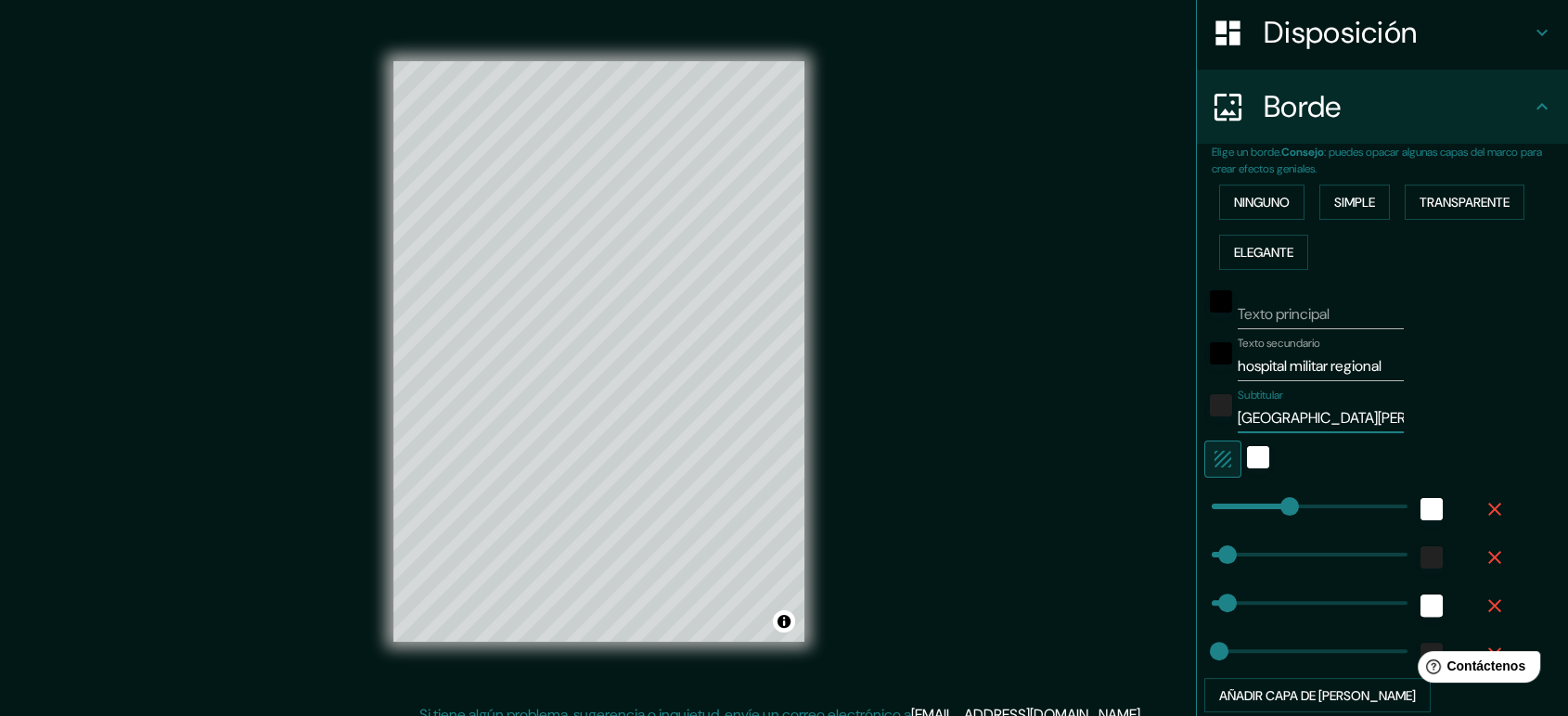
scroll to position [305, 0]
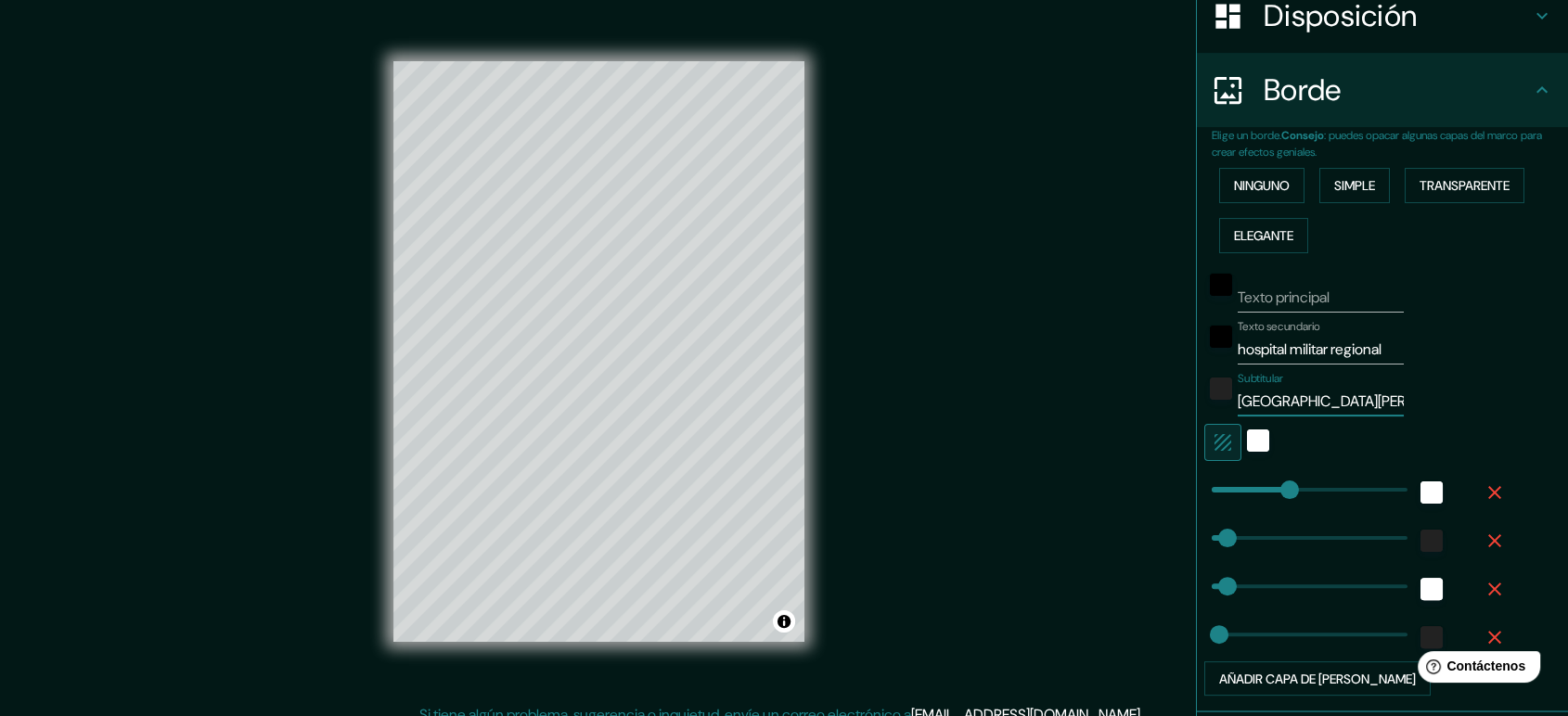
click at [1214, 443] on icon "button" at bounding box center [1222, 442] width 17 height 17
click at [1211, 441] on icon "button" at bounding box center [1222, 442] width 23 height 23
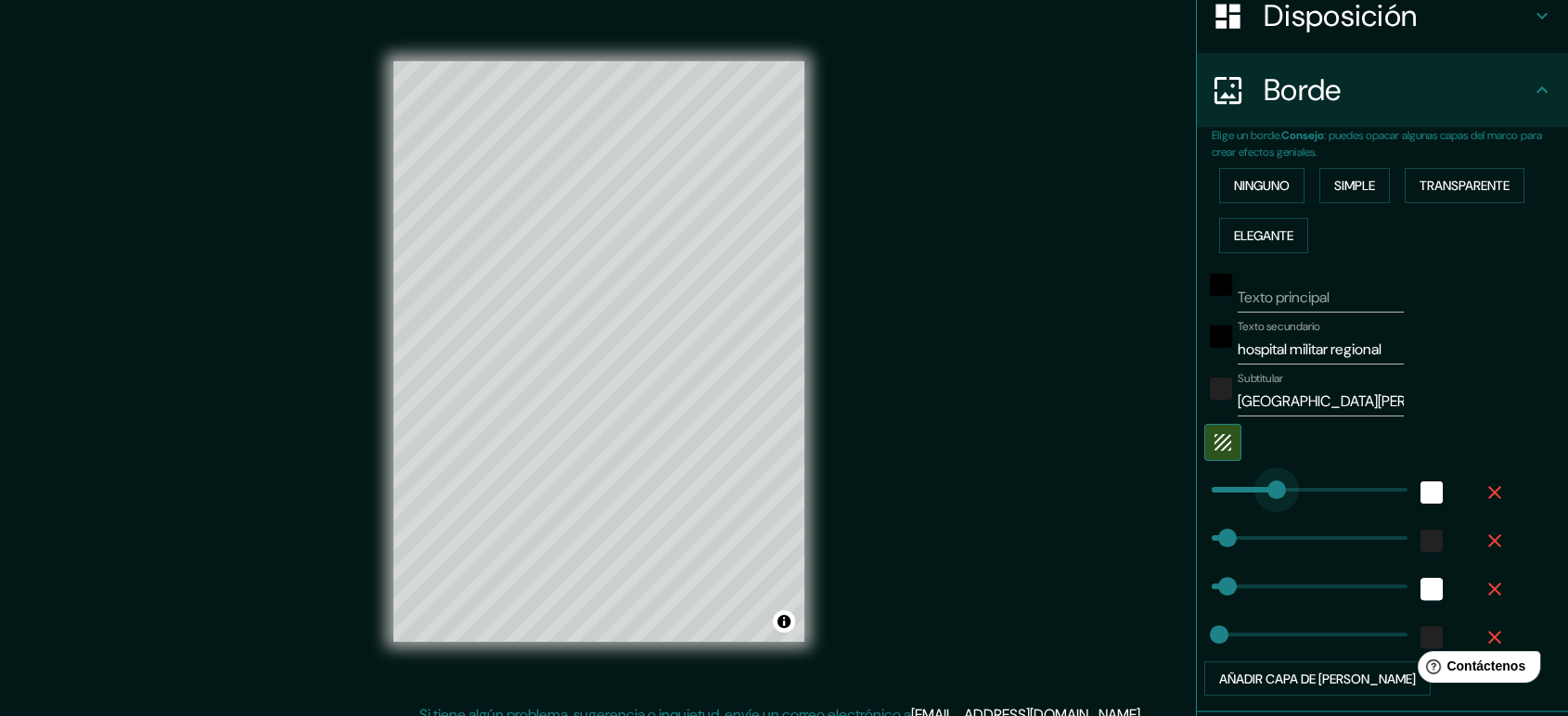
drag, startPoint x: 1266, startPoint y: 487, endPoint x: 1261, endPoint y: 504, distance: 17.7
click at [1217, 439] on icon "button" at bounding box center [1222, 442] width 23 height 23
drag, startPoint x: 1270, startPoint y: 490, endPoint x: 1314, endPoint y: 478, distance: 45.6
drag, startPoint x: 1314, startPoint y: 482, endPoint x: 1334, endPoint y: 476, distance: 20.9
drag, startPoint x: 1334, startPoint y: 476, endPoint x: 1241, endPoint y: 485, distance: 93.4
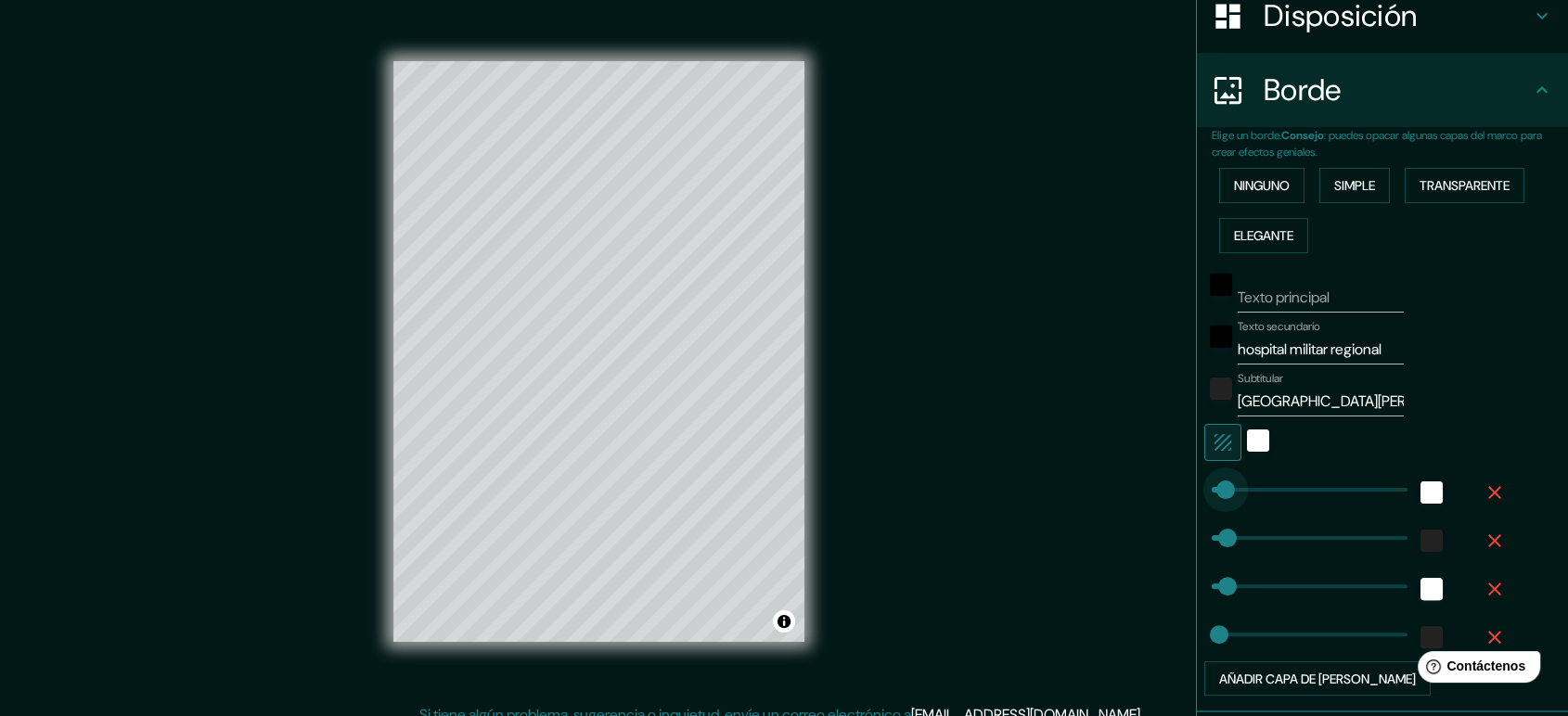
drag, startPoint x: 1241, startPoint y: 485, endPoint x: 1192, endPoint y: 487, distance: 49.0
click at [1203, 480] on span at bounding box center [1212, 490] width 19 height 19
drag, startPoint x: 1193, startPoint y: 480, endPoint x: 1201, endPoint y: 472, distance: 11.3
drag, startPoint x: 1206, startPoint y: 476, endPoint x: 1214, endPoint y: 475, distance: 8.1
click at [1247, 441] on div "white" at bounding box center [1258, 440] width 23 height 23
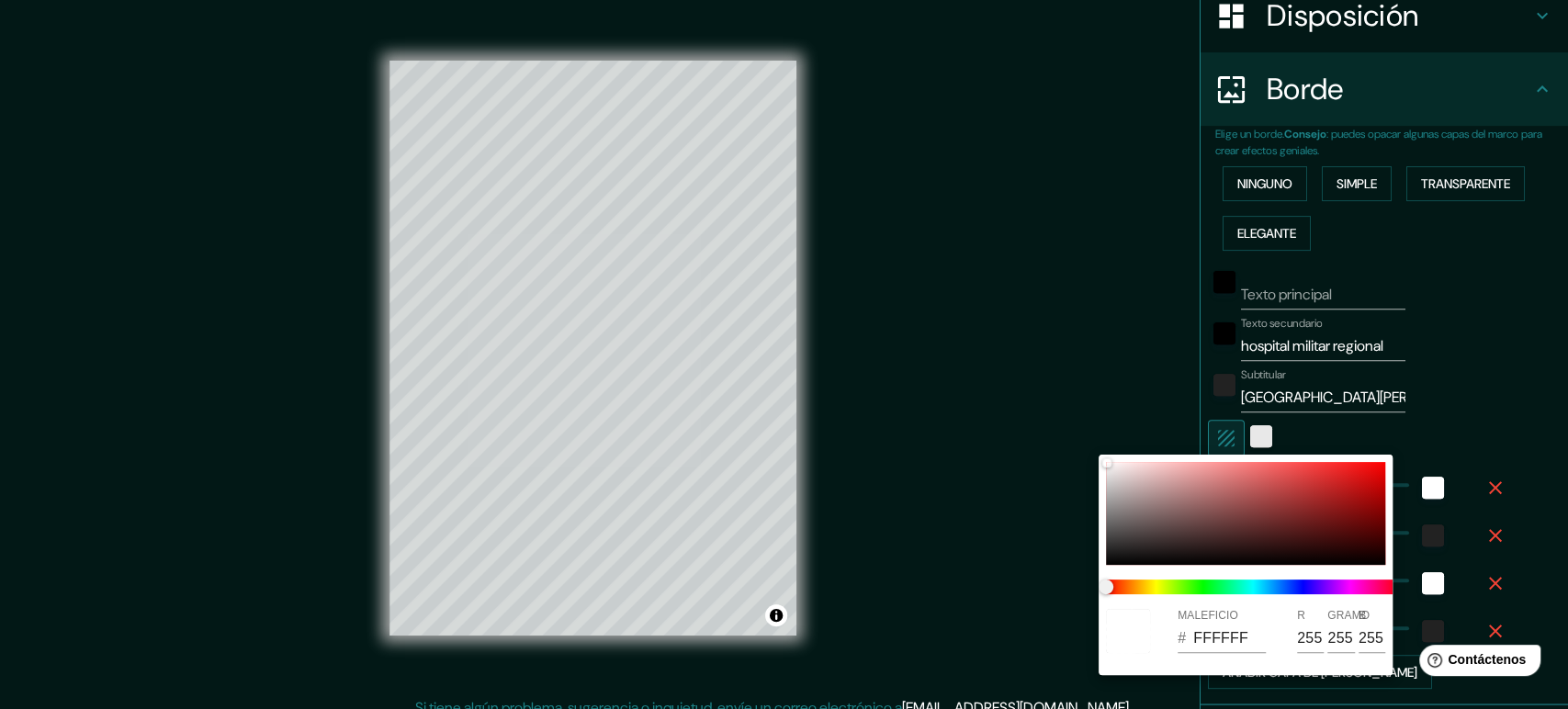
click at [1226, 437] on div at bounding box center [784, 354] width 1568 height 709
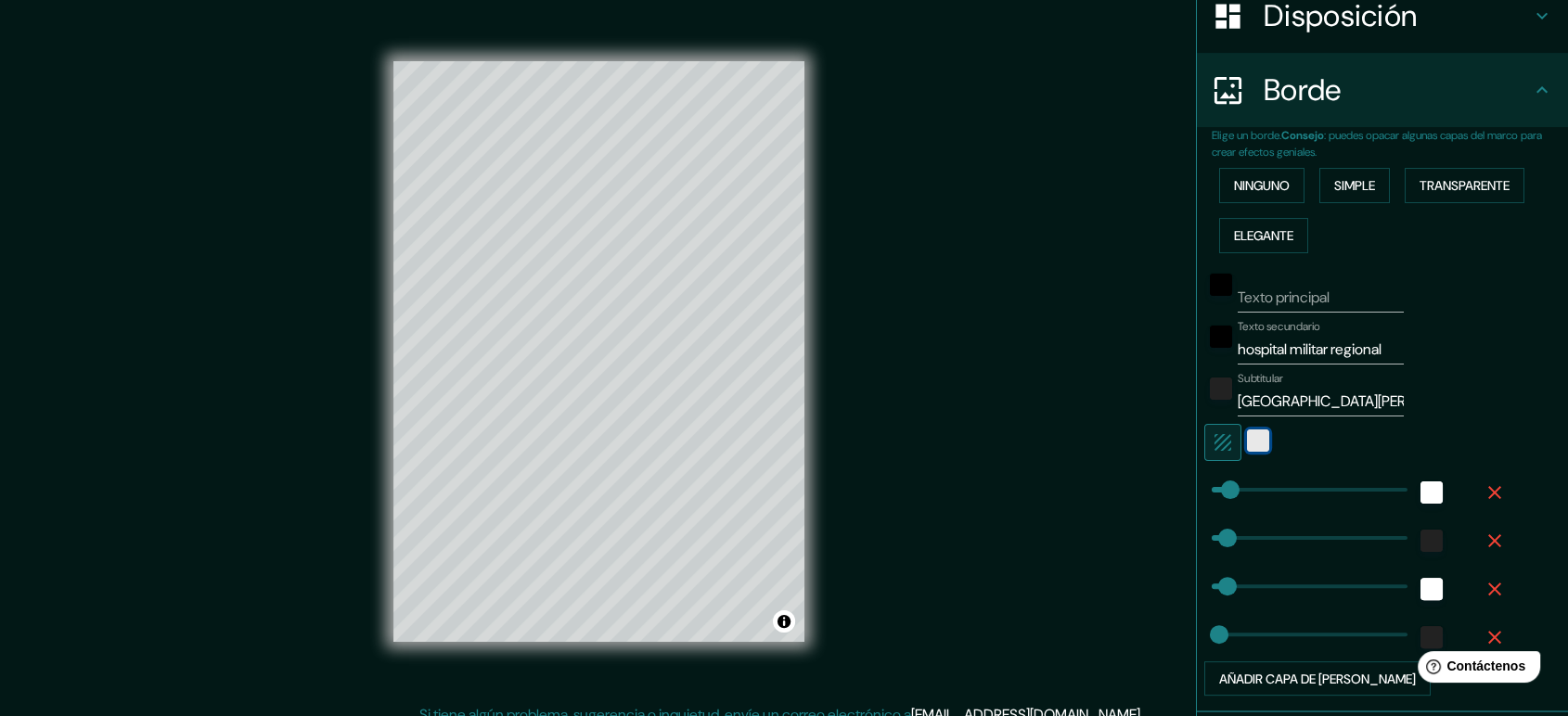
click at [1247, 441] on div "blanco" at bounding box center [1258, 440] width 23 height 23
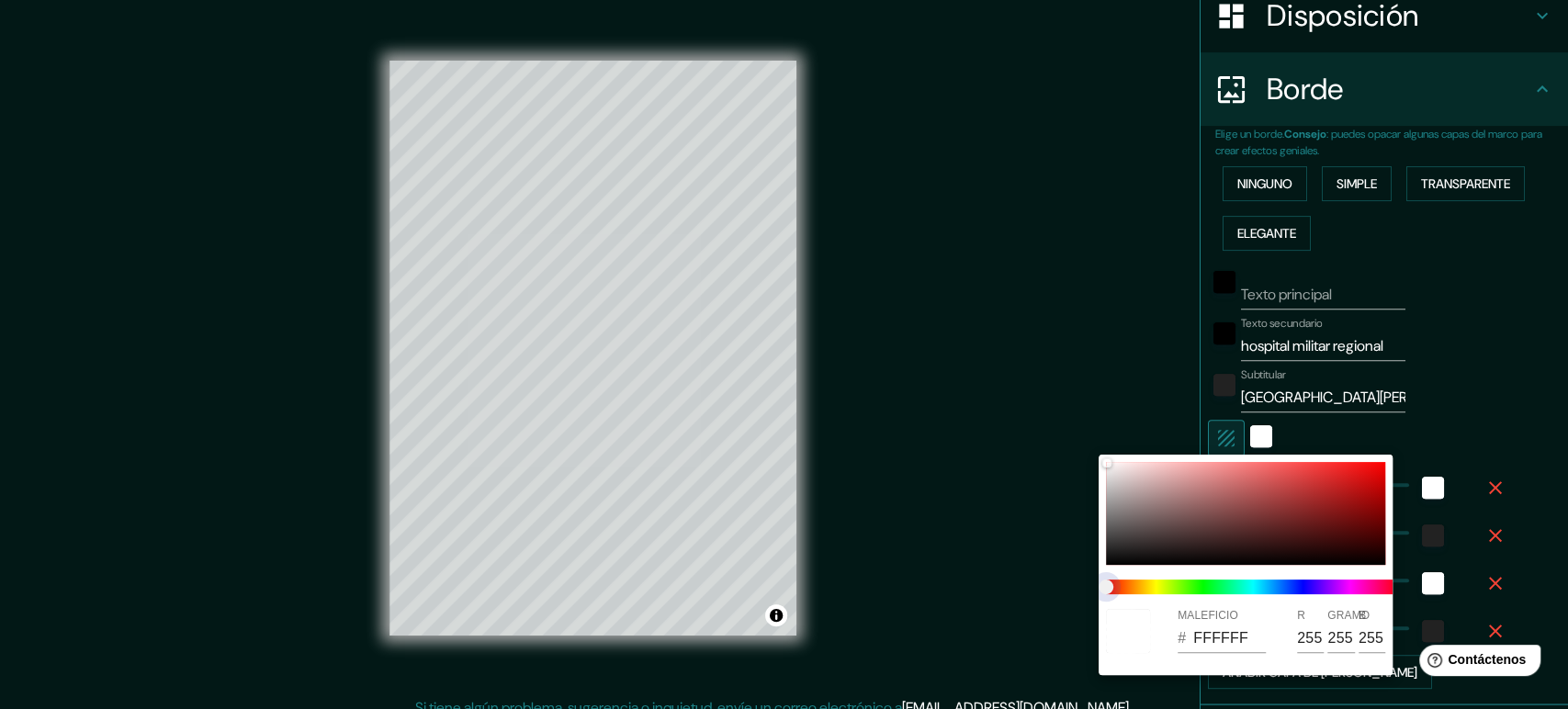
drag, startPoint x: 1108, startPoint y: 584, endPoint x: 1168, endPoint y: 591, distance: 60.4
click at [1168, 591] on span at bounding box center [1253, 587] width 294 height 15
click at [1153, 583] on span at bounding box center [1253, 587] width 294 height 15
click at [1153, 587] on span at bounding box center [1253, 587] width 294 height 15
click at [1147, 585] on span at bounding box center [1253, 587] width 294 height 15
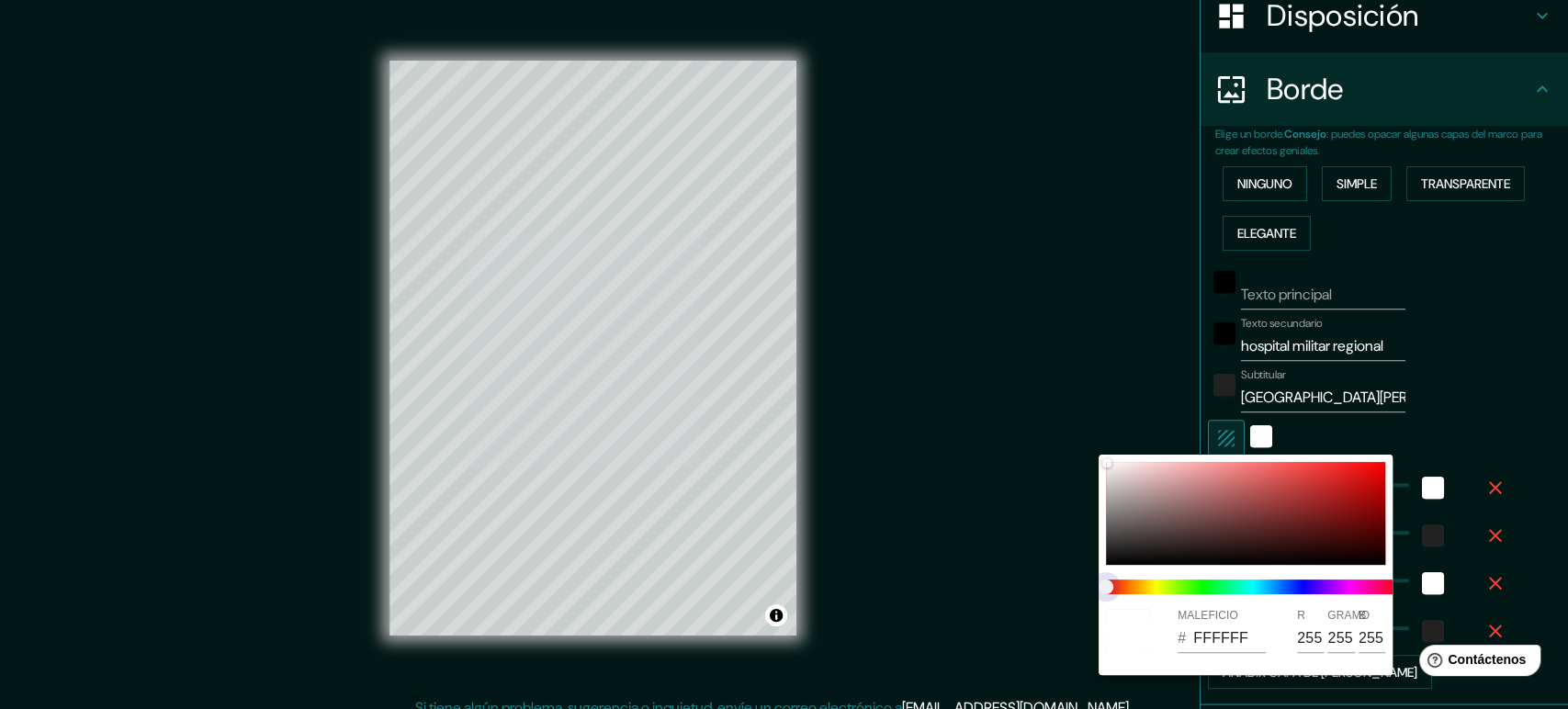
drag, startPoint x: 1107, startPoint y: 587, endPoint x: 1148, endPoint y: 601, distance: 43.3
click at [1148, 601] on div "MALEFICIO # FFFFFF R 255 GRAMO 255 B 255" at bounding box center [1245, 564] width 294 height 220
click at [1306, 425] on div at bounding box center [784, 354] width 1568 height 709
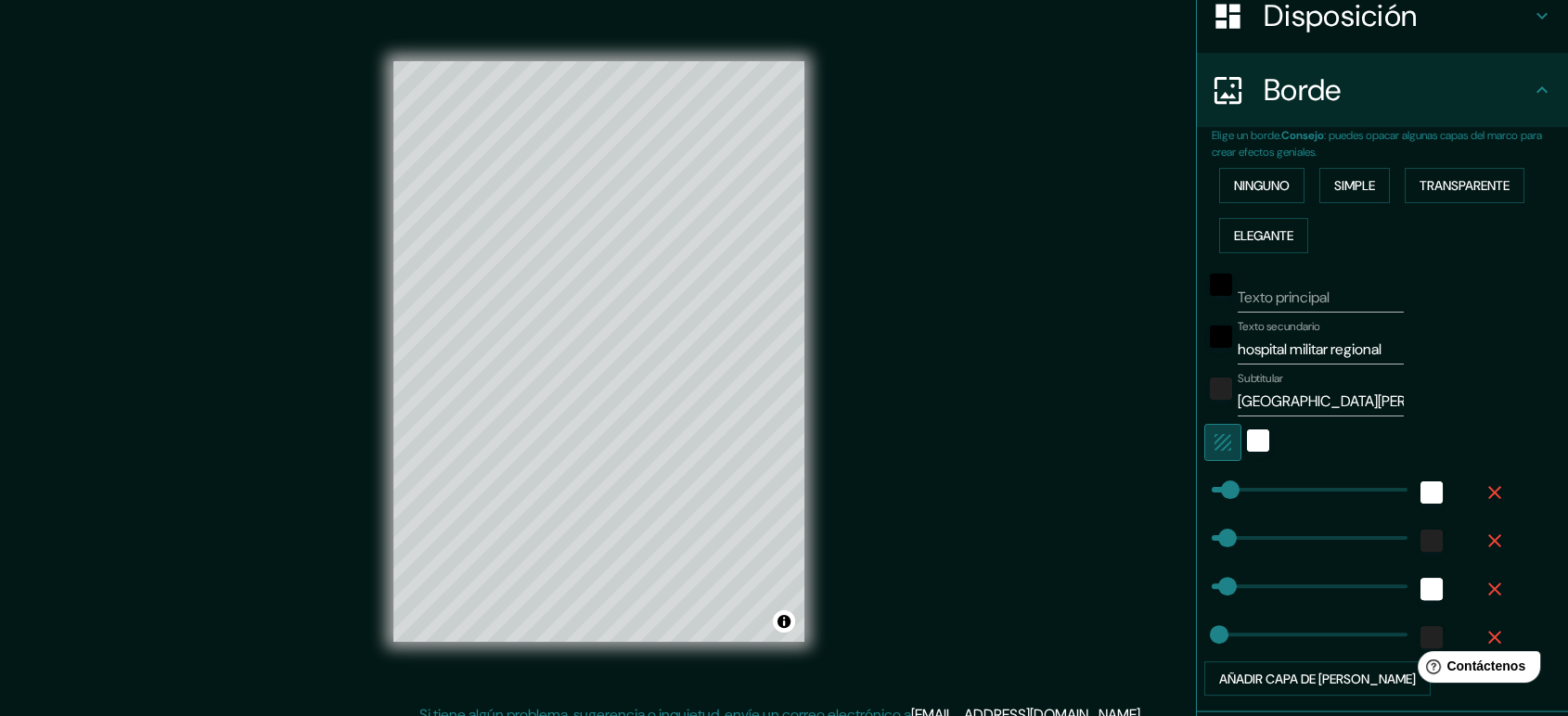
click at [1211, 431] on icon "button" at bounding box center [1222, 442] width 23 height 23
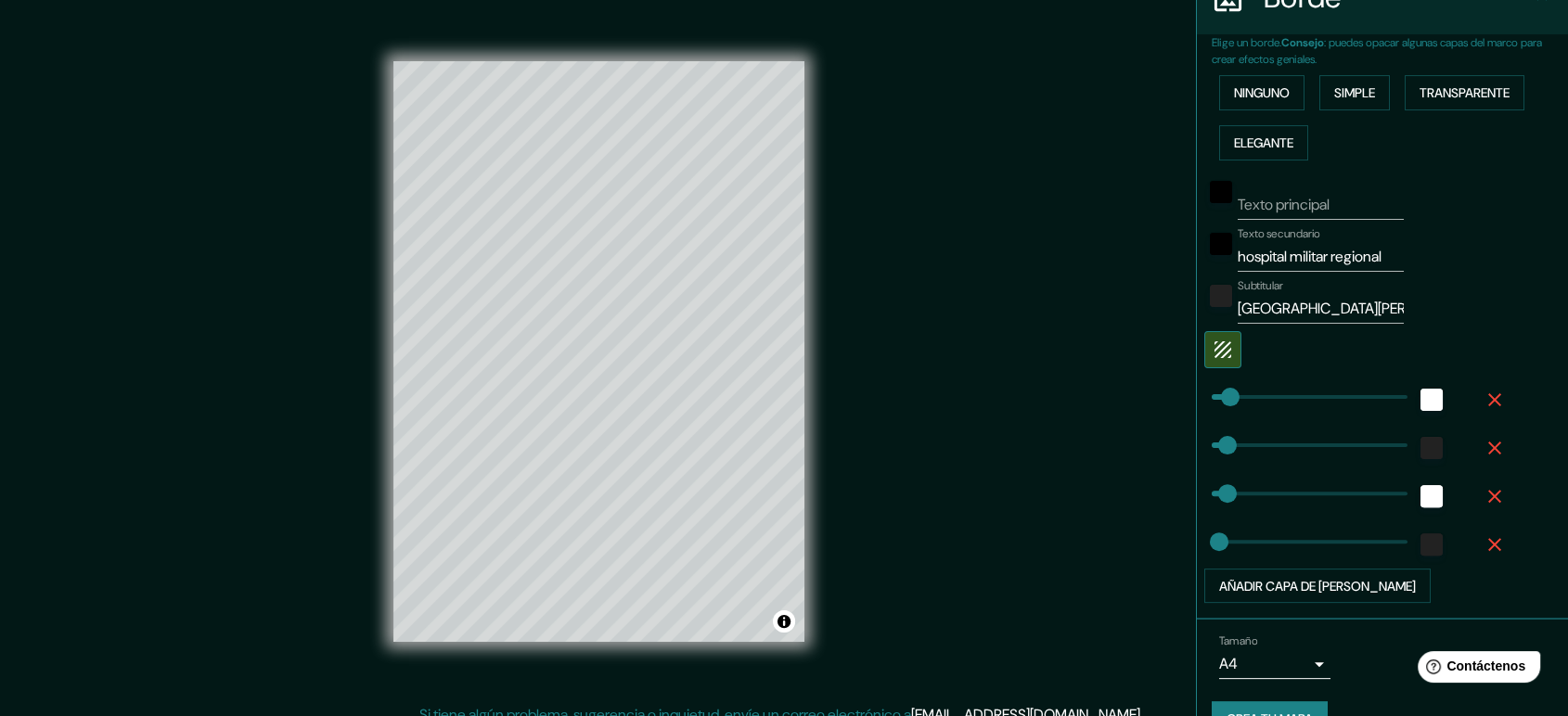
scroll to position [437, 0]
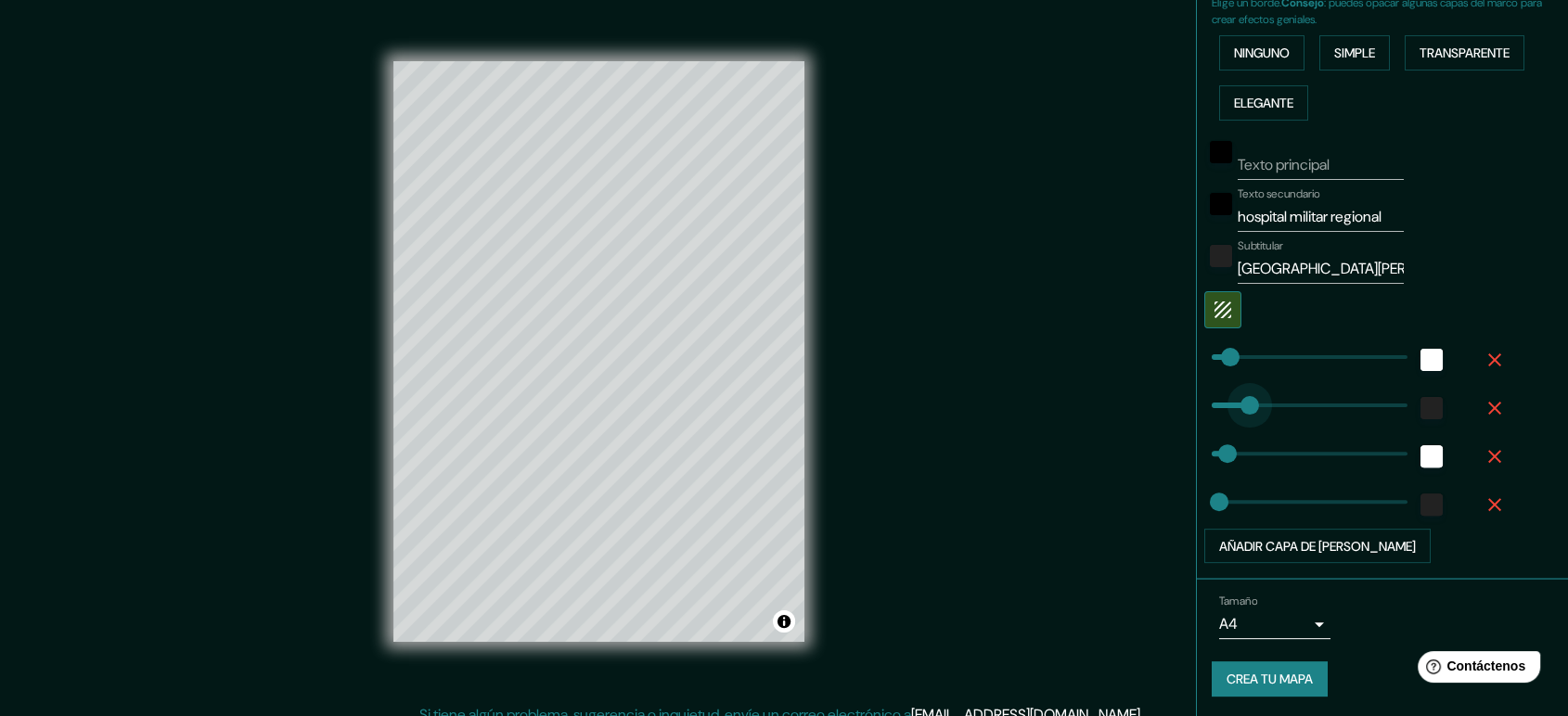
drag, startPoint x: 1214, startPoint y: 405, endPoint x: 1234, endPoint y: 400, distance: 20.6
drag, startPoint x: 1234, startPoint y: 400, endPoint x: 1213, endPoint y: 404, distance: 21.4
drag, startPoint x: 1217, startPoint y: 444, endPoint x: 1209, endPoint y: 449, distance: 9.4
drag, startPoint x: 1210, startPoint y: 502, endPoint x: 1220, endPoint y: 499, distance: 10.4
click at [1300, 618] on body "Mappin Ubicación [GEOGRAPHIC_DATA][PERSON_NAME], [GEOGRAPHIC_DATA][PERSON_NAME]…" at bounding box center [784, 358] width 1568 height 716
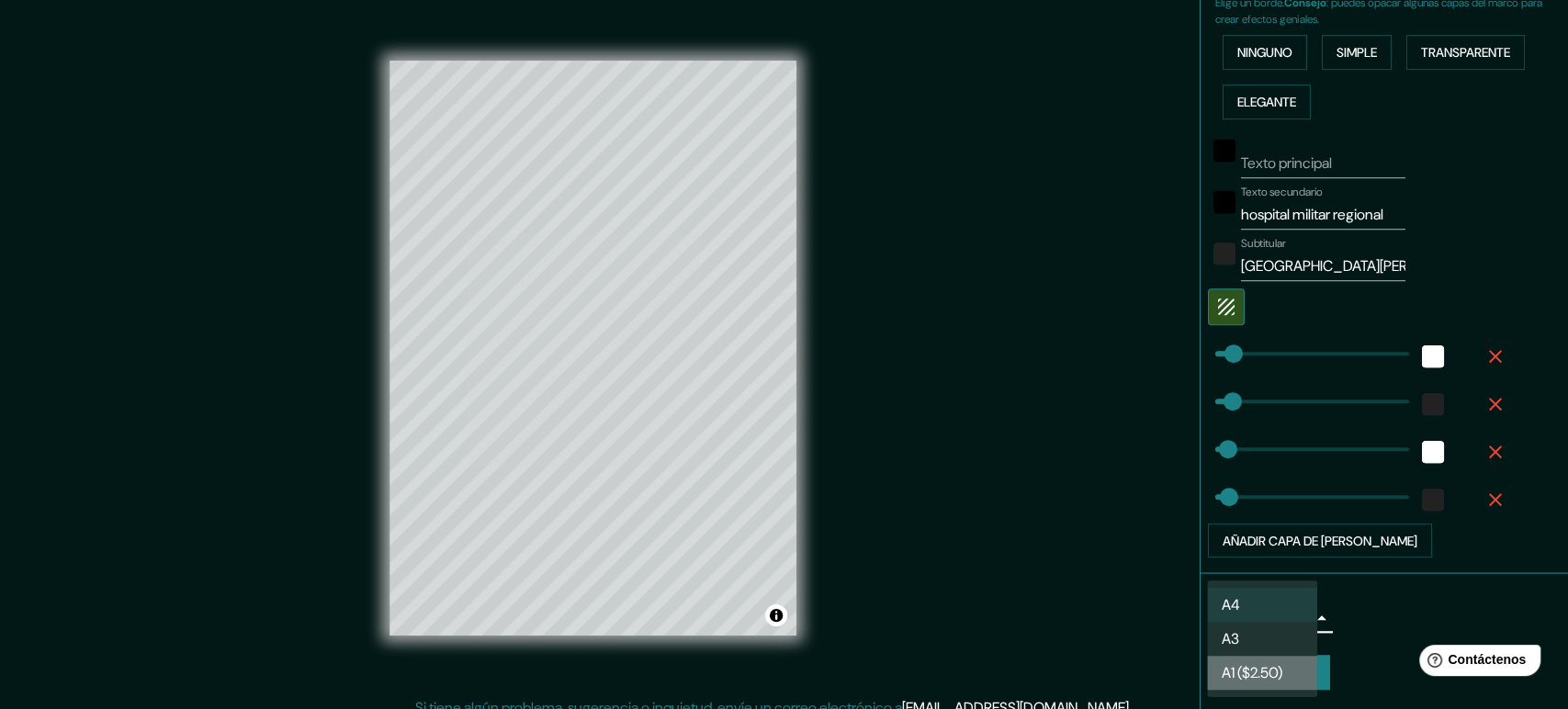
click at [1277, 637] on font "A1 ($2.50)" at bounding box center [1251, 672] width 60 height 20
click at [1289, 618] on body "Mappin Ubicación [GEOGRAPHIC_DATA][PERSON_NAME], [GEOGRAPHIC_DATA][PERSON_NAME]…" at bounding box center [784, 354] width 1568 height 709
click at [1257, 637] on font "A1 ($2.50)" at bounding box center [1251, 672] width 60 height 20
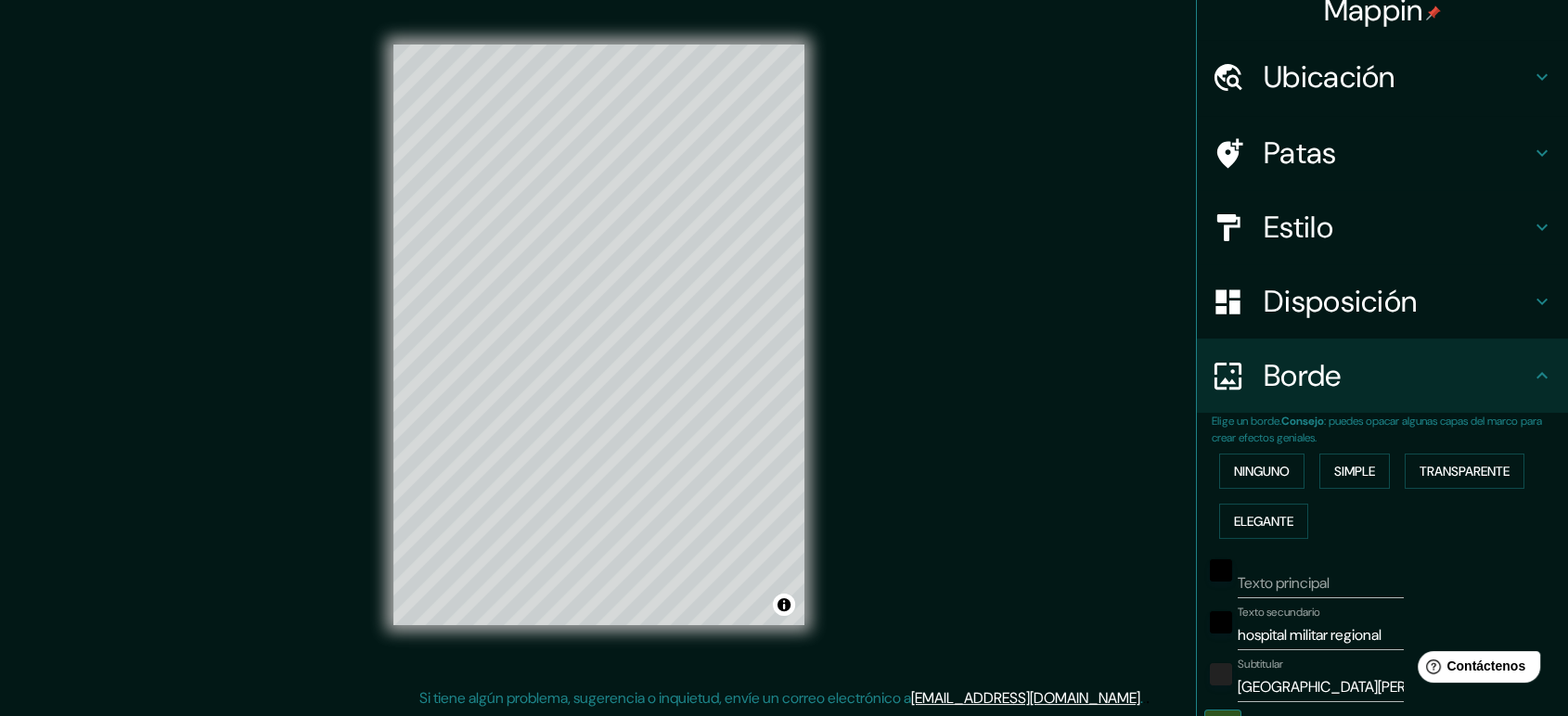
scroll to position [0, 0]
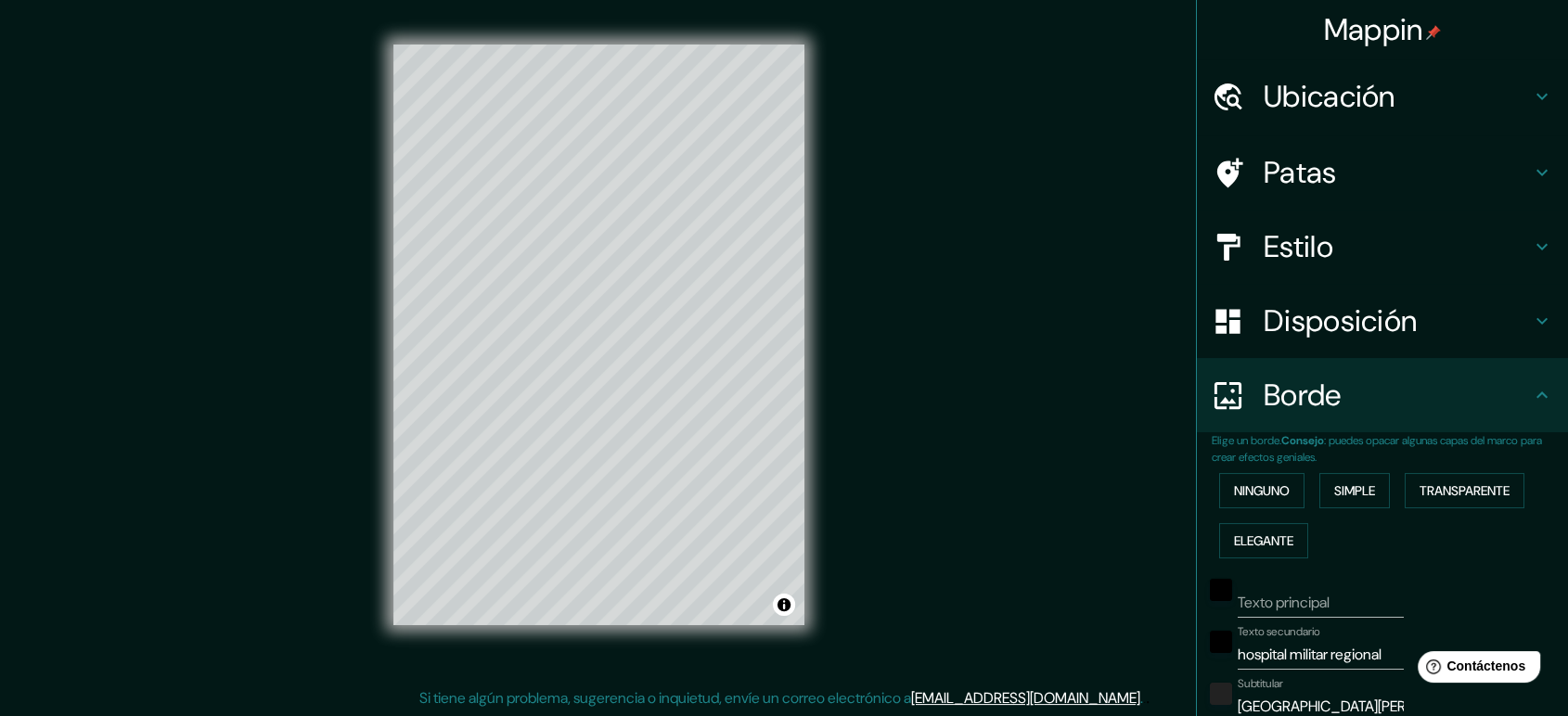
click at [1424, 244] on h4 "Estilo" at bounding box center [1397, 247] width 268 height 38
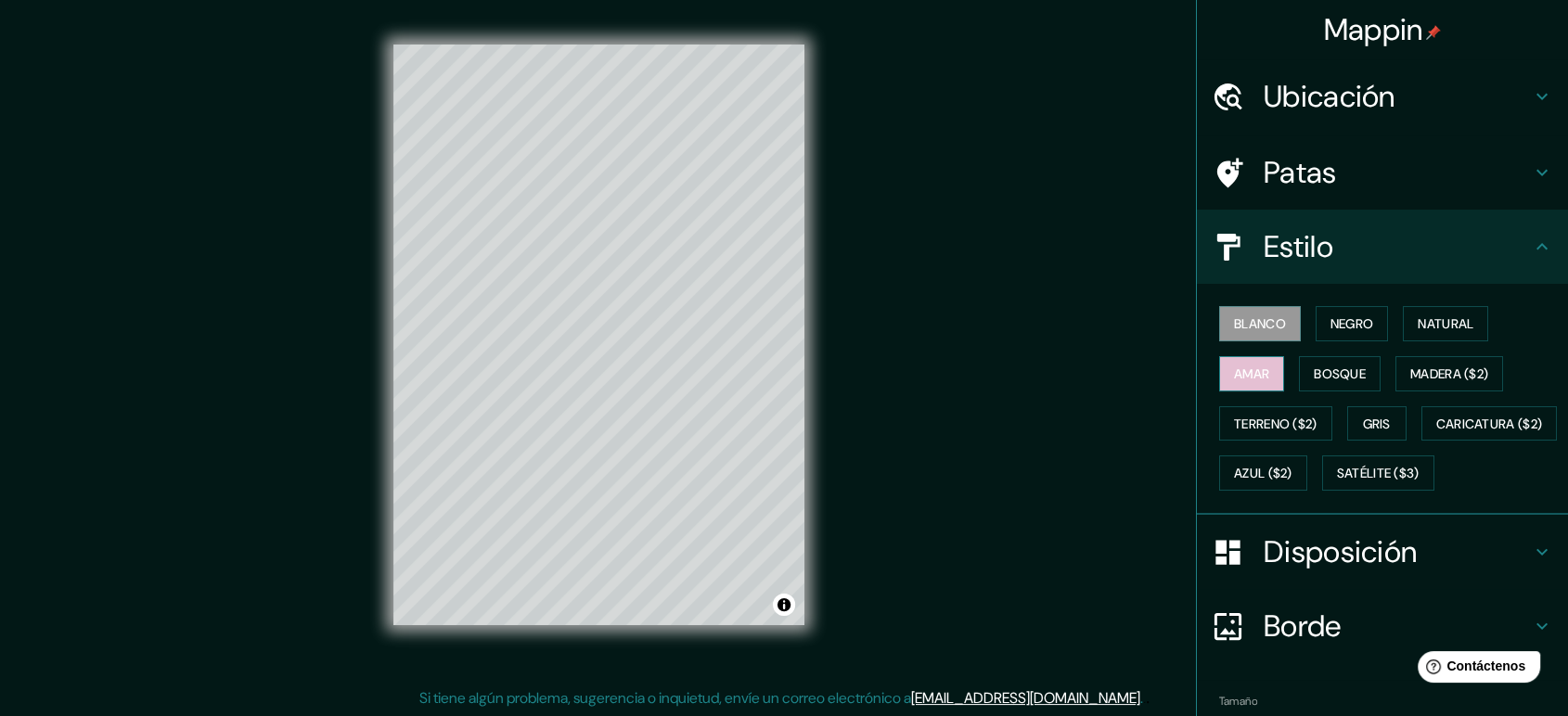
click at [1254, 365] on font "Amar" at bounding box center [1252, 373] width 36 height 17
click at [1370, 329] on button "Negro" at bounding box center [1352, 324] width 73 height 36
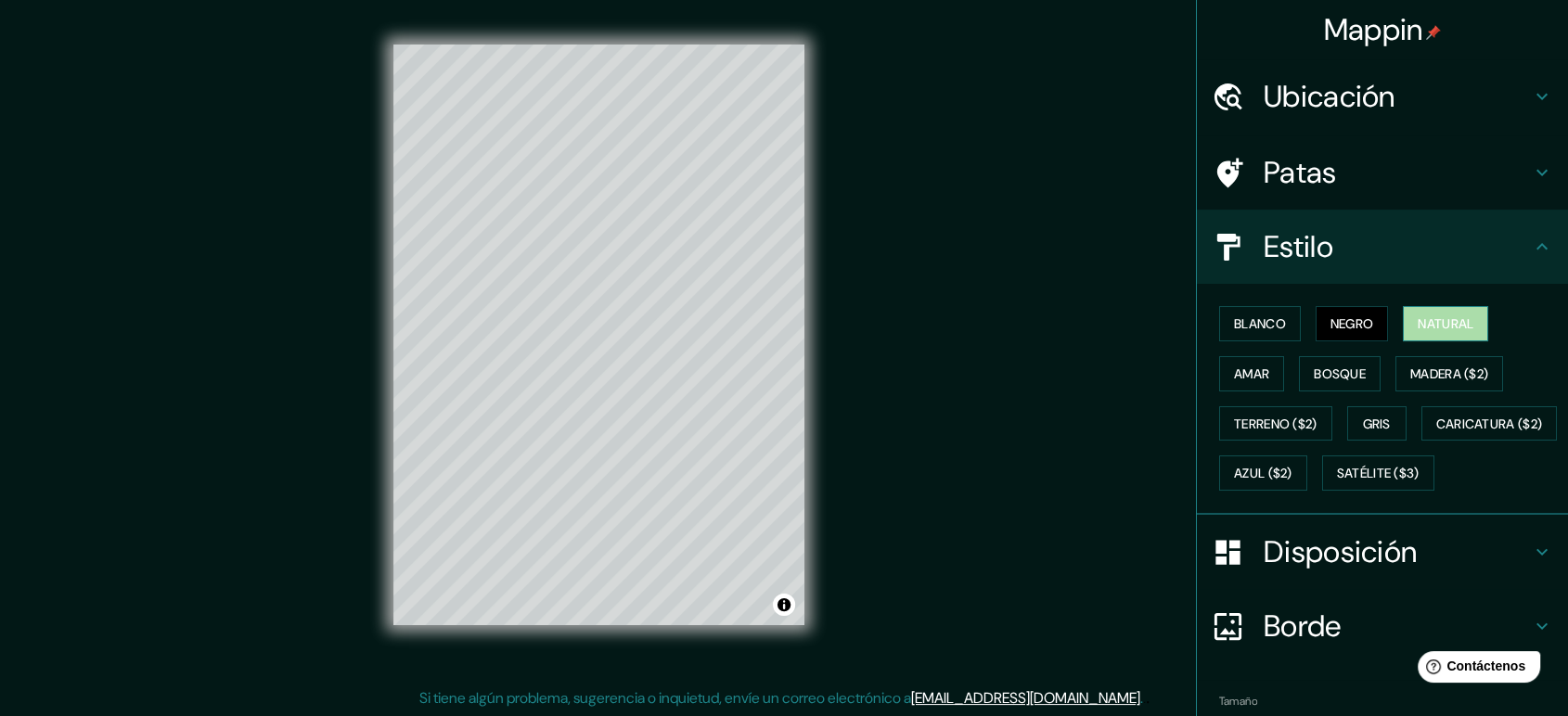
click at [1422, 332] on font "Natural" at bounding box center [1445, 324] width 55 height 24
click at [1234, 369] on font "Amar" at bounding box center [1252, 373] width 36 height 17
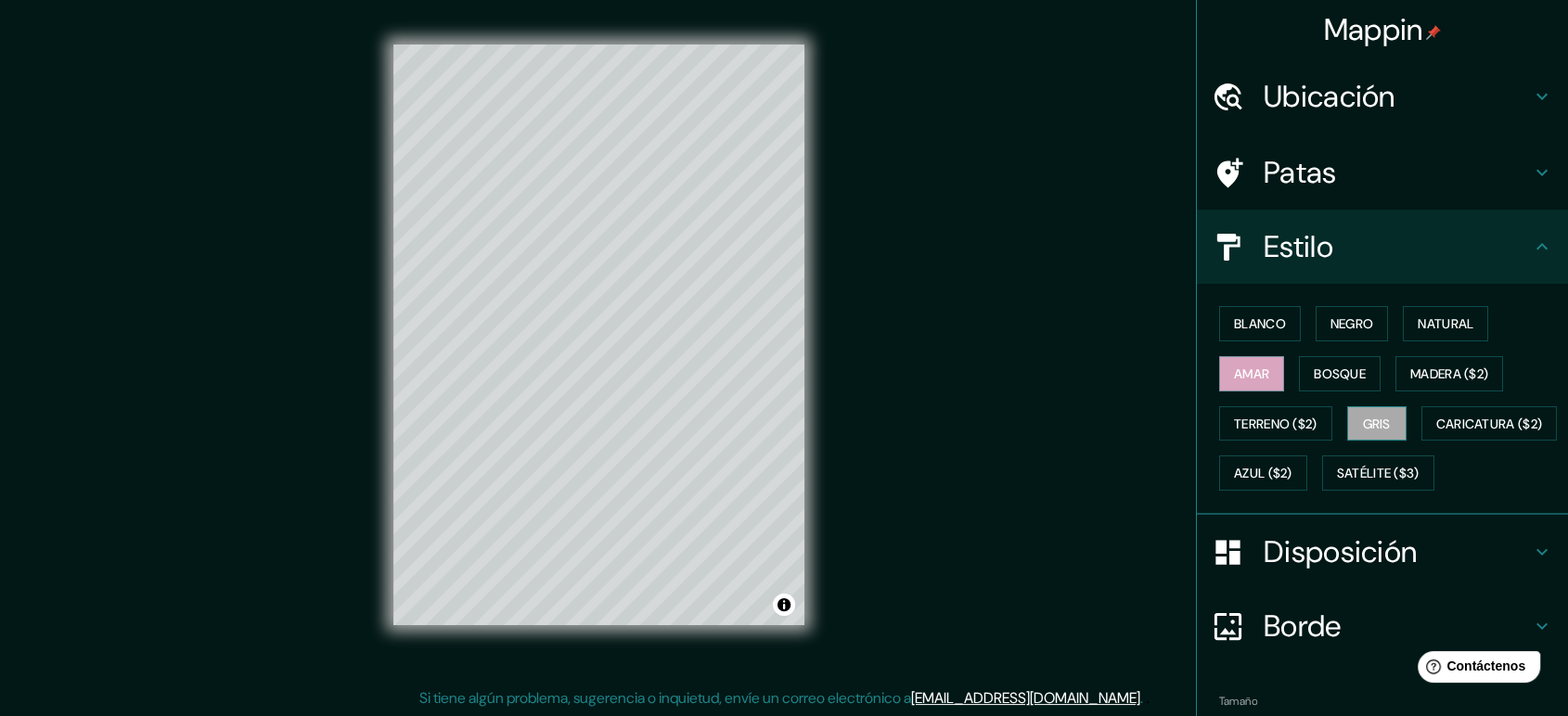
click at [1363, 416] on font "Gris" at bounding box center [1377, 424] width 28 height 17
click at [1292, 476] on font "Azul ($2)" at bounding box center [1263, 474] width 58 height 17
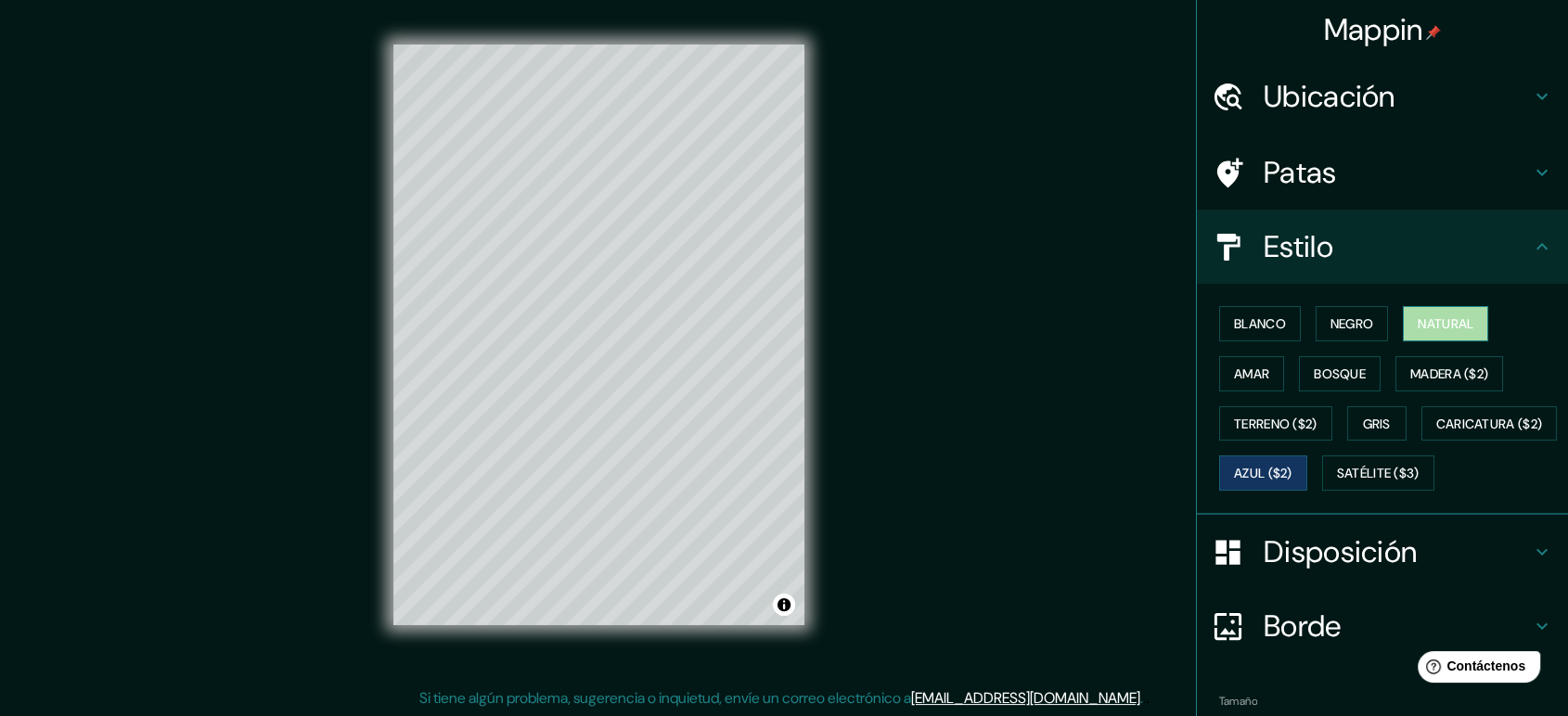
click at [1424, 319] on font "Natural" at bounding box center [1445, 324] width 55 height 17
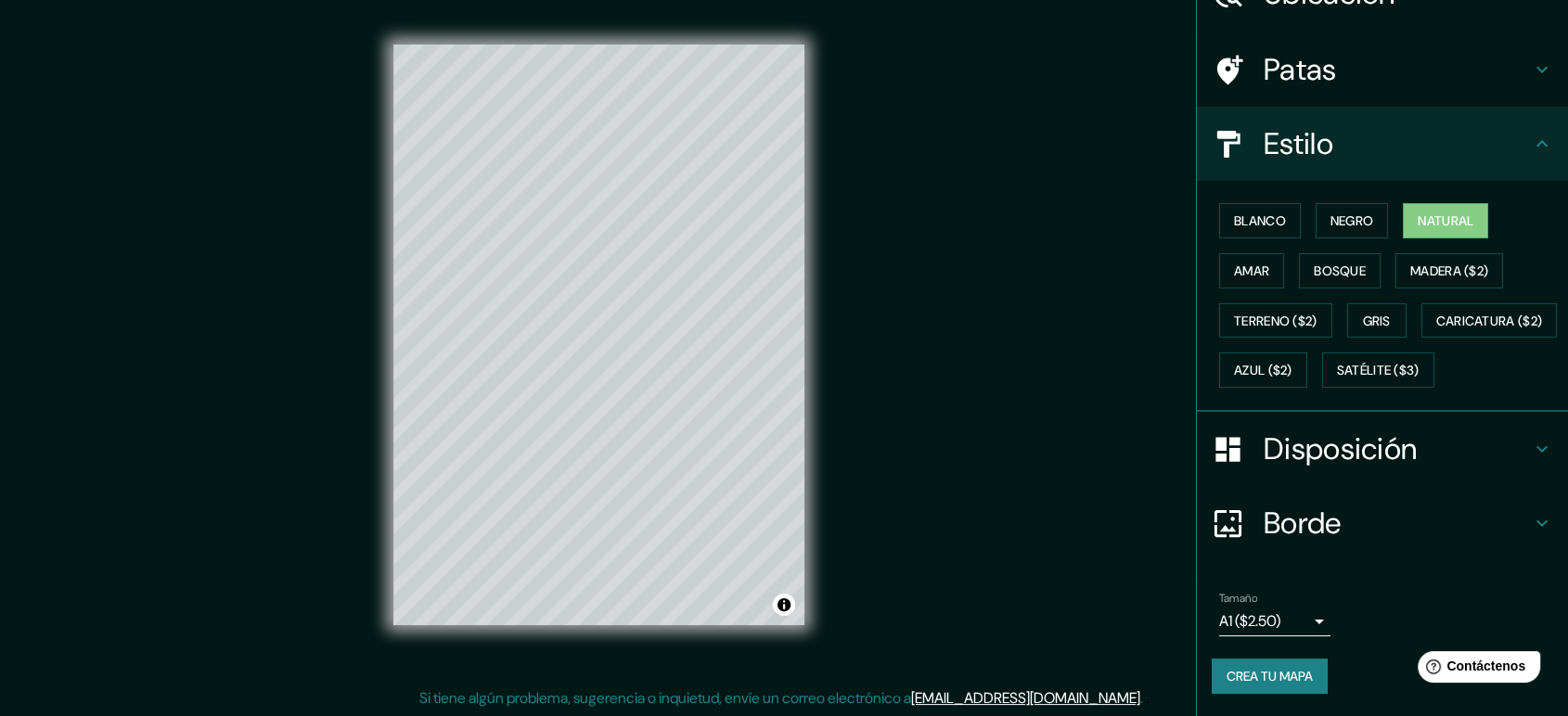
scroll to position [149, 0]
click at [1283, 644] on font "Crea tu mapa" at bounding box center [1269, 676] width 86 height 17
drag, startPoint x: 1559, startPoint y: 639, endPoint x: 83, endPoint y: 20, distance: 1600.5
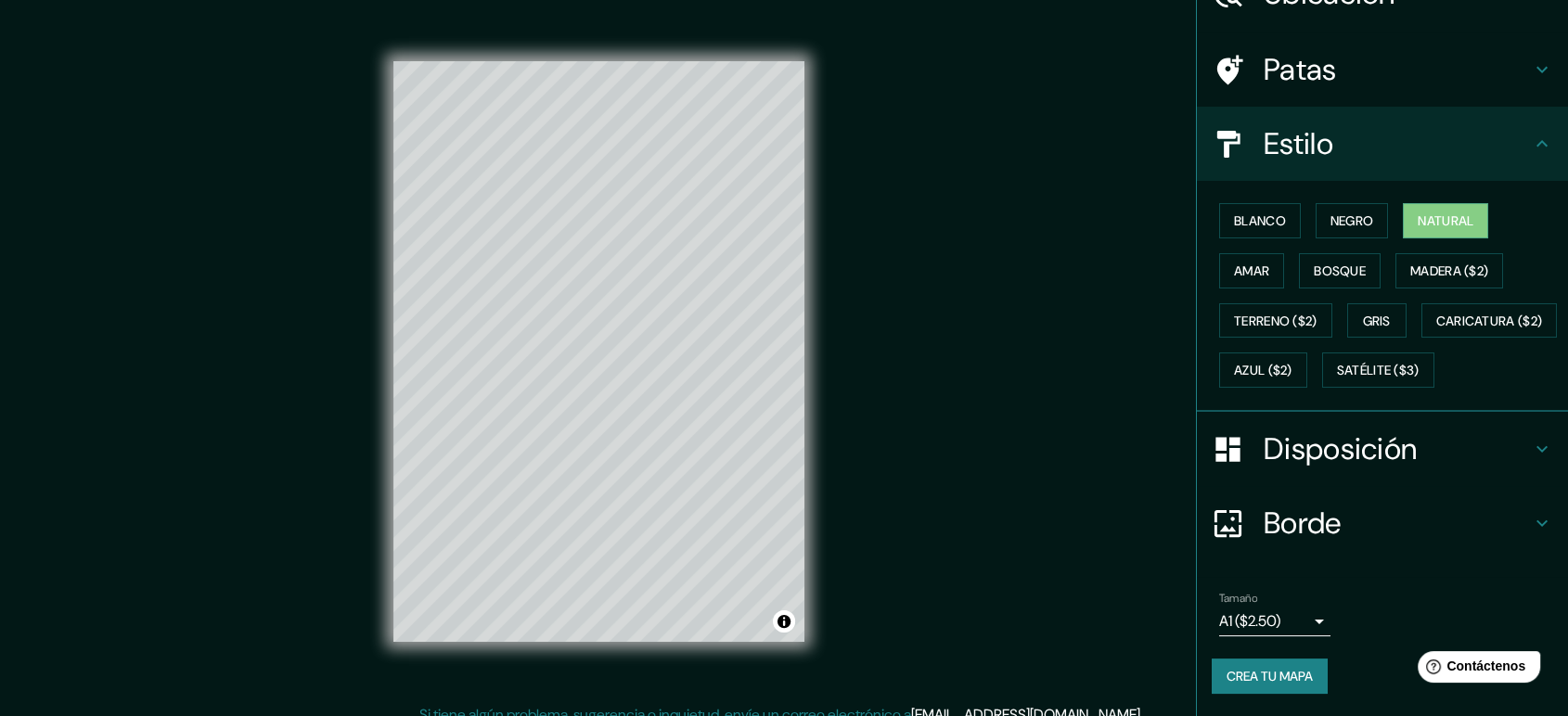
click at [1248, 644] on font "Crea tu mapa" at bounding box center [1269, 676] width 86 height 17
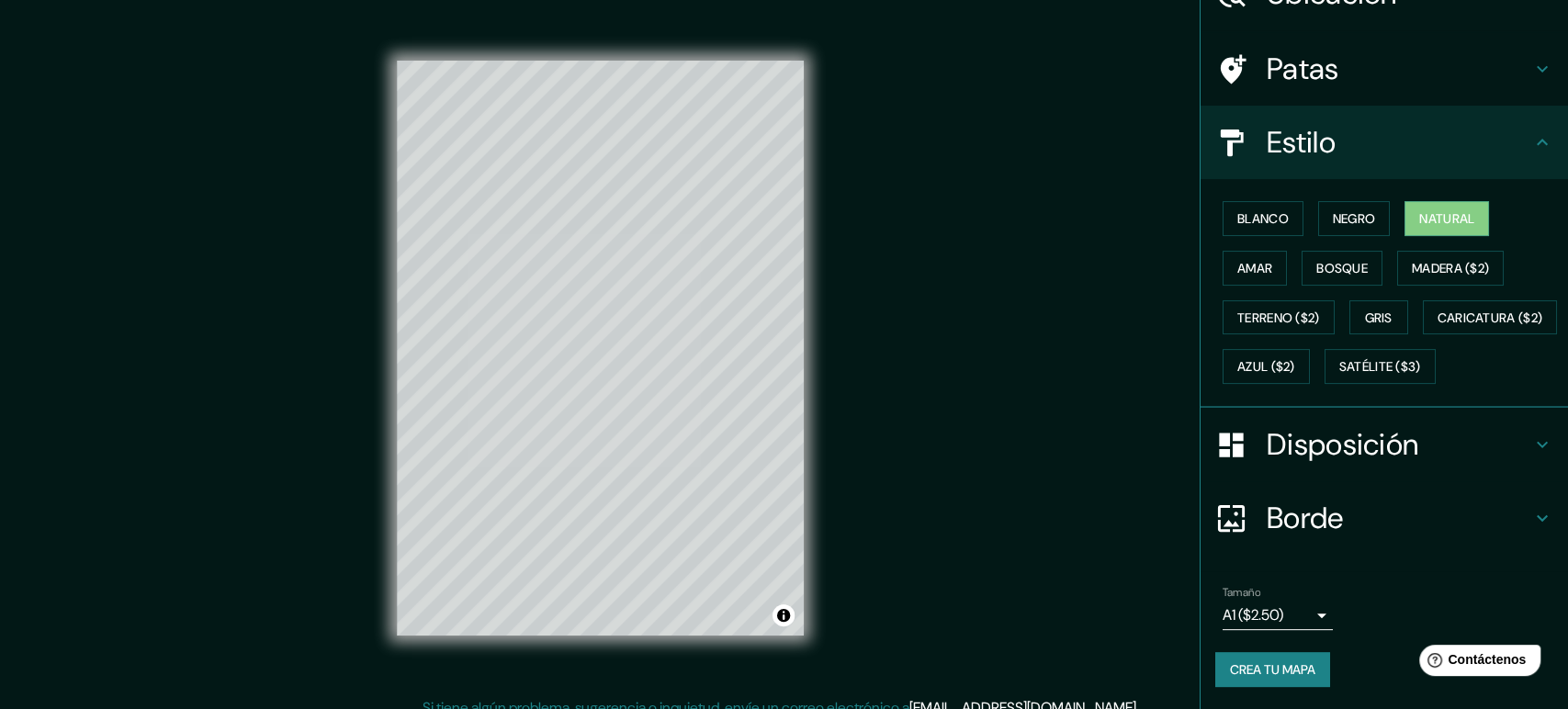
click at [1293, 616] on body "Mappin Ubicación [GEOGRAPHIC_DATA][PERSON_NAME], [GEOGRAPHIC_DATA][PERSON_NAME]…" at bounding box center [784, 354] width 1568 height 709
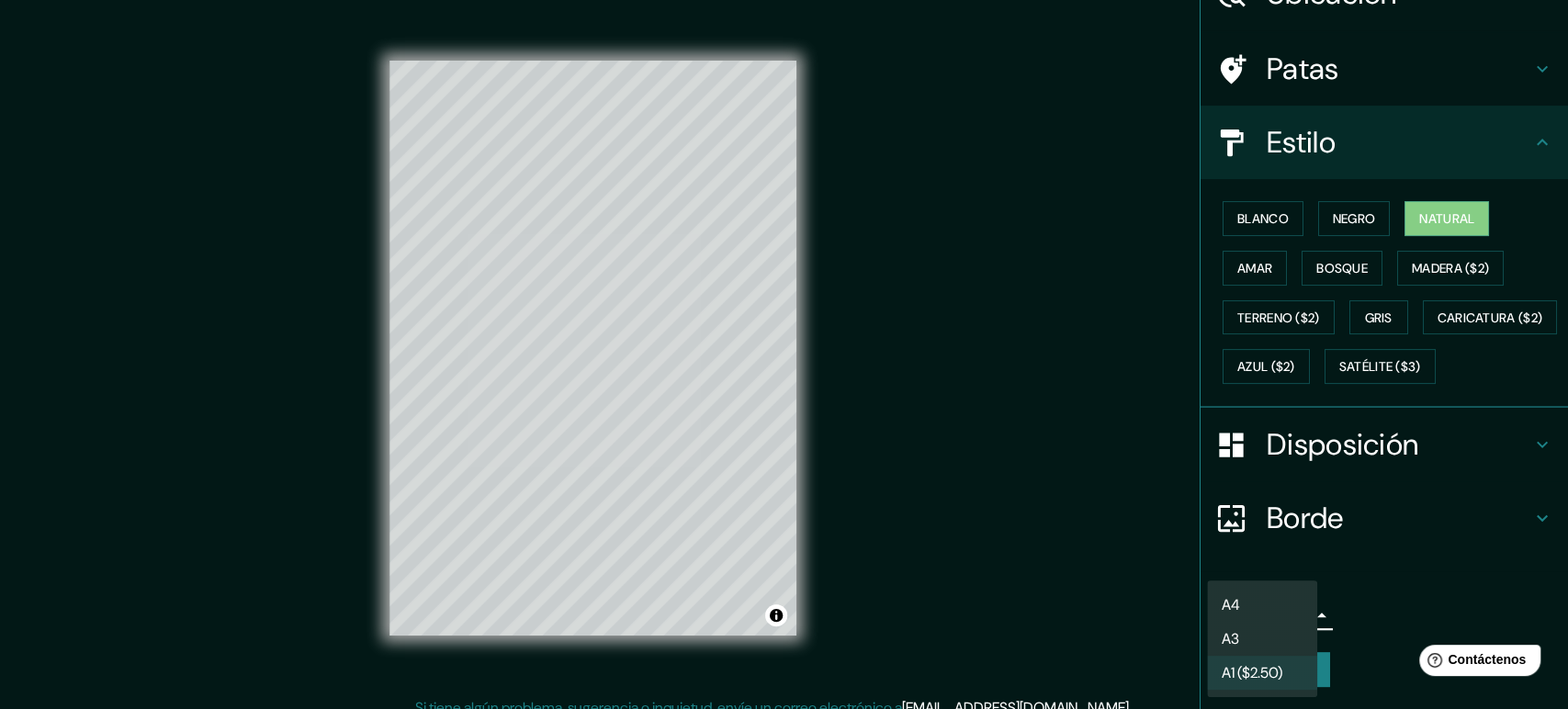
click at [1290, 614] on li "A4" at bounding box center [1261, 604] width 111 height 34
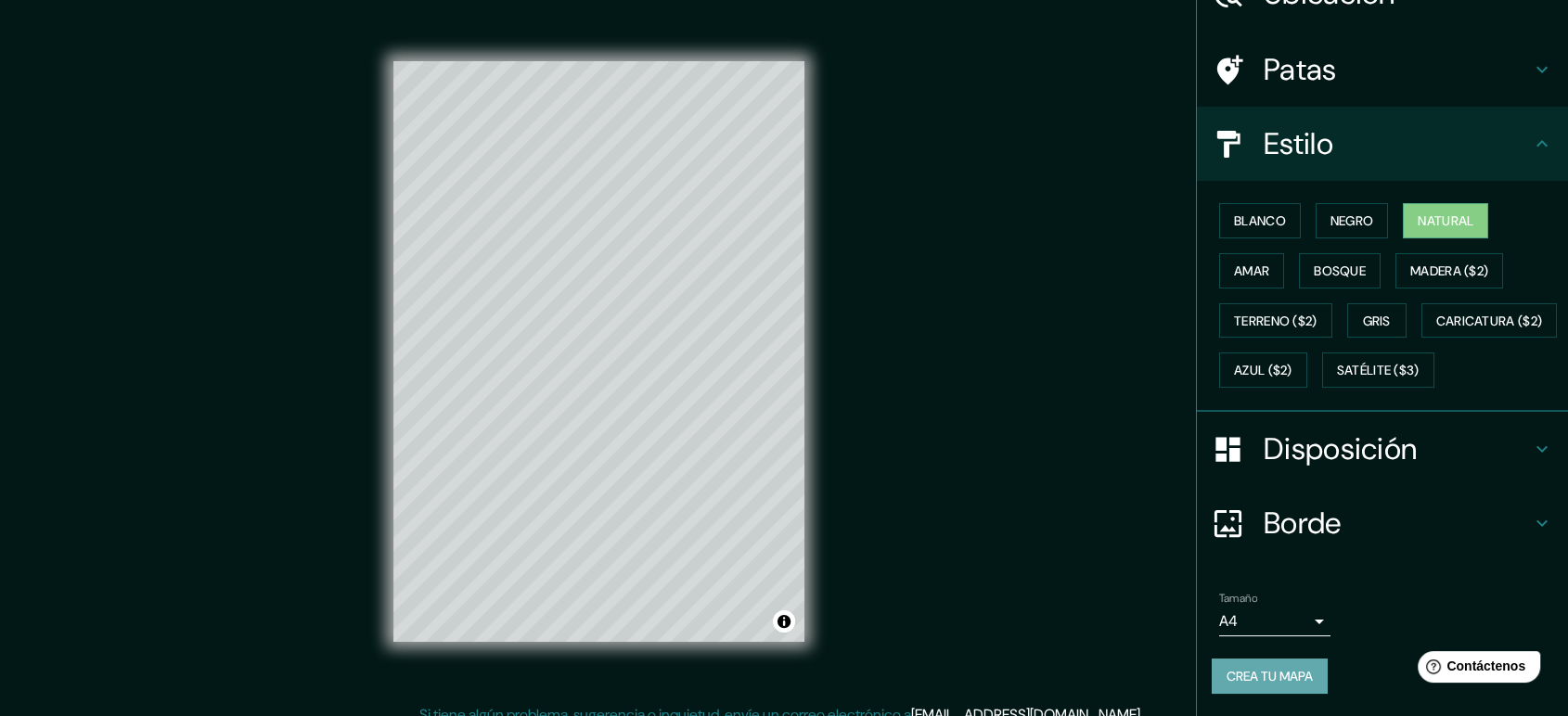
click at [1267, 644] on font "Crea tu mapa" at bounding box center [1269, 676] width 86 height 17
drag, startPoint x: 958, startPoint y: 356, endPoint x: 1132, endPoint y: 129, distance: 286.0
click at [1132, 129] on div "Mappin Ubicación [GEOGRAPHIC_DATA][PERSON_NAME], [GEOGRAPHIC_DATA][PERSON_NAME]…" at bounding box center [784, 367] width 1568 height 734
